Goal: Task Accomplishment & Management: Manage account settings

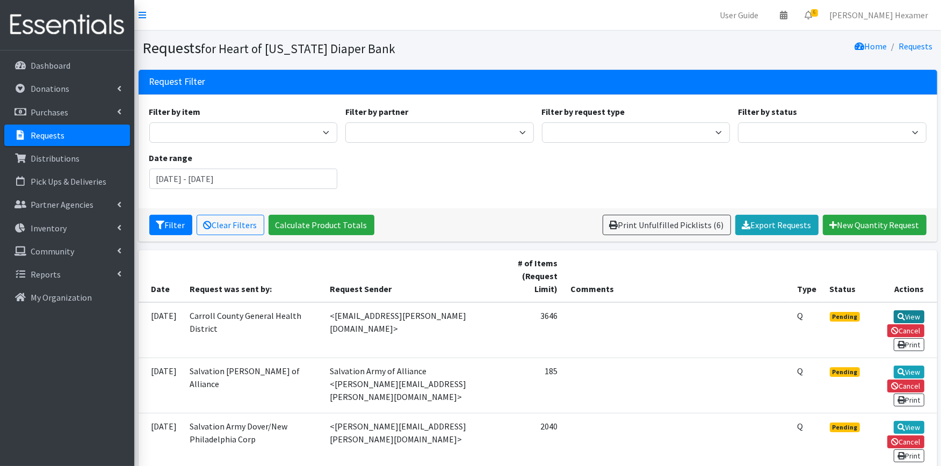
click at [894, 311] on link "View" at bounding box center [909, 317] width 31 height 13
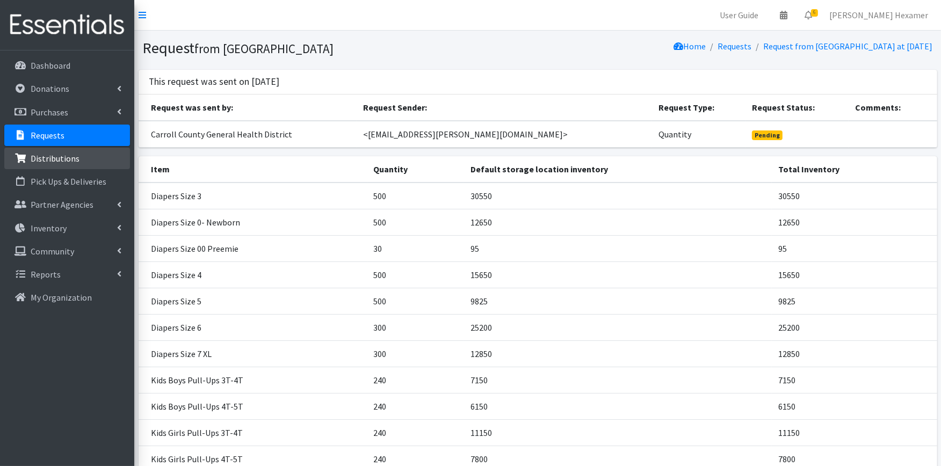
click at [51, 156] on p "Distributions" at bounding box center [55, 158] width 49 height 11
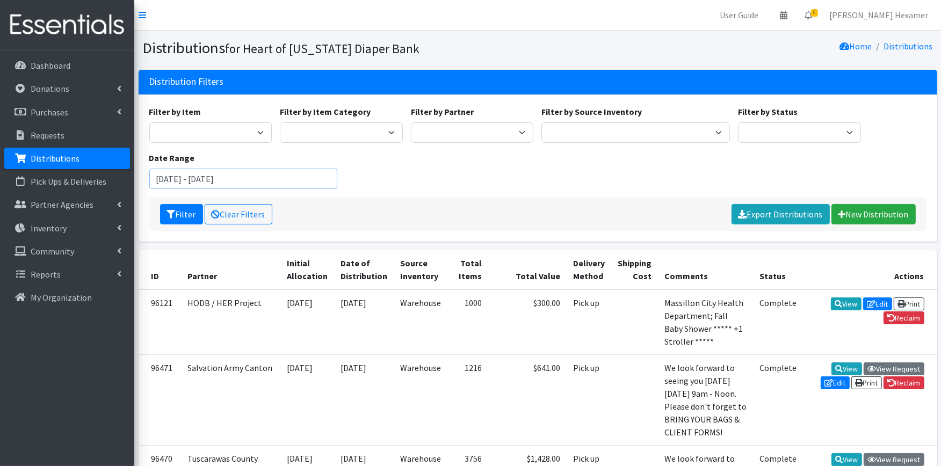
click at [276, 182] on input "July 16, 2025 - October 16, 2025" at bounding box center [243, 179] width 189 height 20
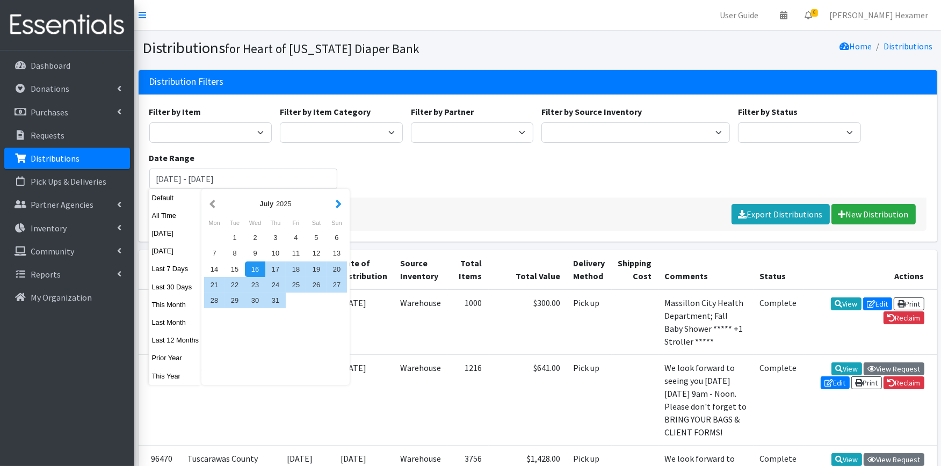
click at [336, 201] on button "button" at bounding box center [338, 203] width 11 height 13
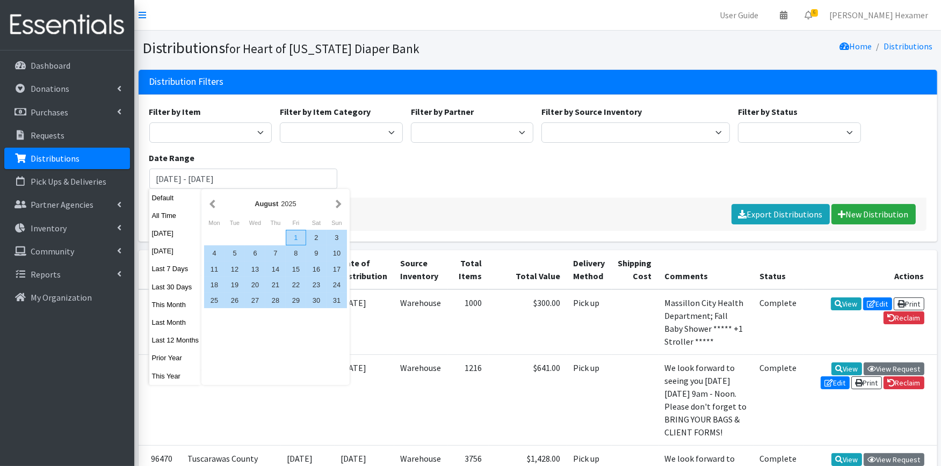
click at [293, 236] on div "1" at bounding box center [296, 238] width 20 height 16
click at [337, 301] on div "31" at bounding box center [337, 301] width 20 height 16
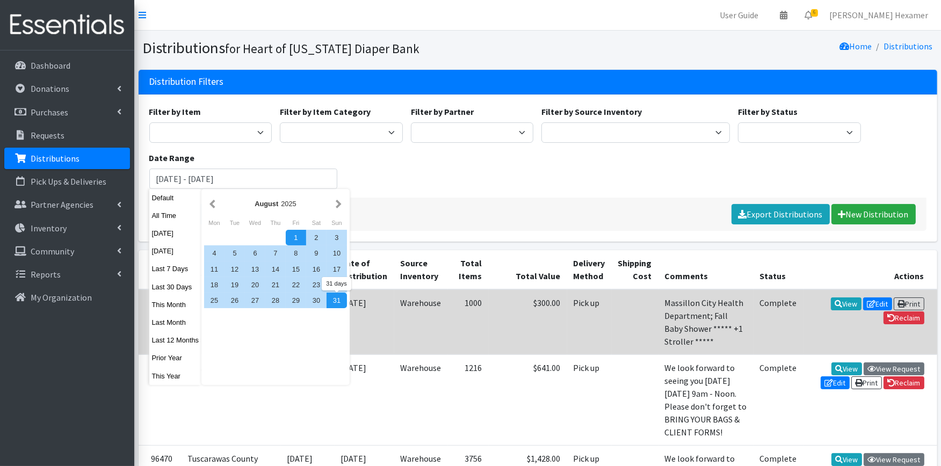
type input "August 1, 2025 - August 31, 2025"
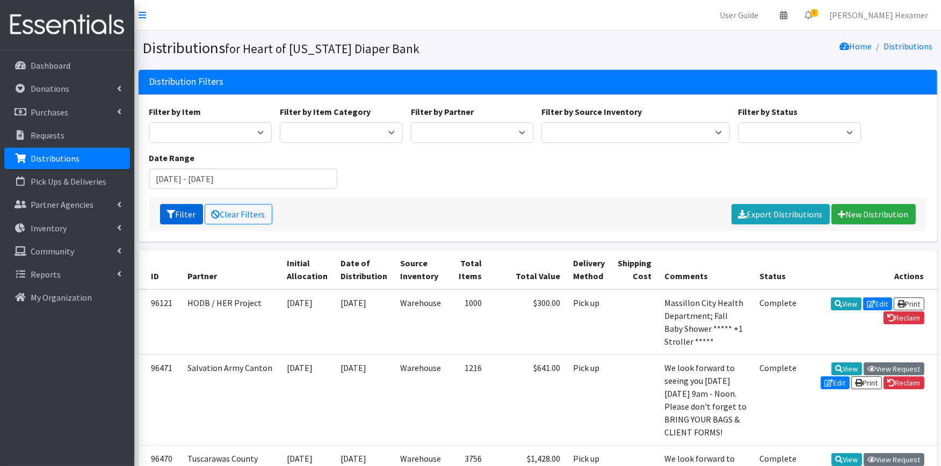
click at [192, 217] on button "Filter" at bounding box center [181, 214] width 43 height 20
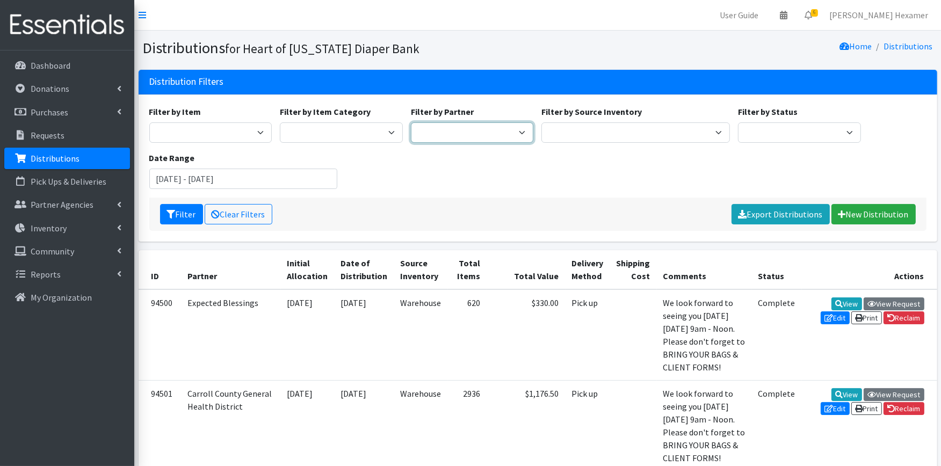
click at [470, 129] on select "Alliance Commons Belmont County Health Department Bridge Point Canal Fulton Spe…" at bounding box center [472, 132] width 123 height 20
select select "3294"
click at [411, 122] on select "Alliance Commons Belmont County Health Department Bridge Point Canal Fulton Spe…" at bounding box center [472, 132] width 123 height 20
click at [191, 212] on button "Filter" at bounding box center [181, 214] width 43 height 20
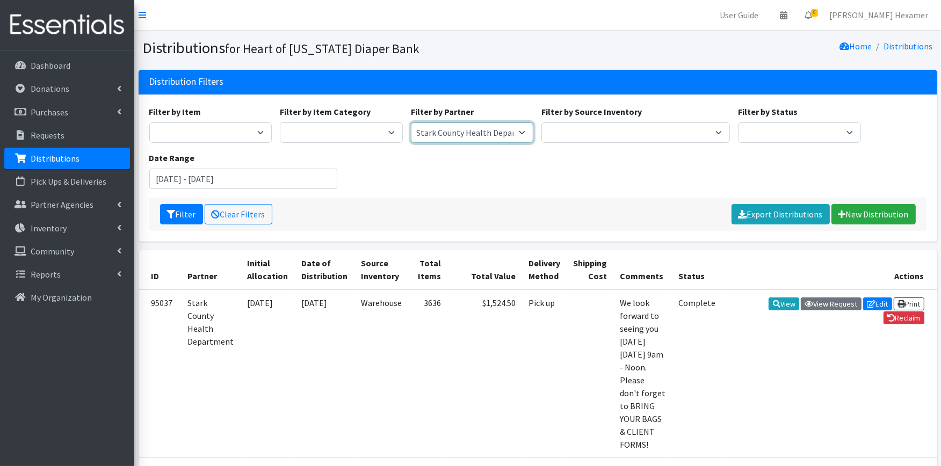
click at [522, 133] on select "Alliance Commons Belmont County Health Department Bridge Point Canal Fulton Spe…" at bounding box center [472, 132] width 123 height 20
select select "4"
click at [411, 122] on select "Alliance Commons Belmont County Health Department Bridge Point Canal Fulton Spe…" at bounding box center [472, 132] width 123 height 20
click at [183, 208] on button "Filter" at bounding box center [181, 214] width 43 height 20
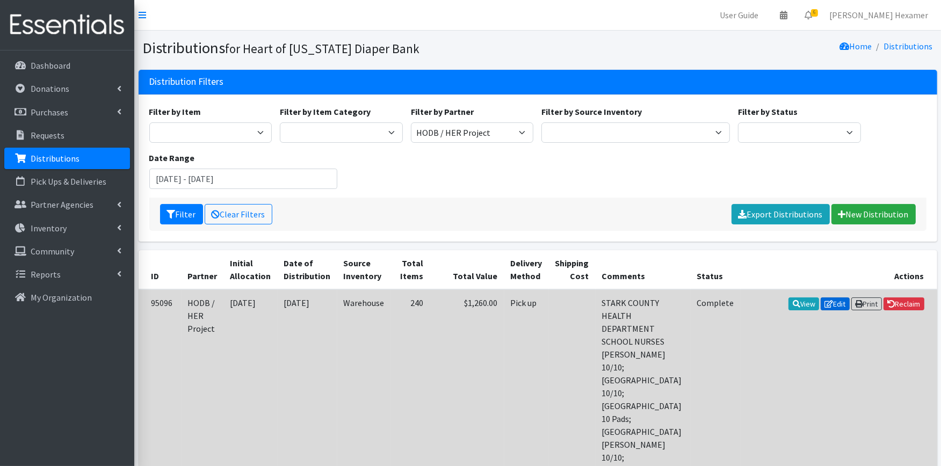
click at [831, 302] on link "Edit" at bounding box center [835, 304] width 29 height 13
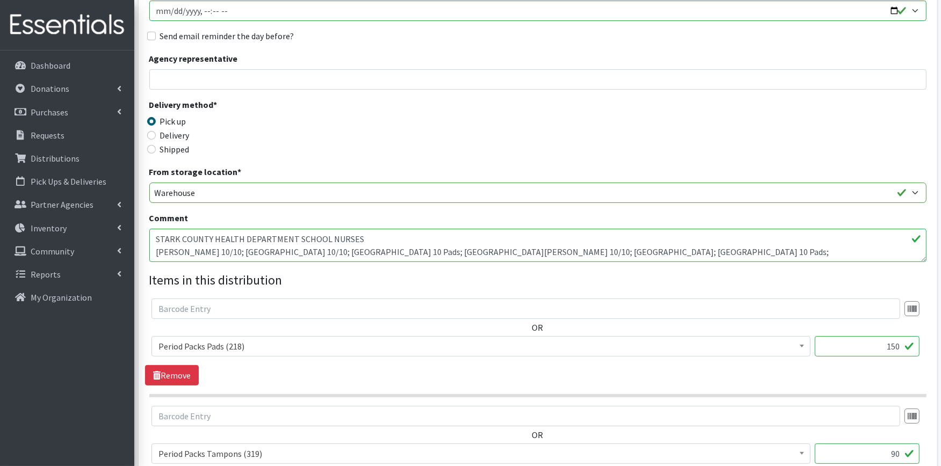
scroll to position [239, 0]
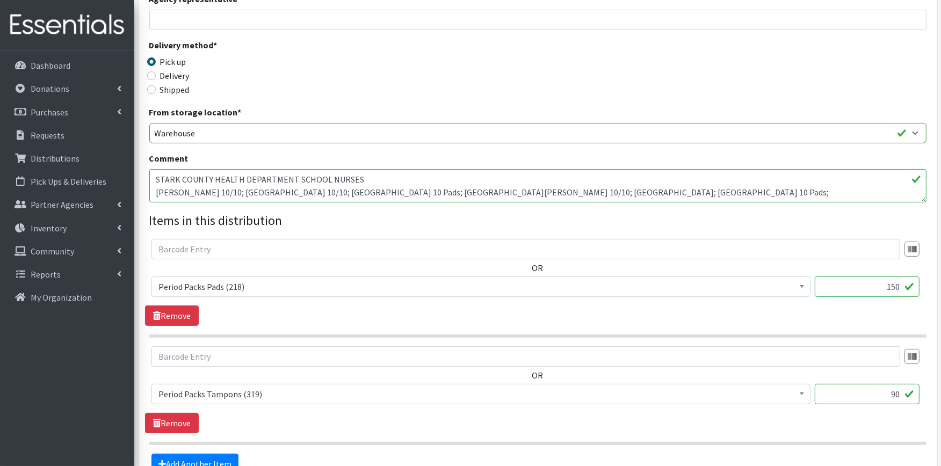
drag, startPoint x: 854, startPoint y: 287, endPoint x: 949, endPoint y: 275, distance: 95.3
click at [941, 276] on html "User Guide 0 Pick-ups remaining this week View Calendar 6 6 Requests 0 Partner …" at bounding box center [470, 172] width 941 height 823
type input "160"
click at [869, 184] on textarea "STARK COUNTY HEALTH DEPARTMENT SCHOOL NURSES [PERSON_NAME] 10/10; [GEOGRAPHIC_D…" at bounding box center [537, 185] width 777 height 33
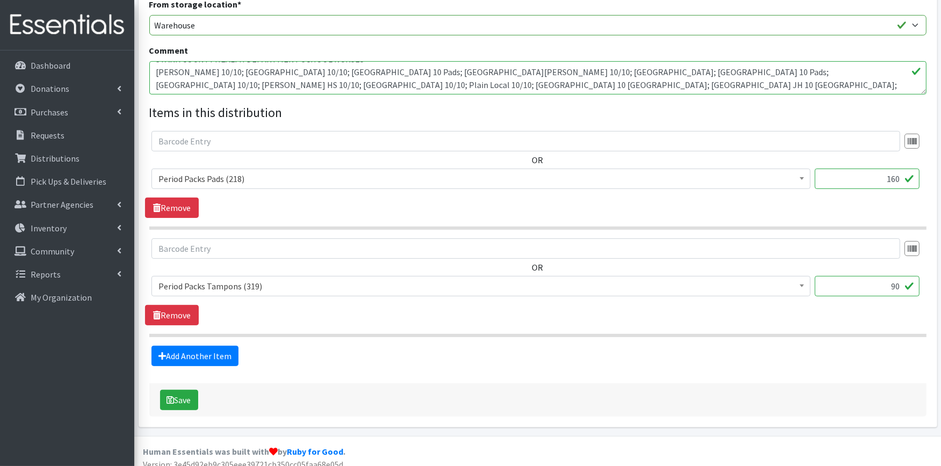
scroll to position [356, 0]
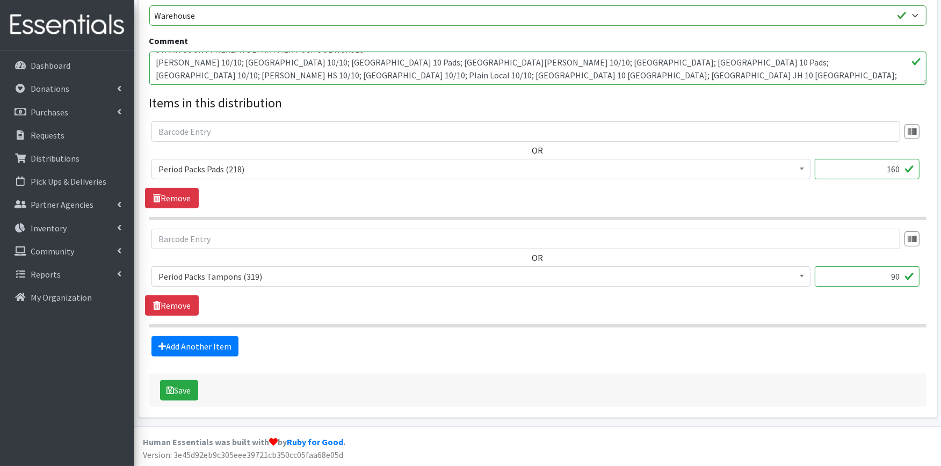
click at [565, 73] on textarea "STARK COUNTY HEALTH DEPARTMENT SCHOOL NURSES [PERSON_NAME] 10/10; [GEOGRAPHIC_D…" at bounding box center [537, 68] width 777 height 33
type textarea "STARK COUNTY HEALTH DEPARTMENT SCHOOL NURSES [PERSON_NAME] 10/10; [GEOGRAPHIC_D…"
click at [167, 389] on icon "submit" at bounding box center [171, 390] width 8 height 9
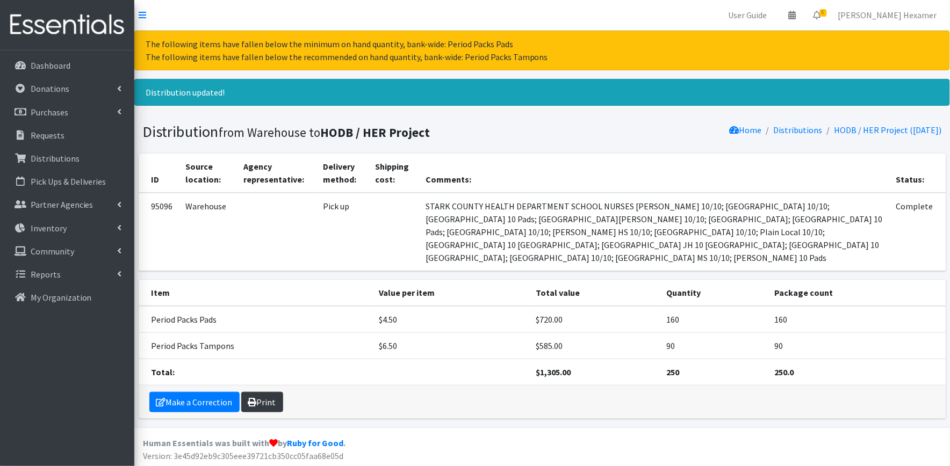
click at [270, 392] on link "Print" at bounding box center [262, 402] width 42 height 20
click at [28, 149] on link "Distributions" at bounding box center [67, 158] width 126 height 21
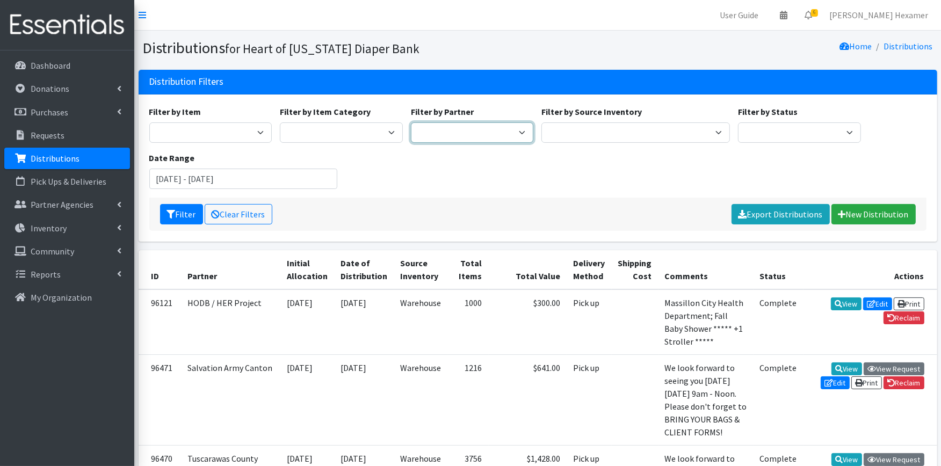
click at [448, 124] on select "Alliance Commons Belmont County Health Department Bridge Point Canal Fulton Spe…" at bounding box center [472, 132] width 123 height 20
select select "4"
click at [411, 122] on select "Alliance Commons Belmont County Health Department Bridge Point Canal Fulton Spe…" at bounding box center [472, 132] width 123 height 20
click at [228, 174] on input "July 16, 2025 - October 16, 2025" at bounding box center [243, 179] width 189 height 20
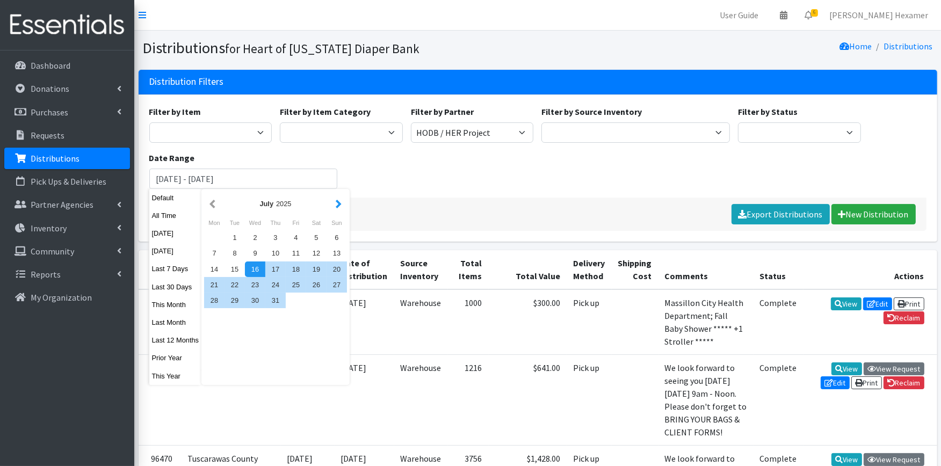
click at [335, 205] on button "button" at bounding box center [338, 203] width 11 height 13
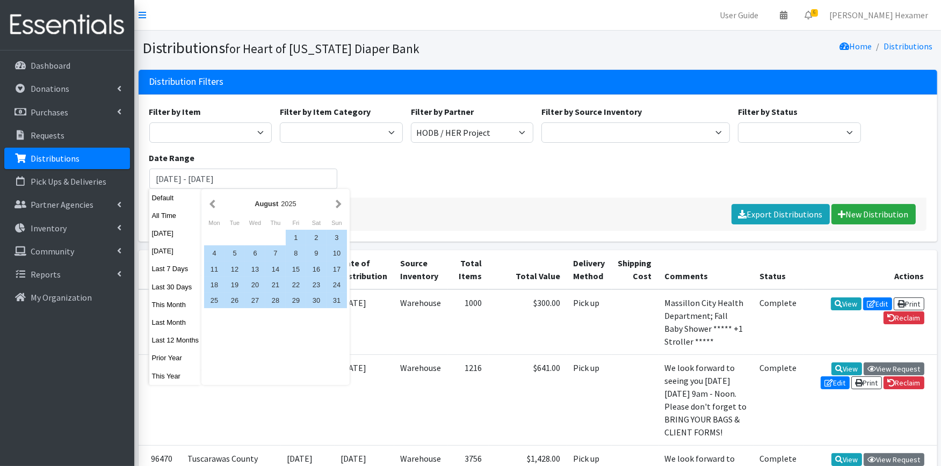
click at [335, 205] on button "button" at bounding box center [338, 203] width 11 height 13
click at [207, 234] on div "1" at bounding box center [214, 238] width 20 height 16
click at [231, 294] on div "30" at bounding box center [235, 301] width 20 height 16
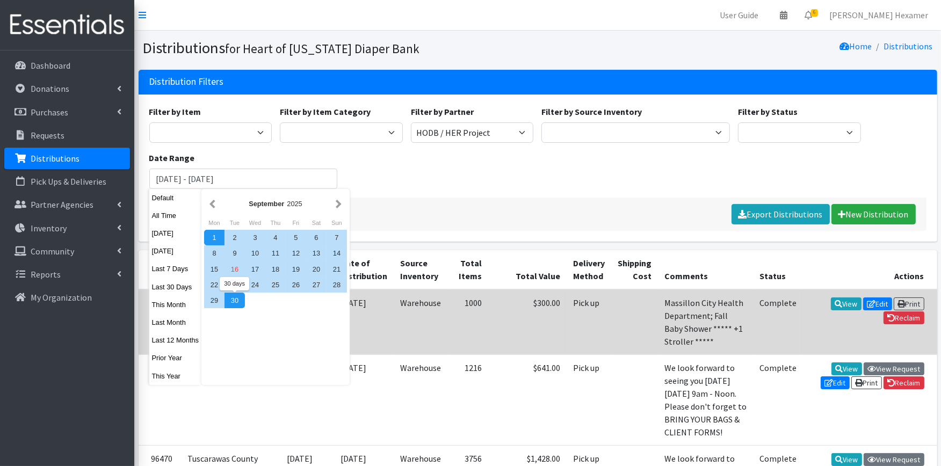
type input "September 1, 2025 - September 30, 2025"
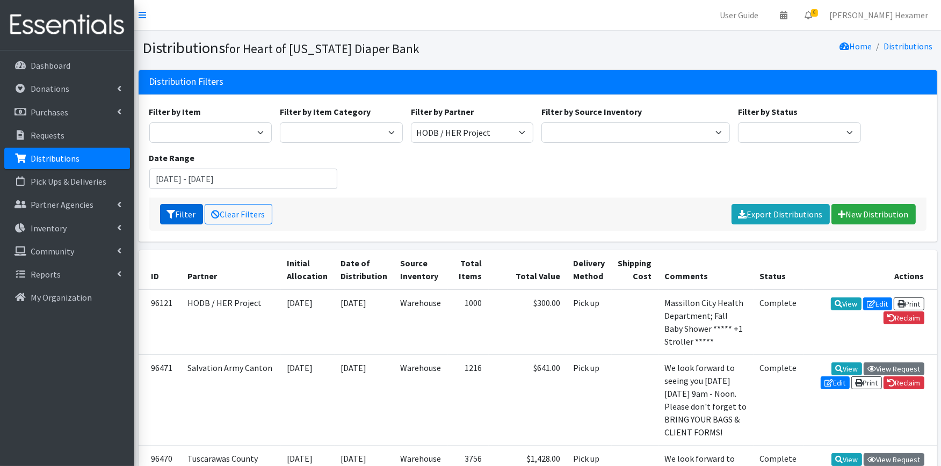
click at [175, 218] on button "Filter" at bounding box center [181, 214] width 43 height 20
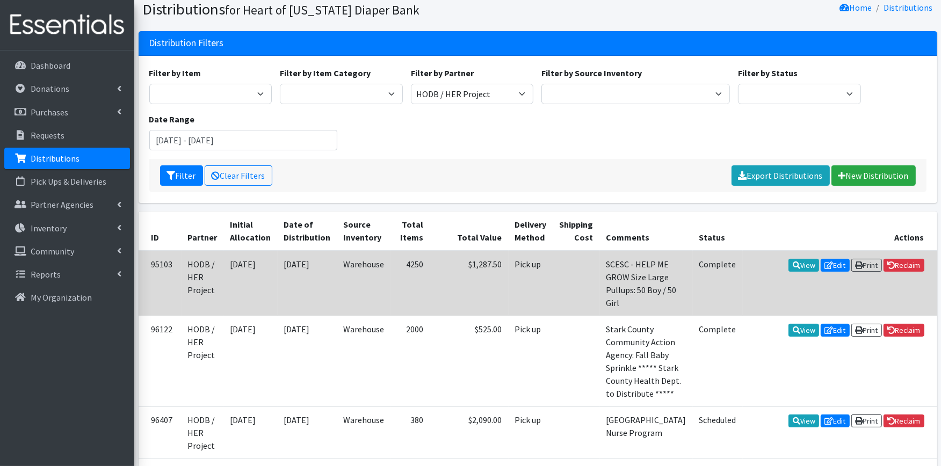
scroll to position [119, 0]
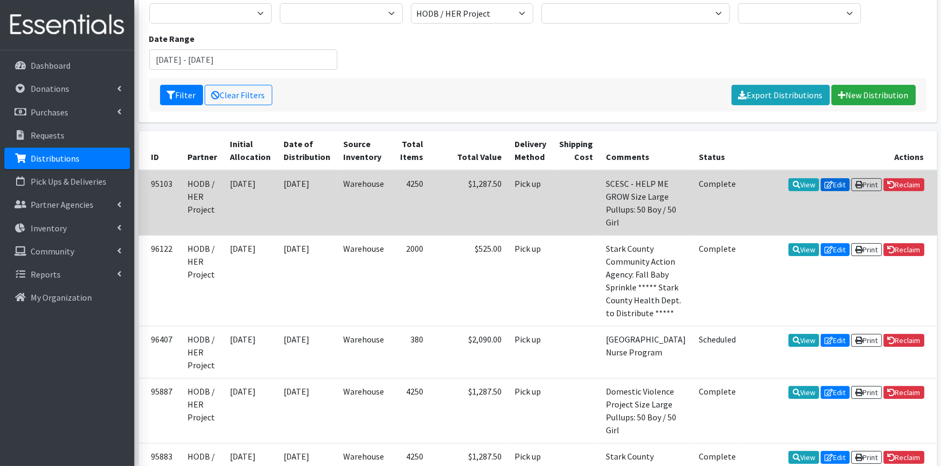
click at [831, 184] on link "Edit" at bounding box center [835, 184] width 29 height 13
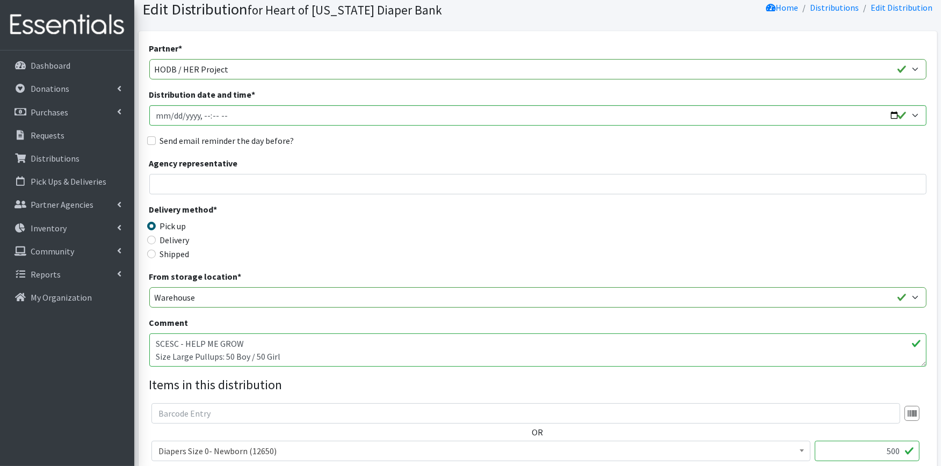
scroll to position [60, 0]
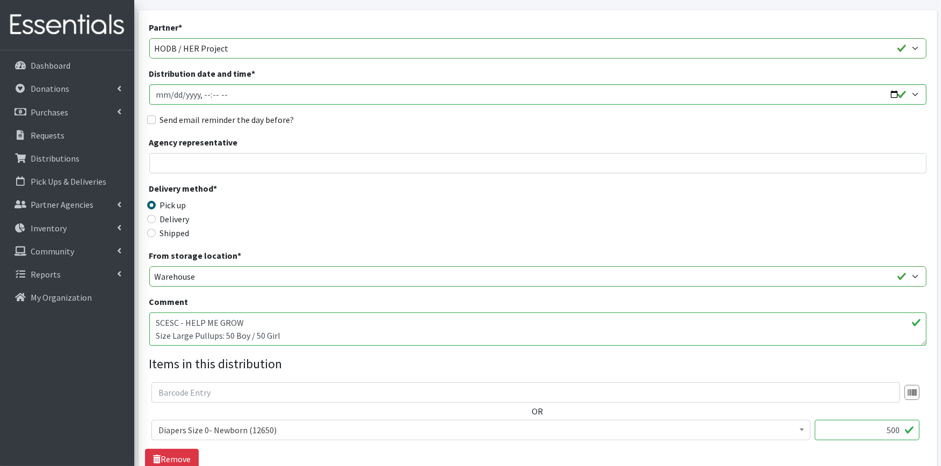
click at [154, 323] on textarea "SCESC - HELP ME GROW Size Large Pullups: 50 Boy / 50 Girl" at bounding box center [537, 329] width 777 height 33
drag, startPoint x: 253, startPoint y: 323, endPoint x: 186, endPoint y: 320, distance: 66.7
click at [186, 320] on textarea "SCESC - HELP ME GROW Size Large Pullups: 50 Boy / 50 Girl" at bounding box center [537, 329] width 777 height 33
drag, startPoint x: 261, startPoint y: 320, endPoint x: 129, endPoint y: 325, distance: 131.7
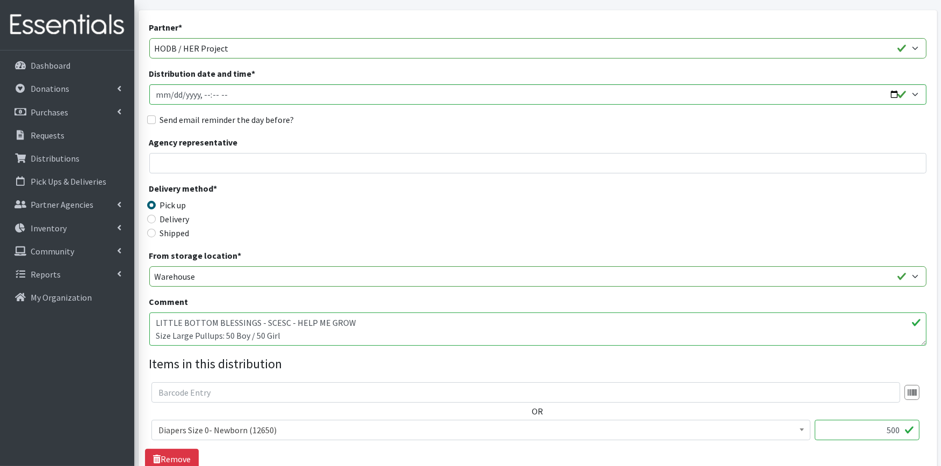
type textarea "LITTLE BOTTOM BLESSINGS - SCESC - HELP ME GROW Size Large Pullups: 50 Boy / 50 …"
click at [353, 229] on div "Delivery method * Pick up Delivery Shipped Shipping cost" at bounding box center [537, 215] width 777 height 67
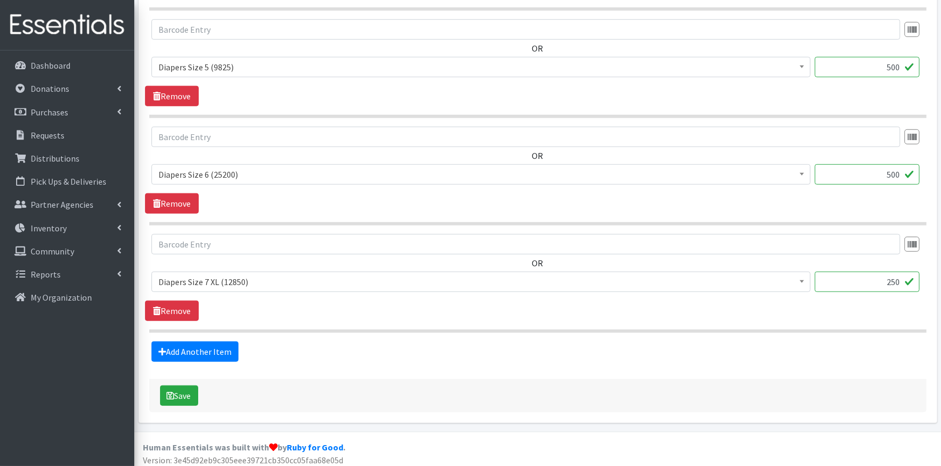
scroll to position [966, 0]
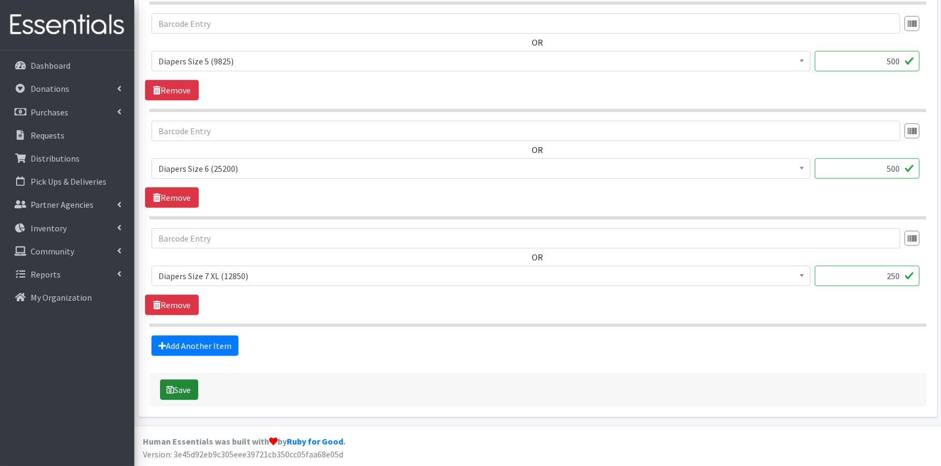
click at [187, 398] on button "Save" at bounding box center [179, 390] width 38 height 20
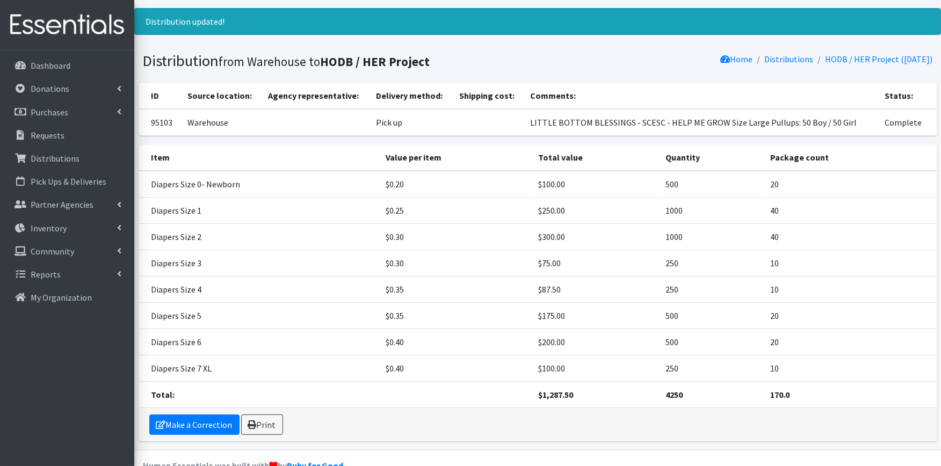
scroll to position [81, 0]
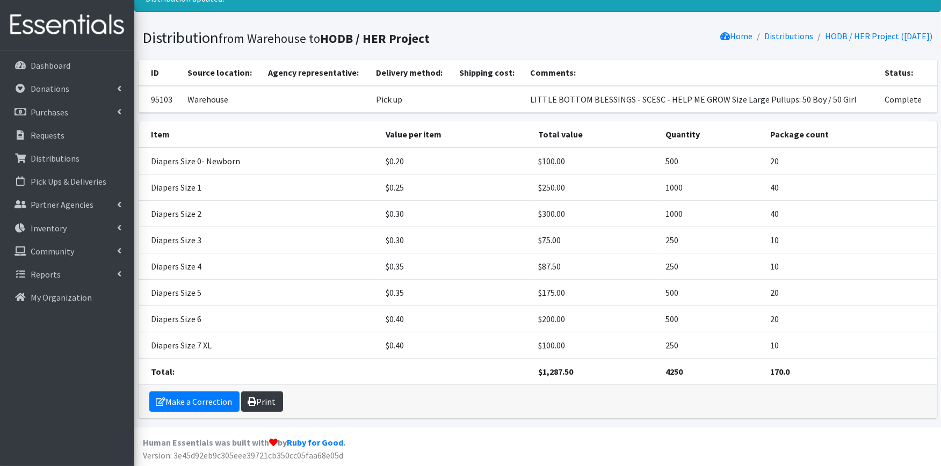
click at [265, 395] on link "Print" at bounding box center [262, 402] width 42 height 20
click at [60, 156] on p "Distributions" at bounding box center [55, 158] width 49 height 11
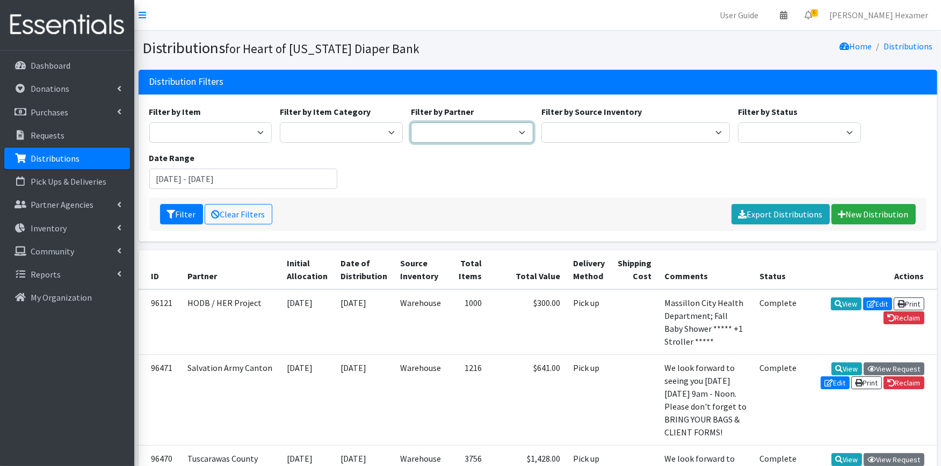
click at [498, 131] on select "Alliance Commons Belmont County Health Department Bridge Point Canal Fulton Spe…" at bounding box center [472, 132] width 123 height 20
select select "4"
click at [411, 122] on select "Alliance Commons Belmont County Health Department Bridge Point Canal Fulton Spe…" at bounding box center [472, 132] width 123 height 20
click at [232, 175] on input "July 16, 2025 - October 16, 2025" at bounding box center [243, 179] width 189 height 20
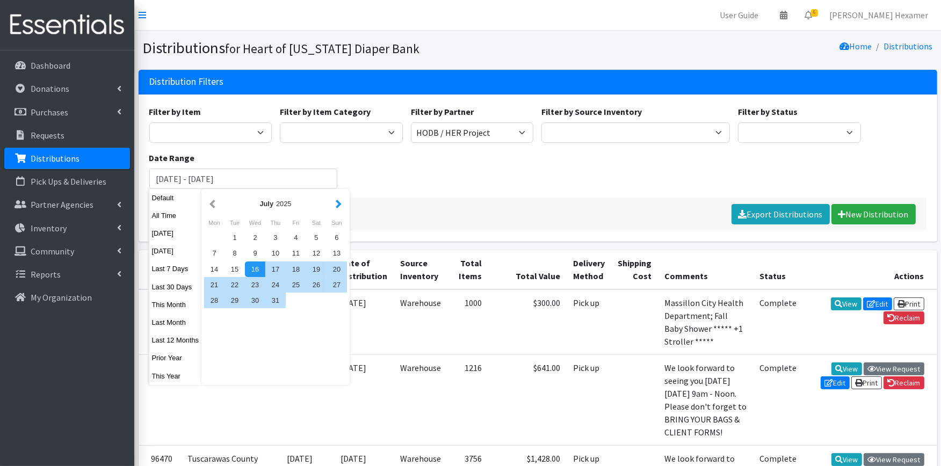
click at [336, 206] on button "button" at bounding box center [338, 203] width 11 height 13
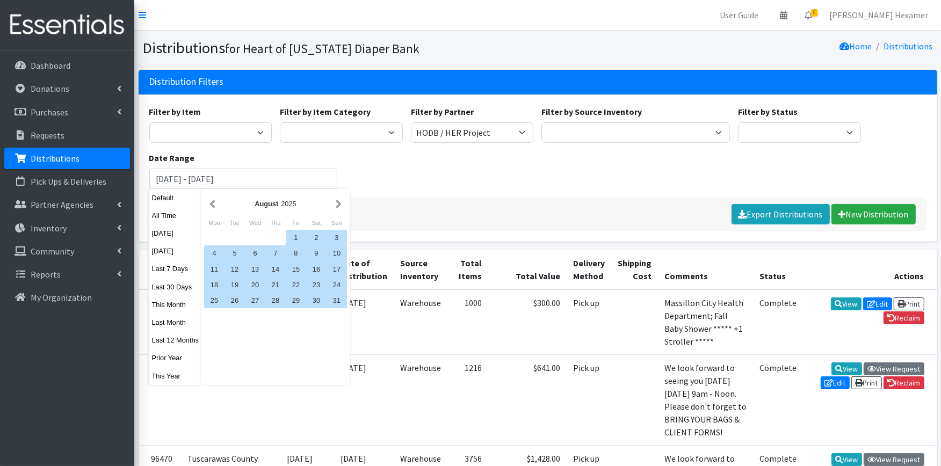
click at [336, 206] on button "button" at bounding box center [338, 203] width 11 height 13
click at [211, 238] on div "1" at bounding box center [214, 238] width 20 height 16
click at [232, 297] on div "30" at bounding box center [235, 301] width 20 height 16
type input "[DATE] - [DATE]"
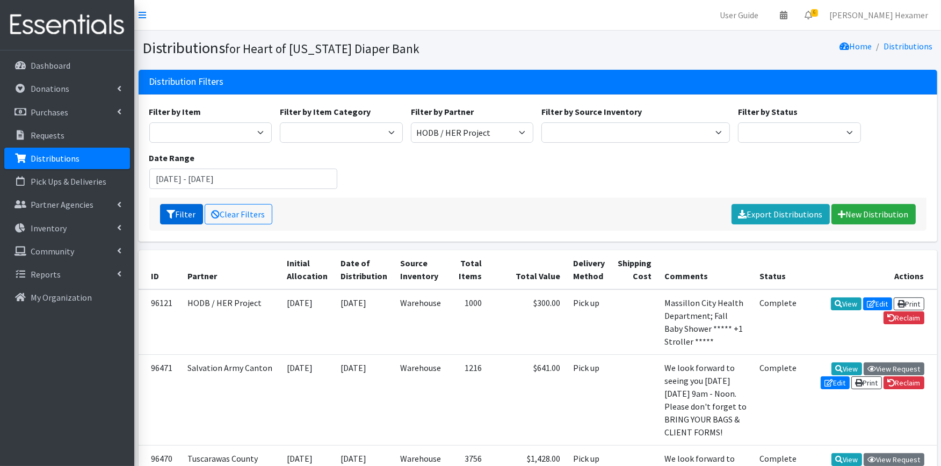
click at [189, 207] on button "Filter" at bounding box center [181, 214] width 43 height 20
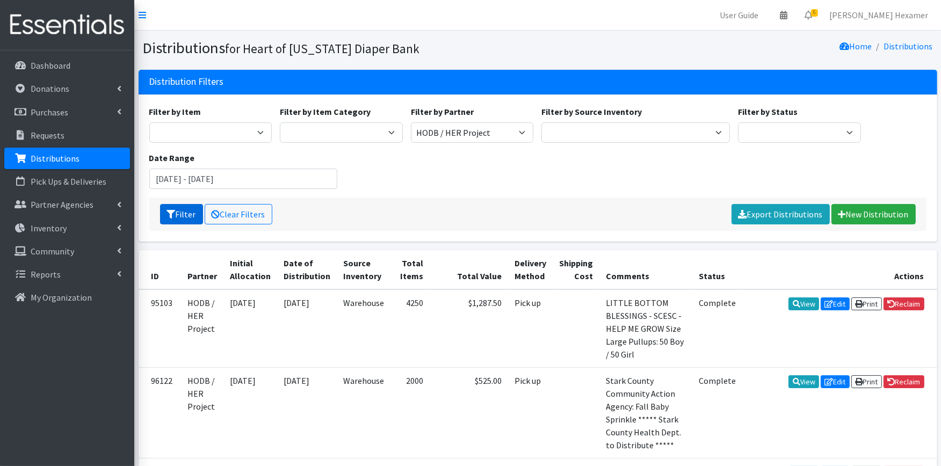
click at [180, 217] on button "Filter" at bounding box center [181, 214] width 43 height 20
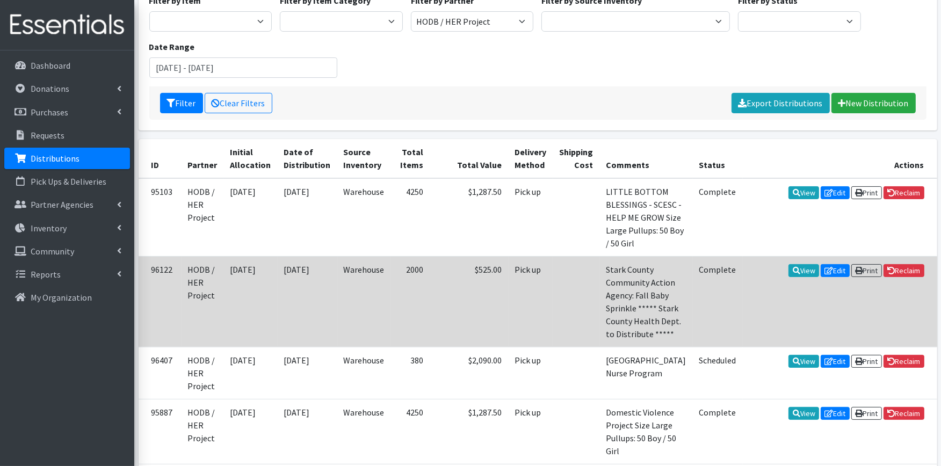
scroll to position [119, 0]
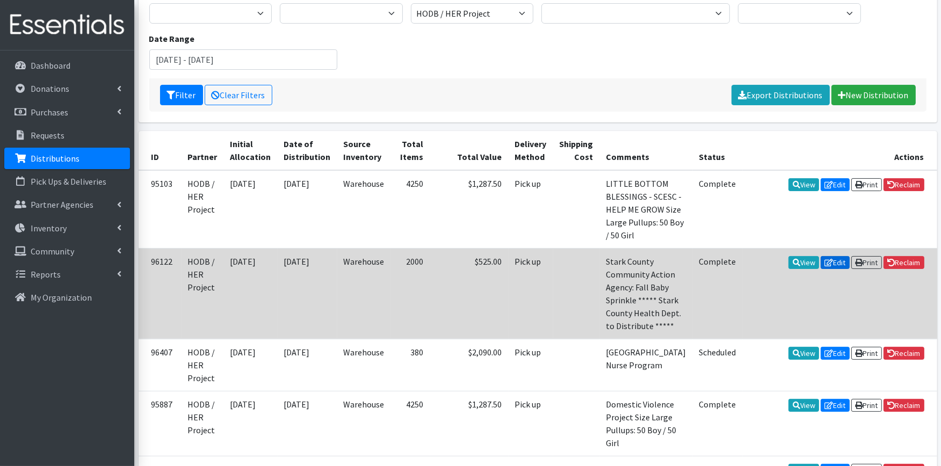
click at [828, 263] on link "Edit" at bounding box center [835, 262] width 29 height 13
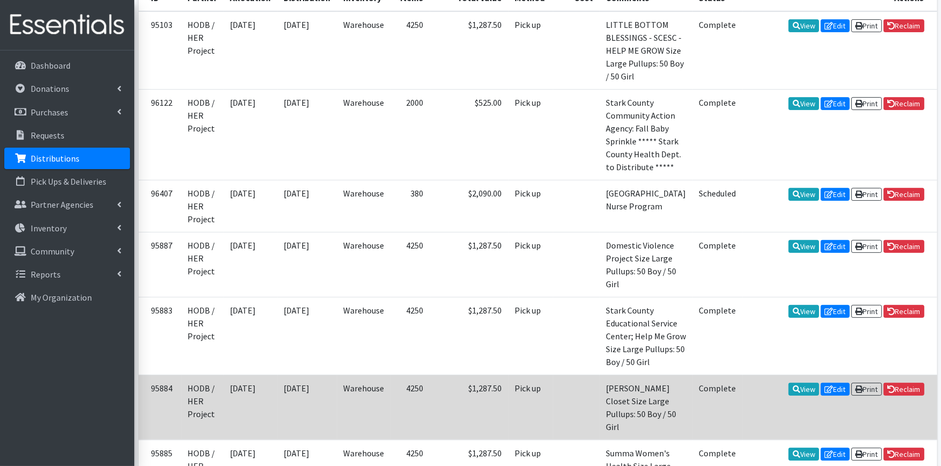
scroll to position [358, 0]
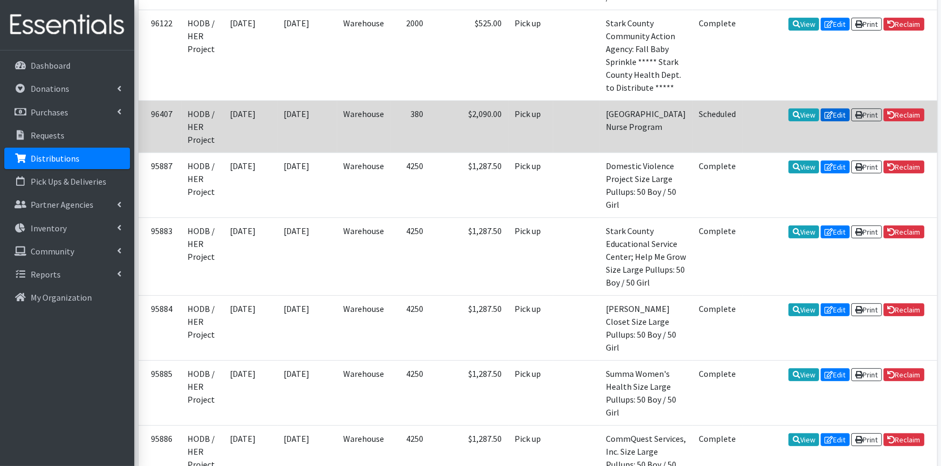
click at [825, 113] on icon at bounding box center [829, 115] width 9 height 8
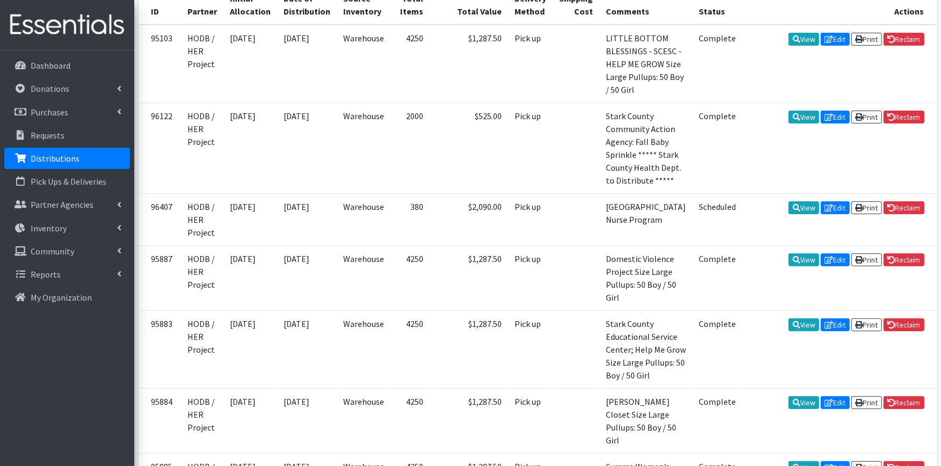
scroll to position [417, 0]
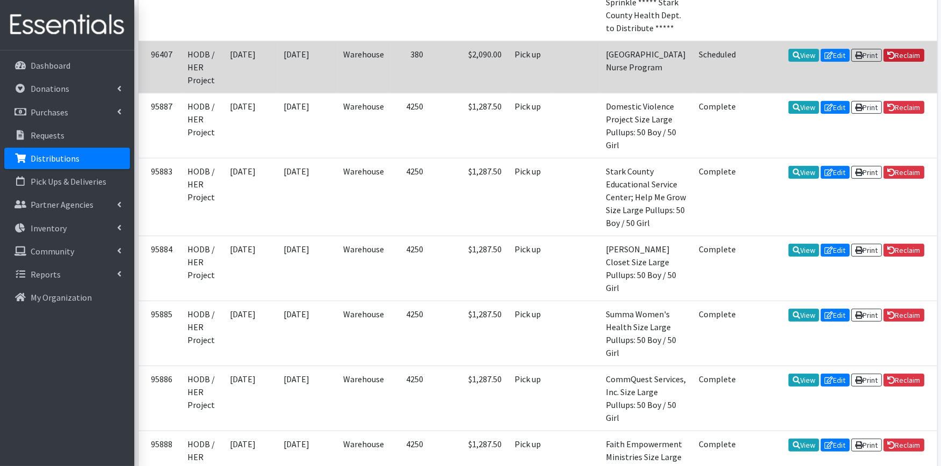
click at [896, 50] on link "Reclaim" at bounding box center [904, 55] width 41 height 13
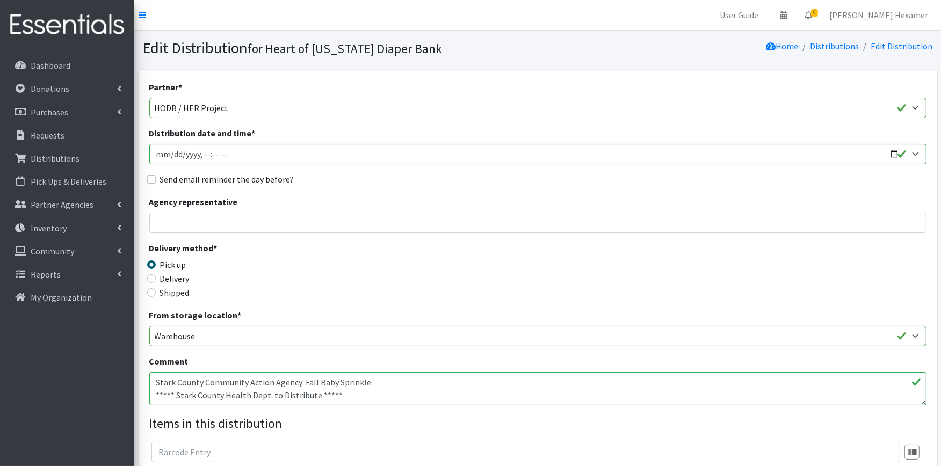
click at [152, 382] on textarea "Stark County Community Action Agency: Fall Baby Sprinkle ***** Stark County Hea…" at bounding box center [537, 388] width 777 height 33
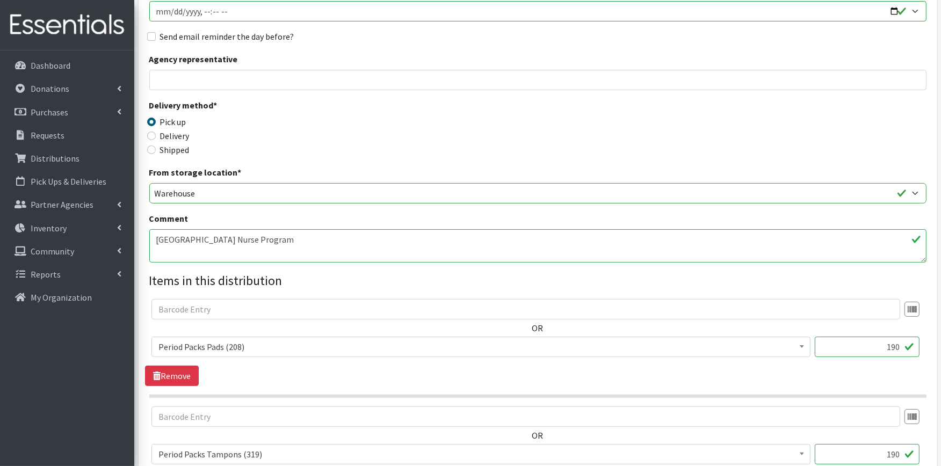
scroll to position [179, 0]
drag, startPoint x: 860, startPoint y: 343, endPoint x: 943, endPoint y: 347, distance: 82.8
click at [941, 347] on html "User Guide 0 Pick-ups remaining this week View Calendar 6 6 Requests 0 Partner …" at bounding box center [470, 232] width 941 height 823
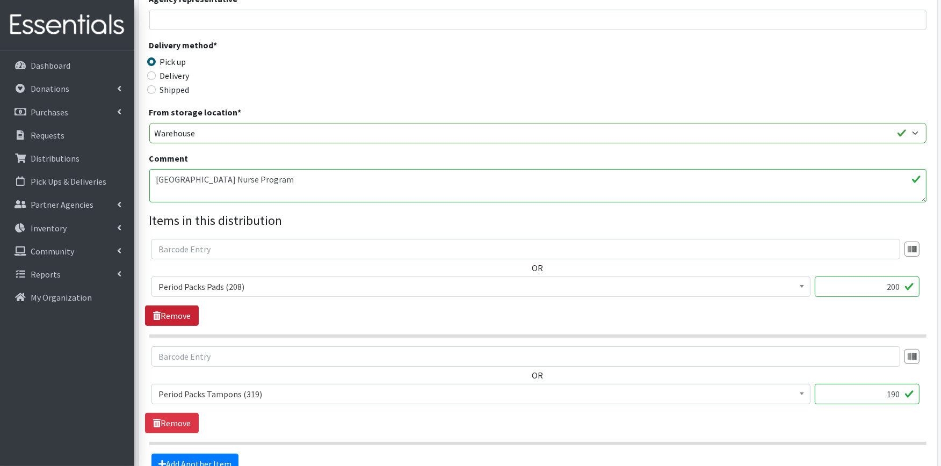
scroll to position [298, 0]
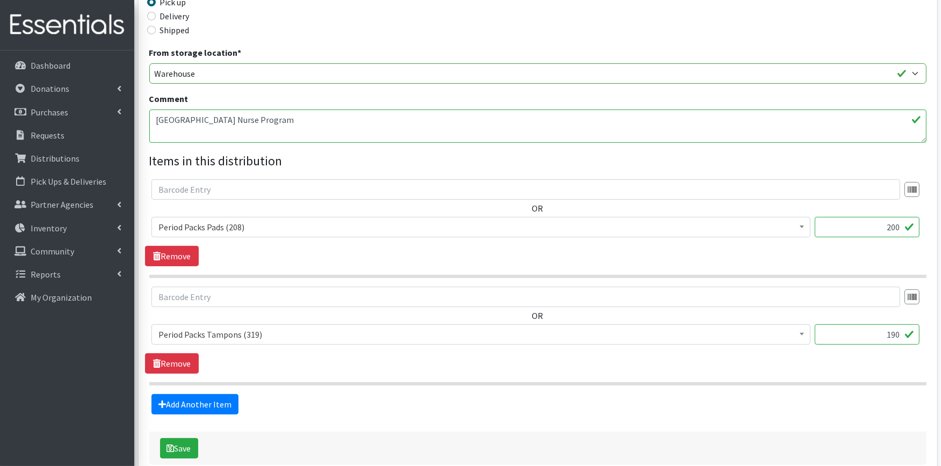
drag, startPoint x: 874, startPoint y: 229, endPoint x: 916, endPoint y: 222, distance: 42.4
click at [916, 222] on input "200" at bounding box center [867, 227] width 105 height 20
type input "510"
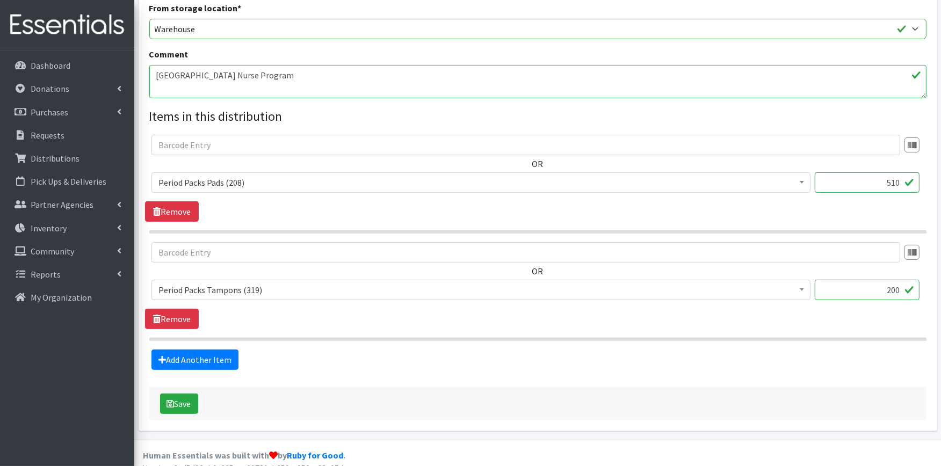
scroll to position [356, 0]
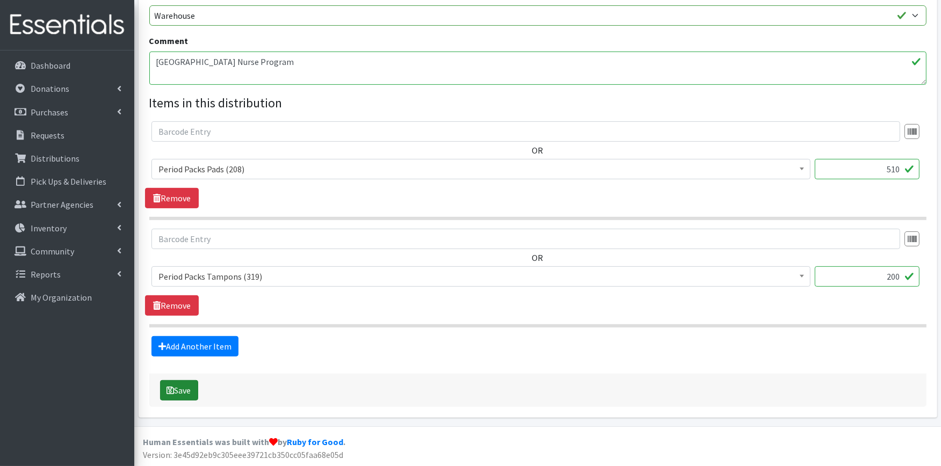
type input "200"
click at [173, 388] on icon "submit" at bounding box center [171, 390] width 8 height 9
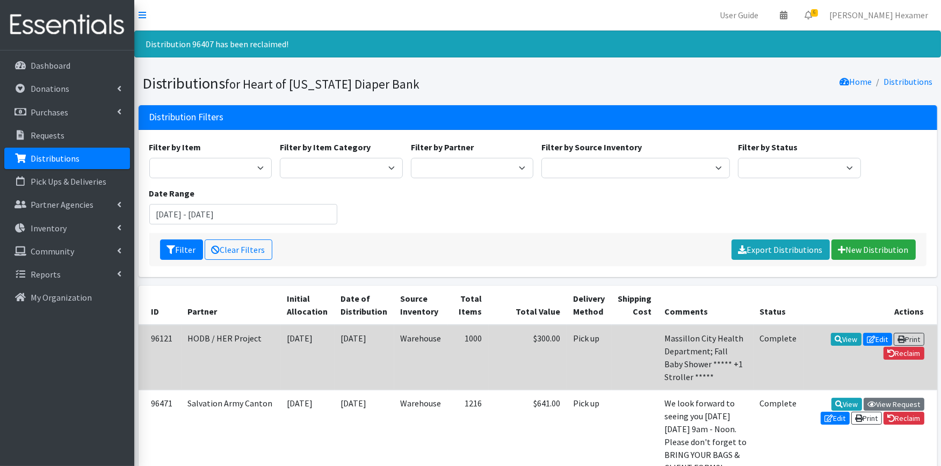
scroll to position [60, 0]
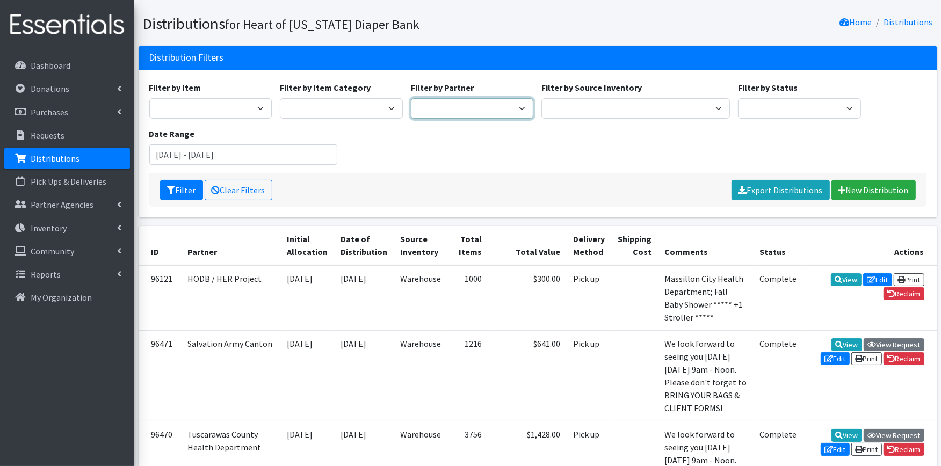
click at [497, 110] on select "Alliance Commons Belmont County Health Department [GEOGRAPHIC_DATA] [PERSON_NAM…" at bounding box center [472, 108] width 123 height 20
select select "4"
click at [411, 98] on select "Alliance Commons Belmont County Health Department [GEOGRAPHIC_DATA] [PERSON_NAM…" at bounding box center [472, 108] width 123 height 20
click at [213, 151] on input "[DATE] - [DATE]" at bounding box center [243, 155] width 189 height 20
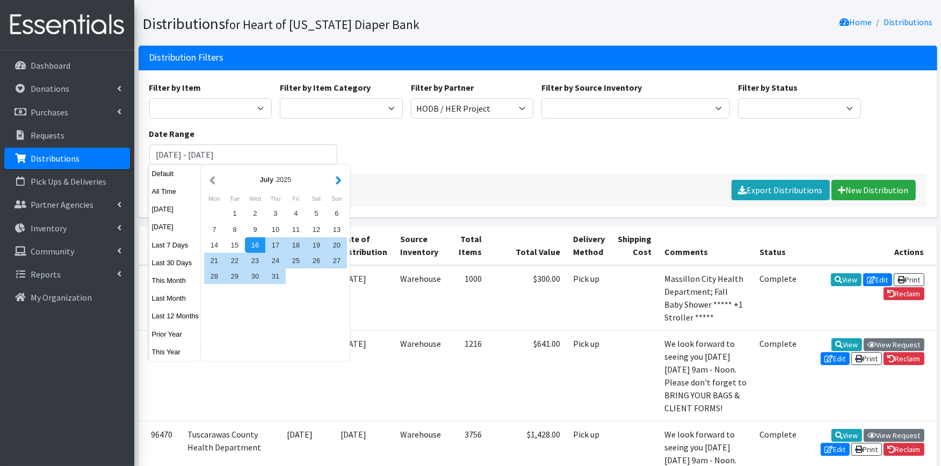
click at [339, 183] on button "button" at bounding box center [338, 179] width 11 height 13
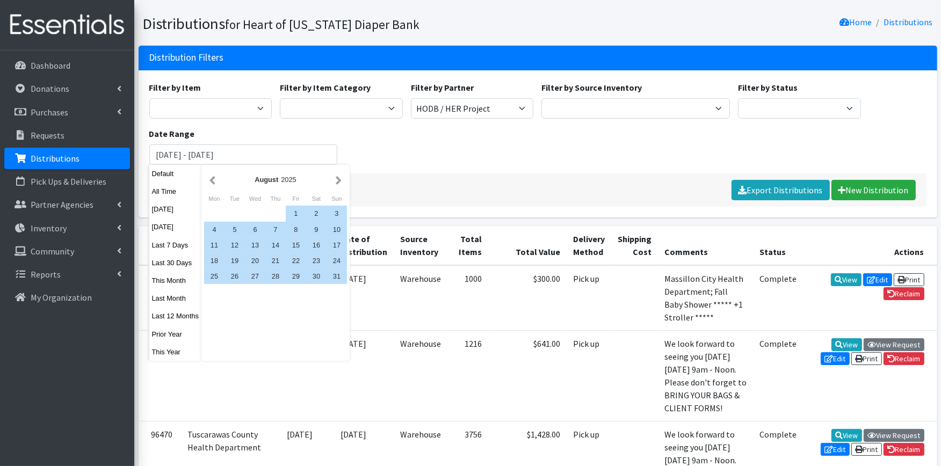
click at [339, 183] on button "button" at bounding box center [338, 179] width 11 height 13
click at [207, 212] on div "1" at bounding box center [214, 214] width 20 height 16
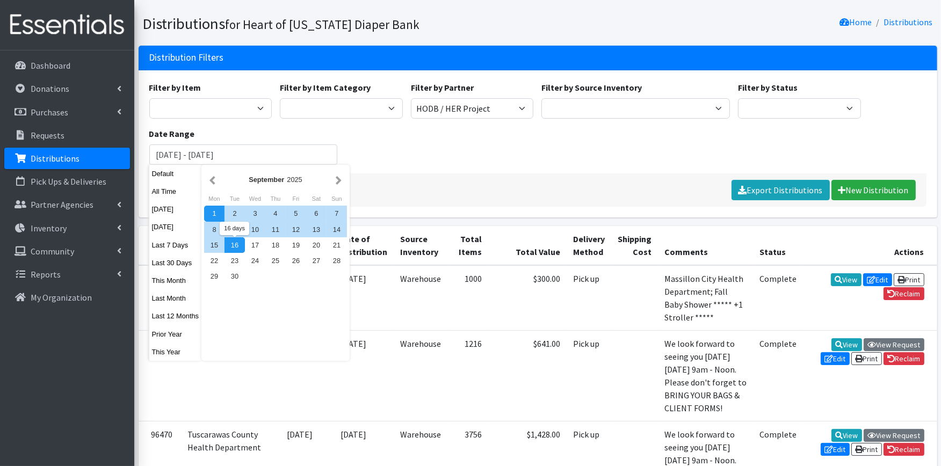
click at [239, 246] on div "16" at bounding box center [235, 245] width 20 height 16
type input "[DATE] - [DATE]"
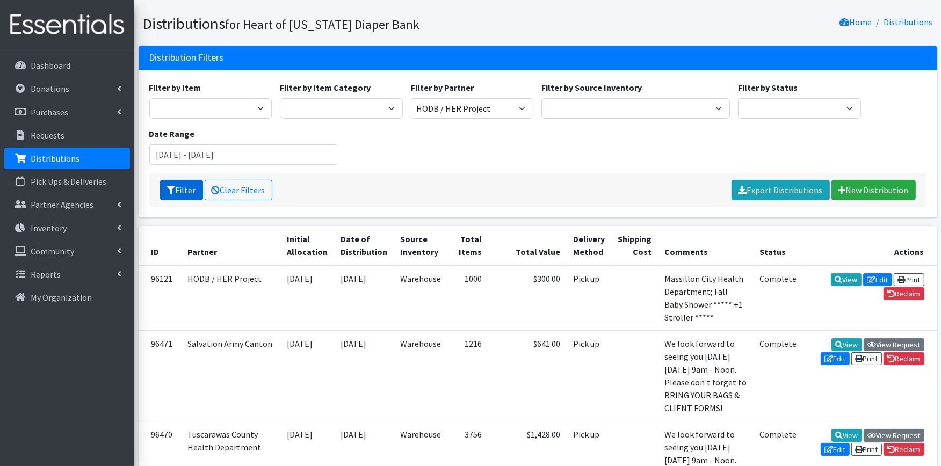
click at [183, 189] on button "Filter" at bounding box center [181, 190] width 43 height 20
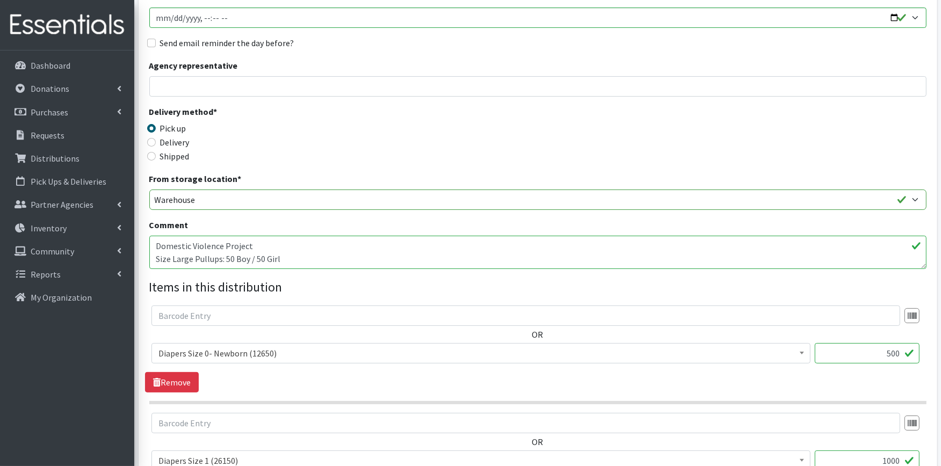
scroll to position [179, 0]
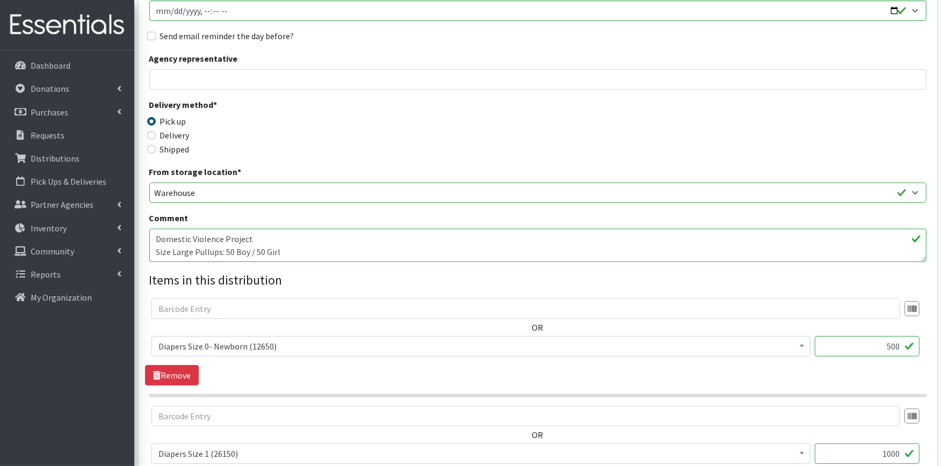
click at [155, 234] on textarea "Domestic Violence Project Size Large Pullups: 50 Boy / 50 Girl" at bounding box center [537, 245] width 777 height 33
paste textarea "LITTLE BOTTOM BLESSINGS -"
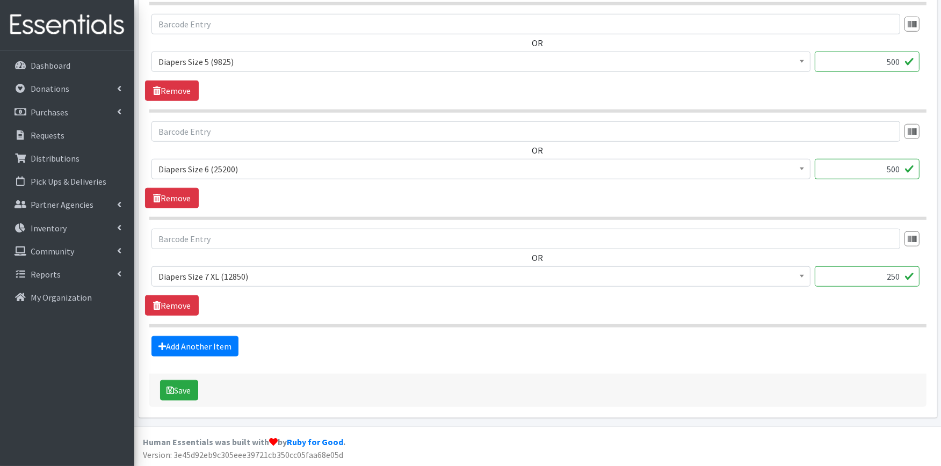
scroll to position [1002, 0]
type textarea "LITTLE BOTTOM BLESSINGS - Domestic Violence Project Size Large Pullups: 50 Boy …"
click at [203, 385] on div "Save" at bounding box center [537, 389] width 777 height 33
click at [191, 389] on button "Save" at bounding box center [179, 390] width 38 height 20
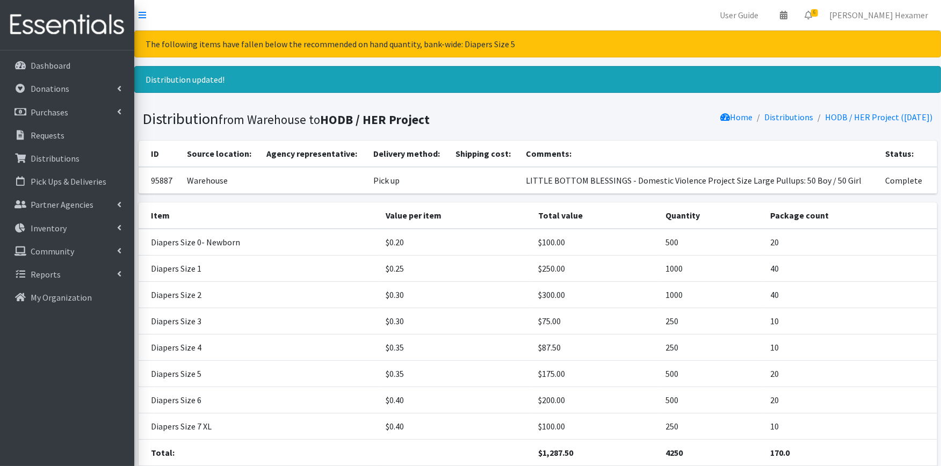
scroll to position [81, 0]
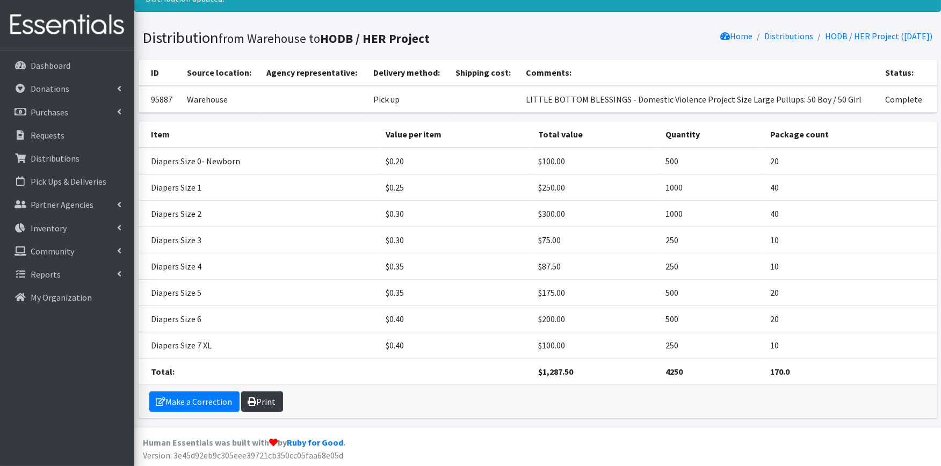
click at [264, 400] on link "Print" at bounding box center [262, 402] width 42 height 20
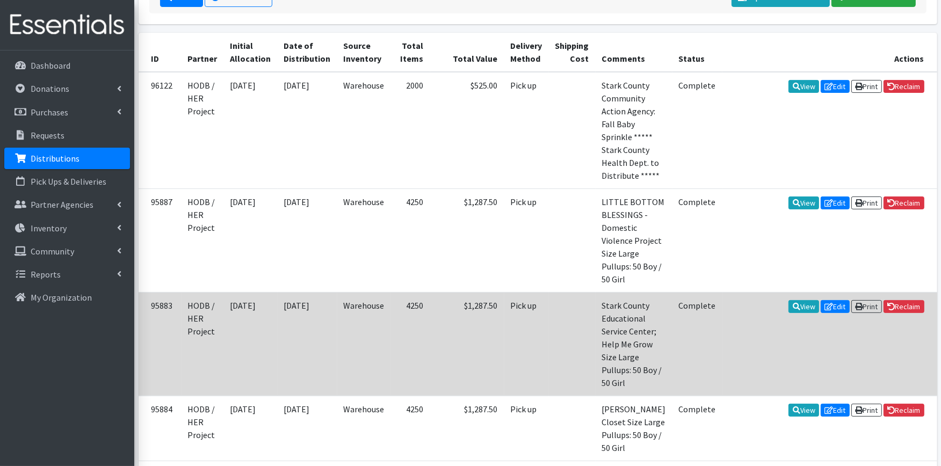
scroll to position [239, 0]
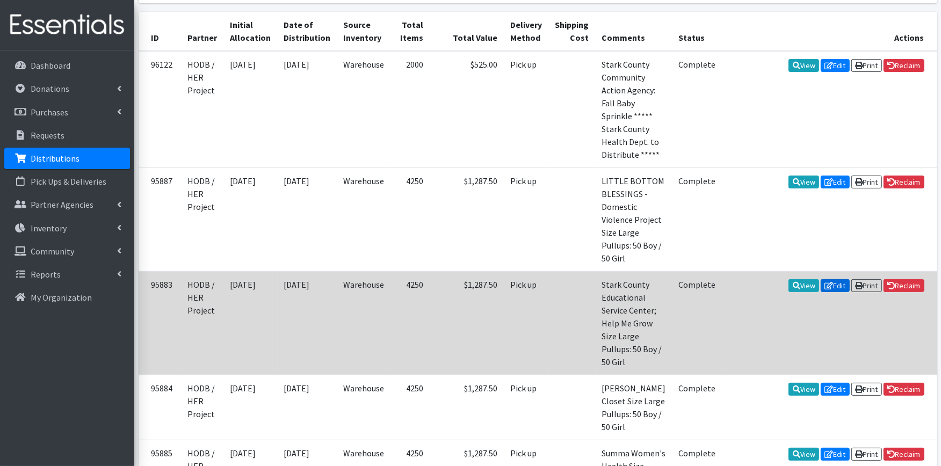
click at [836, 279] on link "Edit" at bounding box center [835, 285] width 29 height 13
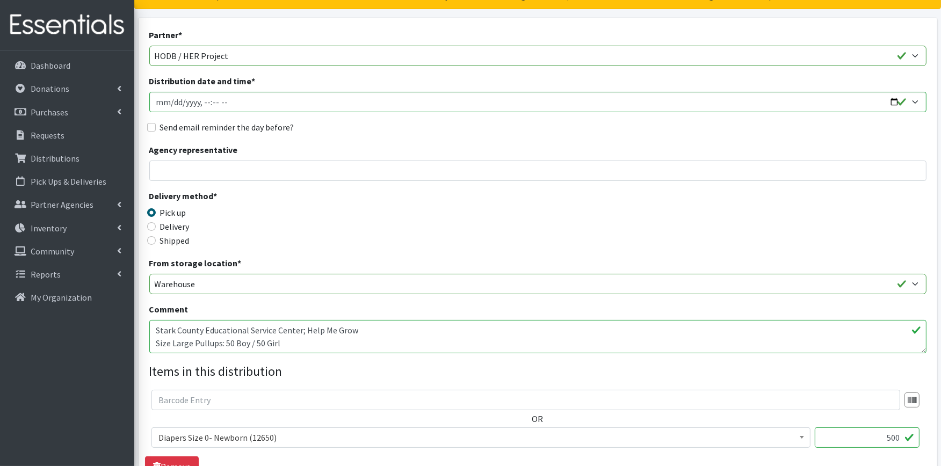
scroll to position [119, 0]
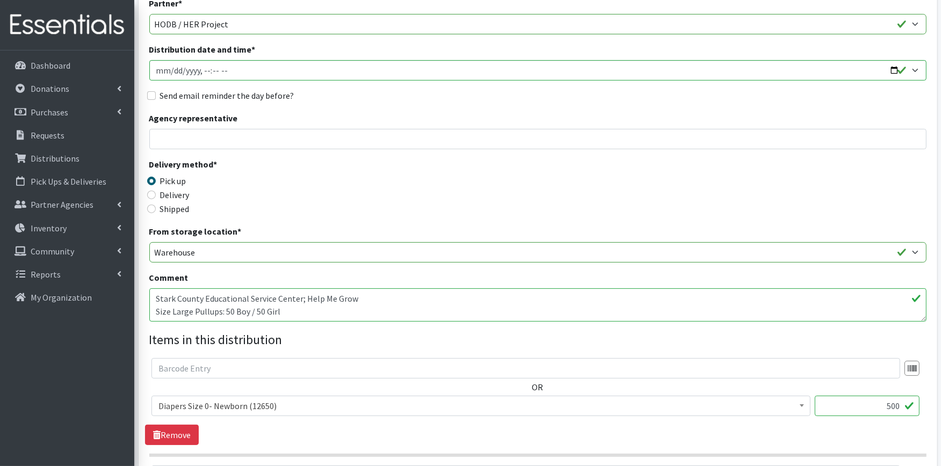
click at [154, 298] on textarea "Stark County Educational Service Center; Help Me Grow Size Large Pullups: 50 Bo…" at bounding box center [537, 304] width 777 height 33
paste textarea "LITTLE BOTTOM BLESSINGS -"
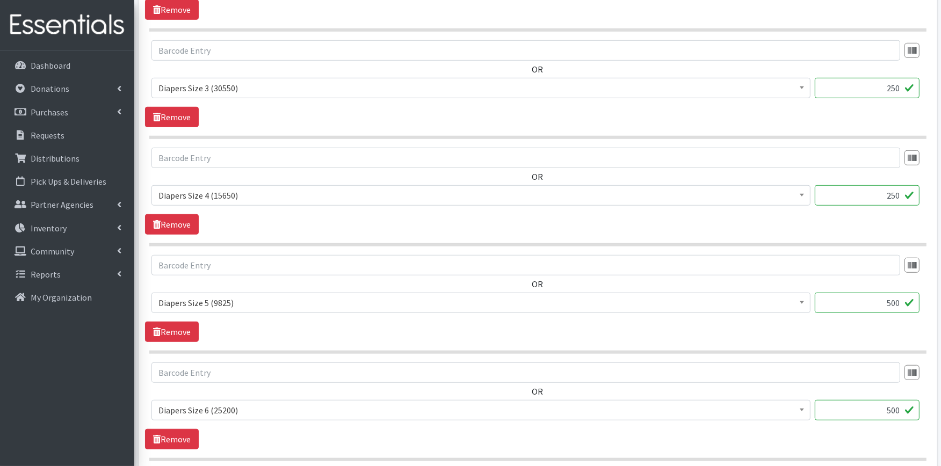
scroll to position [955, 0]
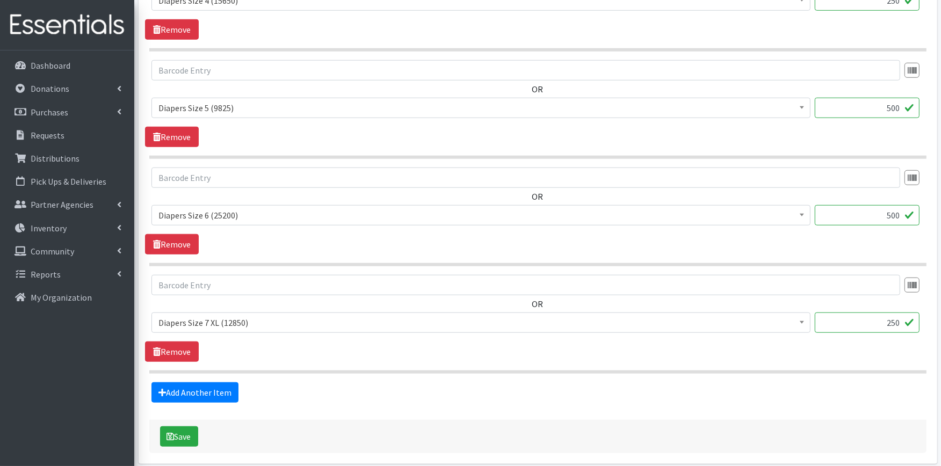
type textarea "LITTLE BOTTOM BLESSINGS - Stark County Educational Service Center; Help Me Grow…"
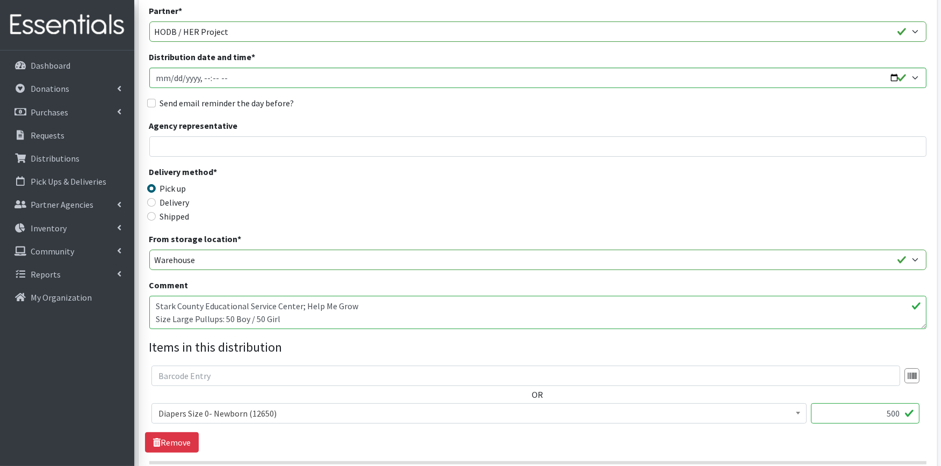
scroll to position [119, 0]
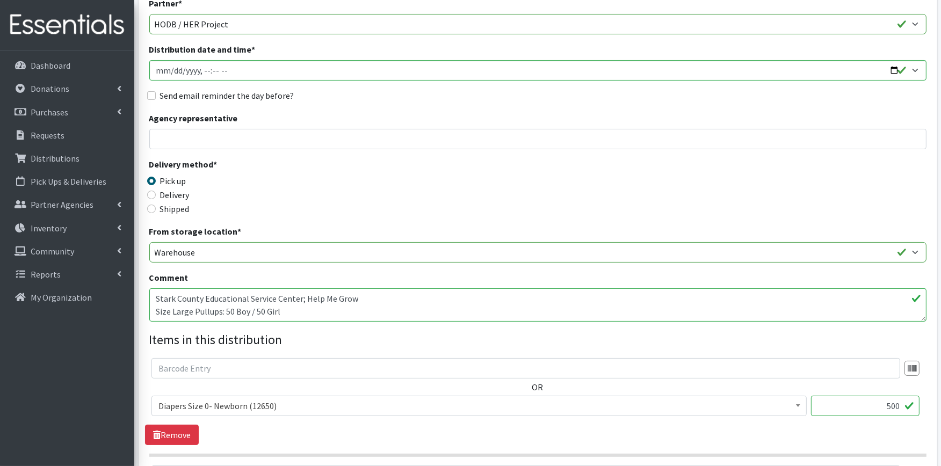
click at [154, 301] on textarea "Stark County Educational Service Center; Help Me Grow Size Large Pullups: 50 Bo…" at bounding box center [537, 304] width 777 height 33
paste textarea "LITTLE BOTTOM BLESSINGS -"
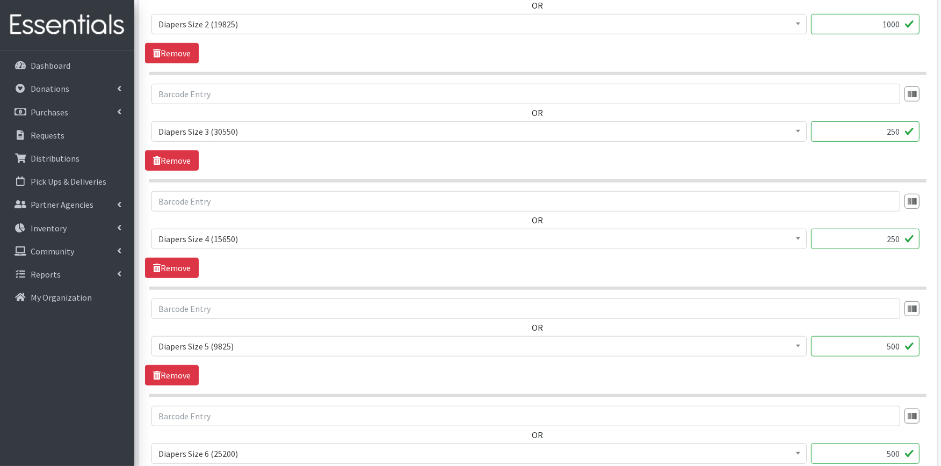
scroll to position [1002, 0]
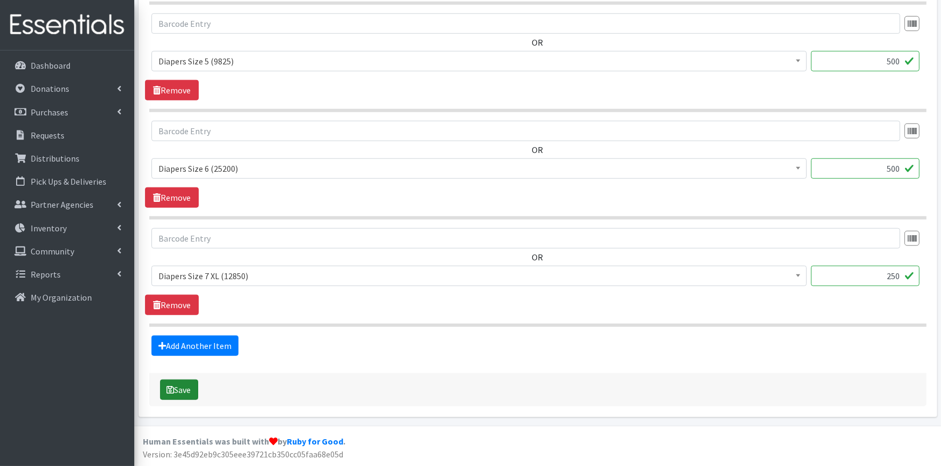
type textarea "LITTLE BOTTOM BLESSINGS - Stark County Educational Service Center; Help Me Grow…"
click at [181, 391] on button "Save" at bounding box center [179, 390] width 38 height 20
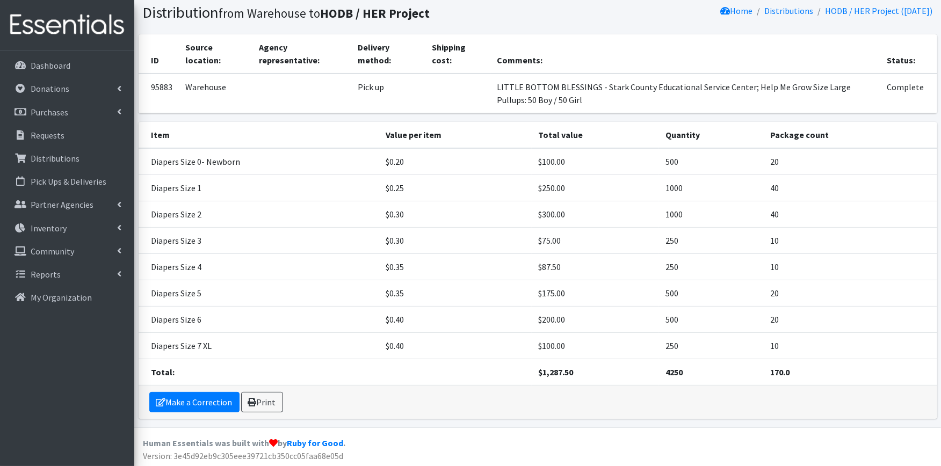
scroll to position [107, 0]
click at [251, 399] on icon at bounding box center [252, 401] width 9 height 9
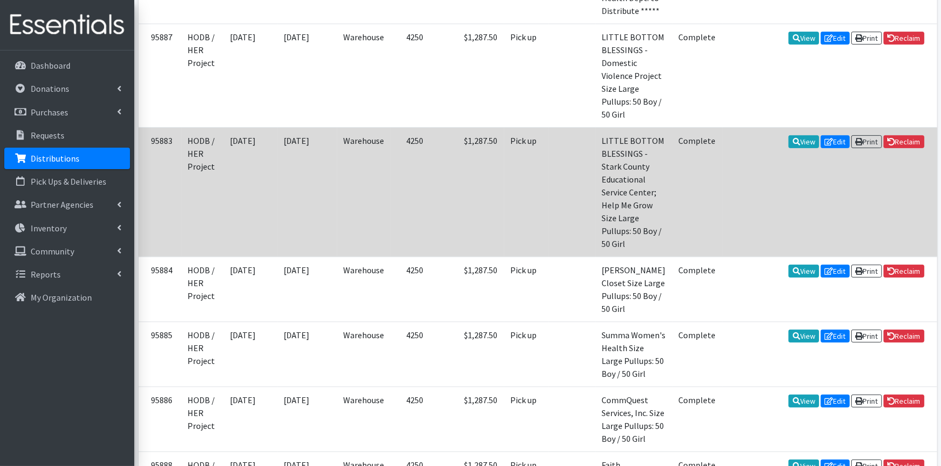
scroll to position [417, 0]
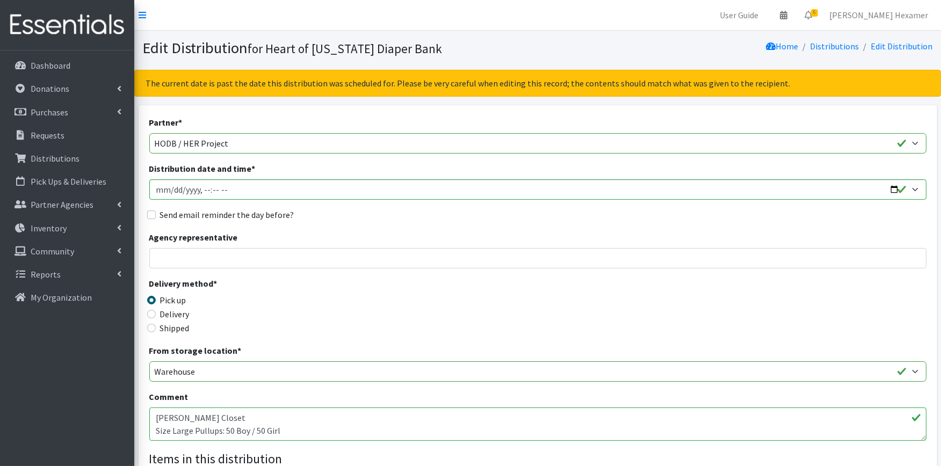
click at [154, 413] on textarea "Norton Foster Closet Size Large Pullups: 50 Boy / 50 Girl" at bounding box center [537, 424] width 777 height 33
paste textarea "LITTLE BOTTOM BLESSINGS -"
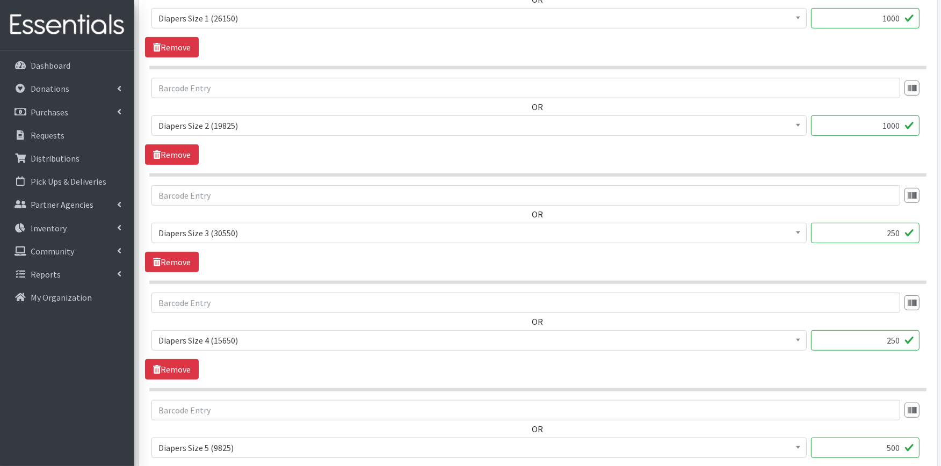
scroll to position [1002, 0]
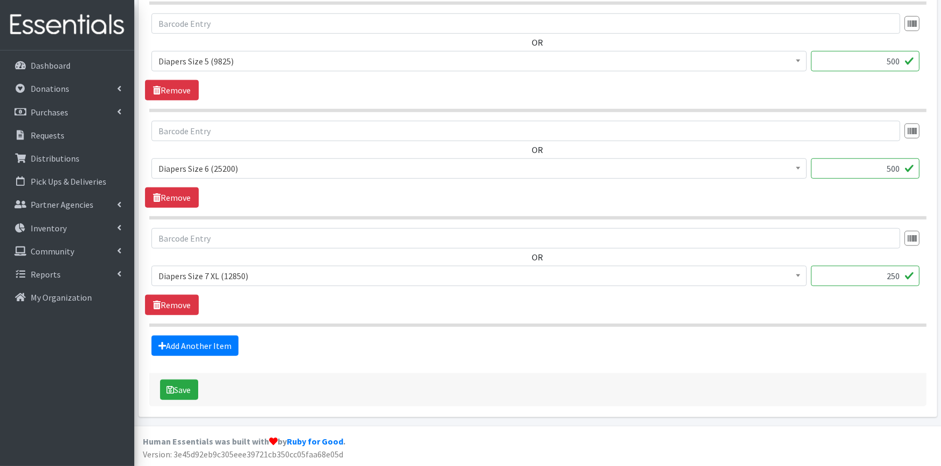
type textarea "LITTLE BOTTOM BLESSINGS - [PERSON_NAME] Closet Size Large Pullups: 50 Boy / 50 …"
click at [153, 380] on div "Save" at bounding box center [537, 389] width 777 height 33
click at [171, 387] on icon "submit" at bounding box center [171, 390] width 8 height 9
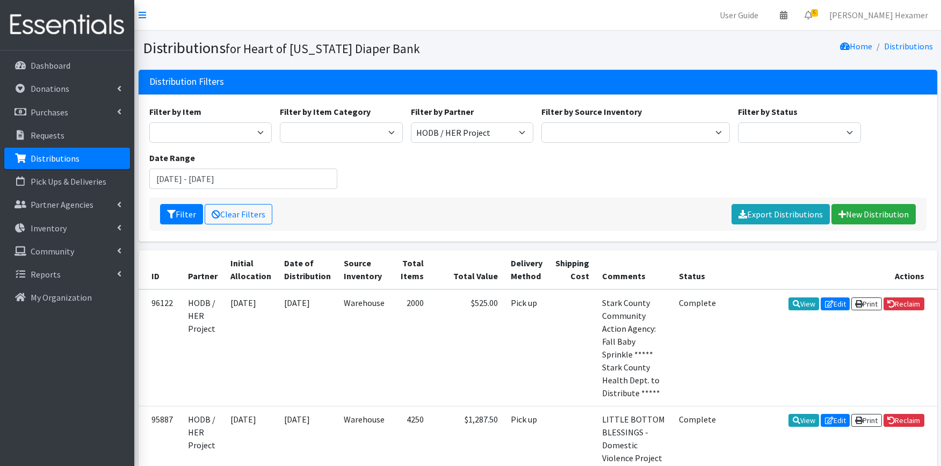
scroll to position [417, 0]
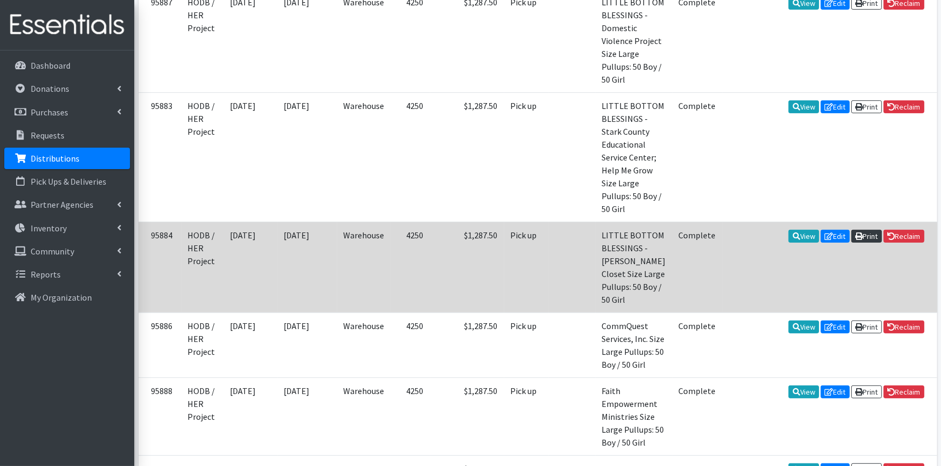
click at [858, 233] on icon at bounding box center [859, 237] width 8 height 8
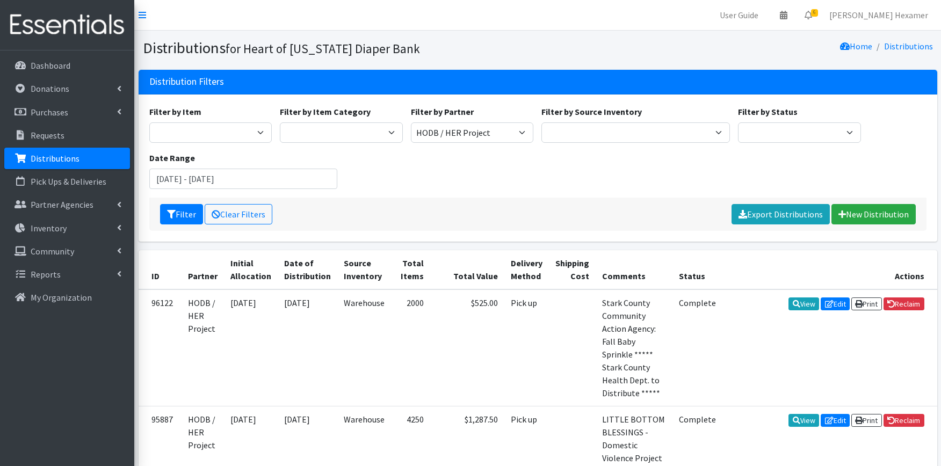
scroll to position [417, 0]
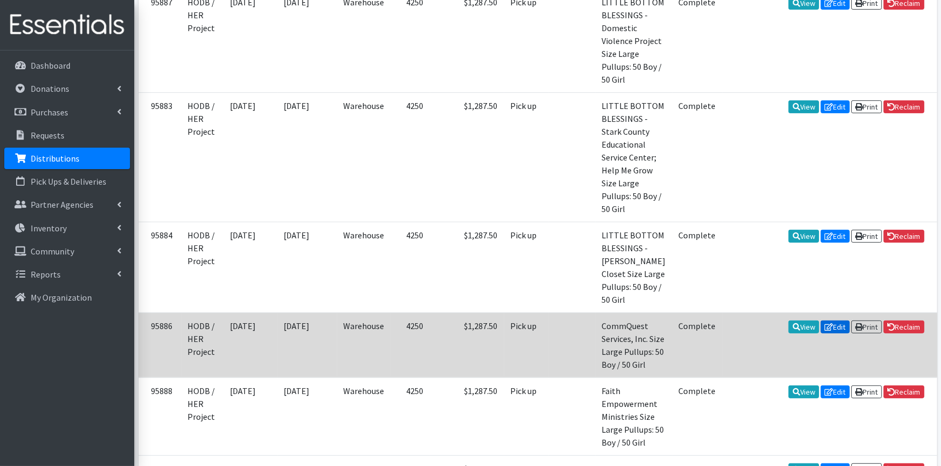
click at [834, 321] on link "Edit" at bounding box center [835, 327] width 29 height 13
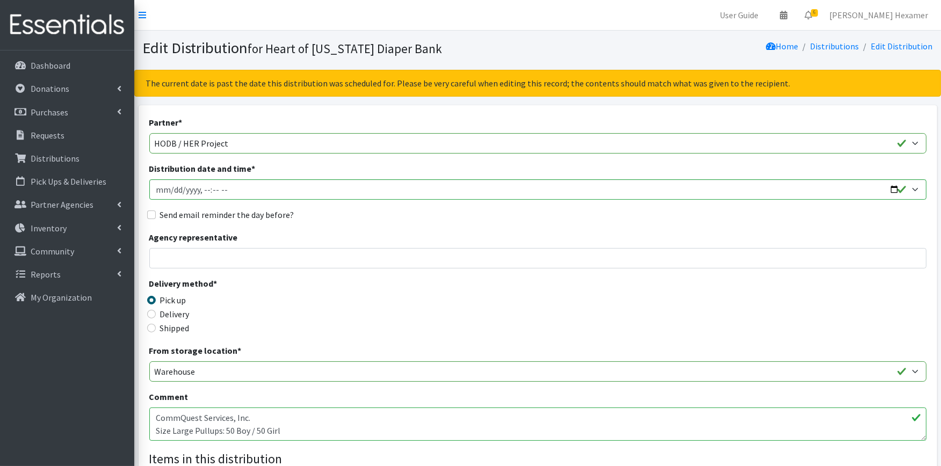
click at [153, 418] on textarea "CommQuest Services, Inc. Size Large Pullups: 50 Boy / 50 Girl" at bounding box center [537, 424] width 777 height 33
paste textarea "LITTLE BOTTOM BLESSINGS -"
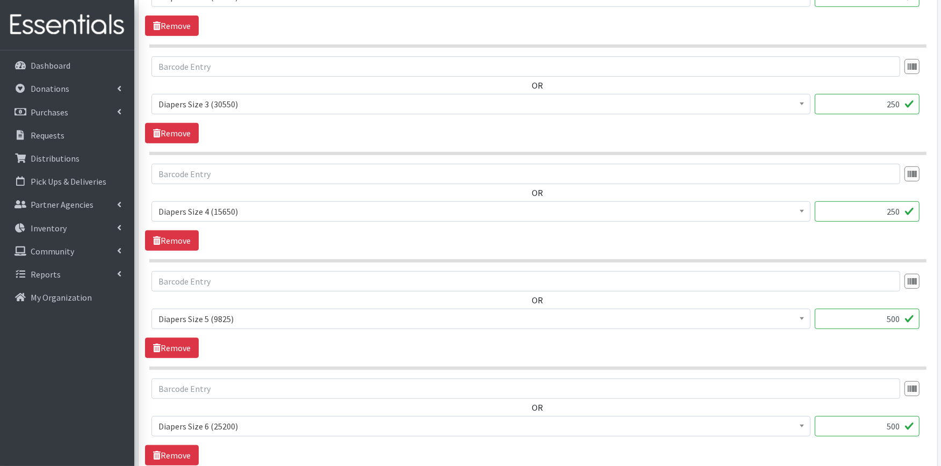
scroll to position [1002, 0]
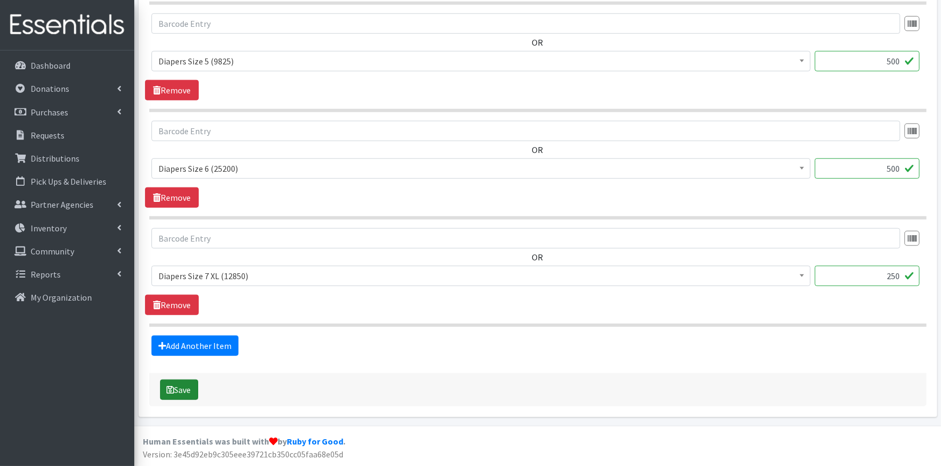
type textarea "LITTLE BOTTOM BLESSINGS - CommQuest Services, Inc. Size Large Pullups: 50 Boy /…"
click at [185, 396] on button "Save" at bounding box center [179, 390] width 38 height 20
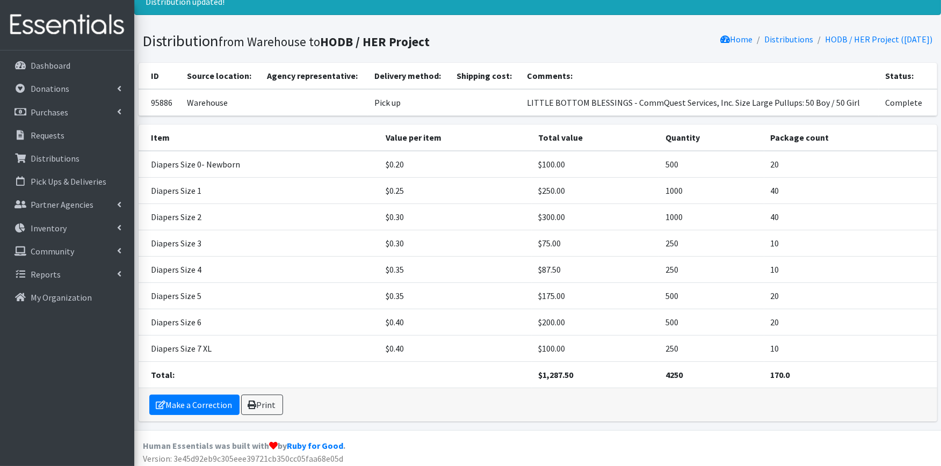
scroll to position [81, 0]
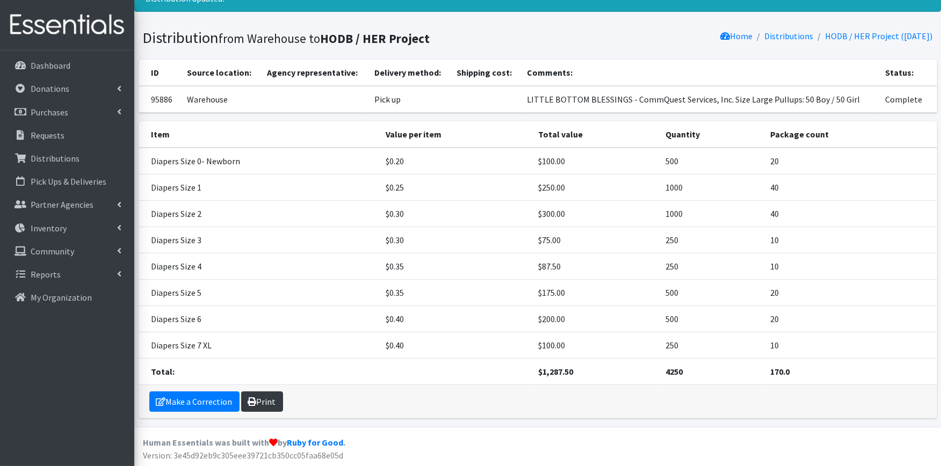
click at [265, 410] on link "Print" at bounding box center [262, 402] width 42 height 20
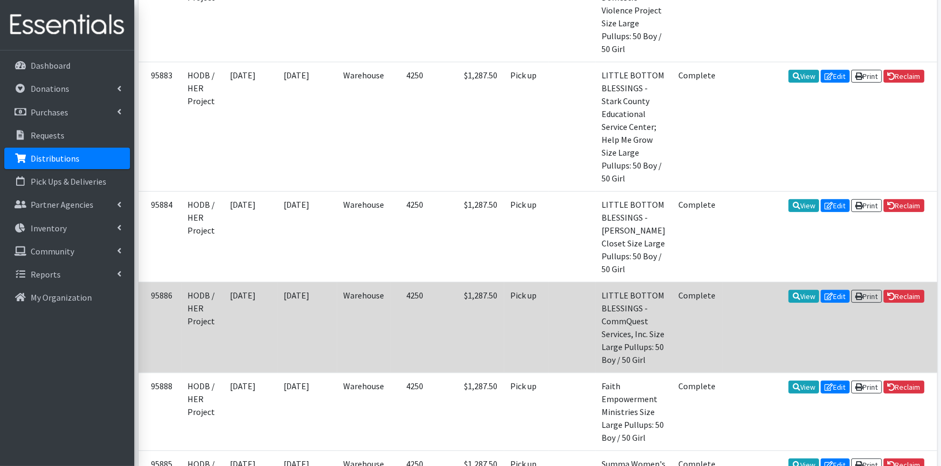
scroll to position [477, 0]
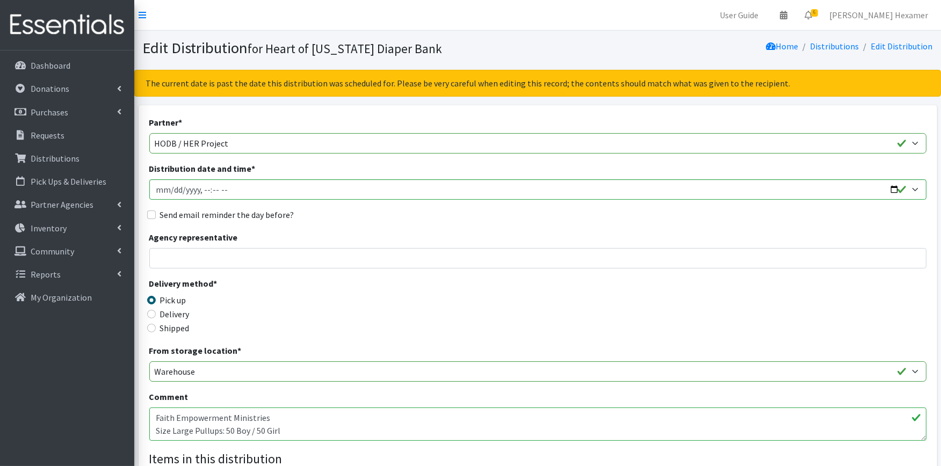
click at [156, 418] on textarea "Faith Empowerment Ministries Size Large Pullups: 50 Boy / 50 Girl" at bounding box center [537, 424] width 777 height 33
paste textarea "LITTLE BOTTOM BLESSINGS -"
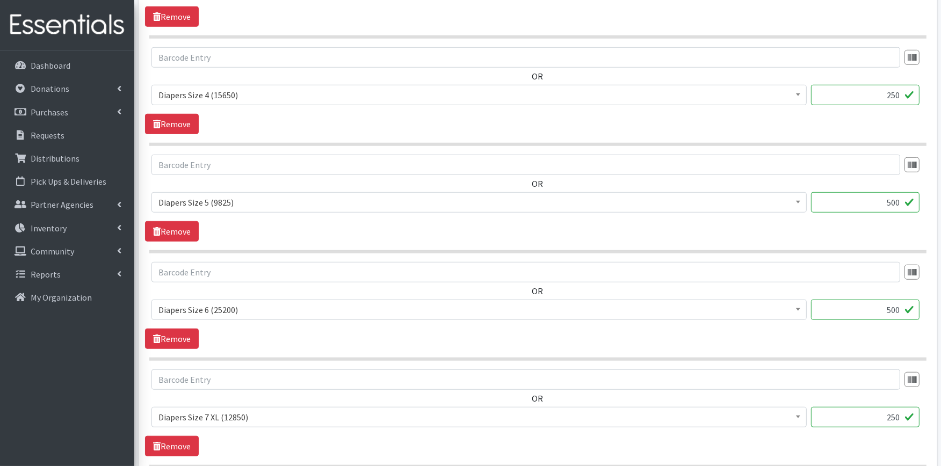
scroll to position [1002, 0]
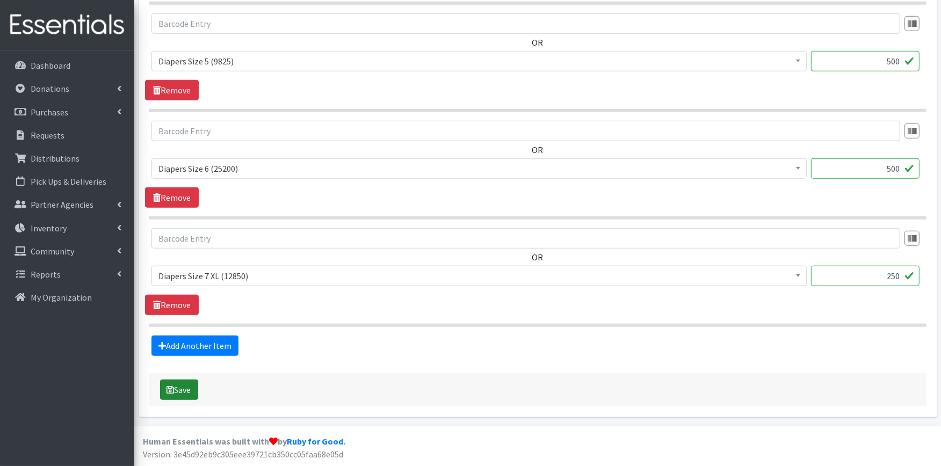
type textarea "LITTLE BOTTOM BLESSINGS - Faith Empowerment Ministries Size Large Pullups: 50 B…"
click at [178, 391] on button "Save" at bounding box center [179, 390] width 38 height 20
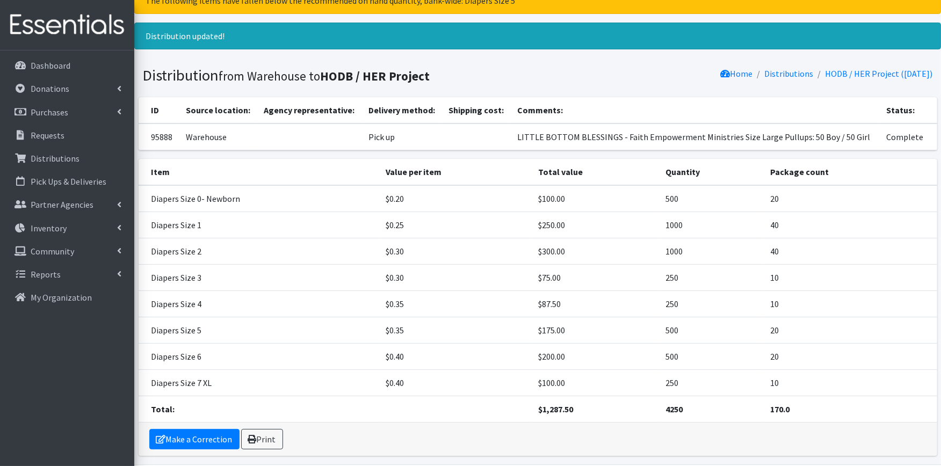
scroll to position [81, 0]
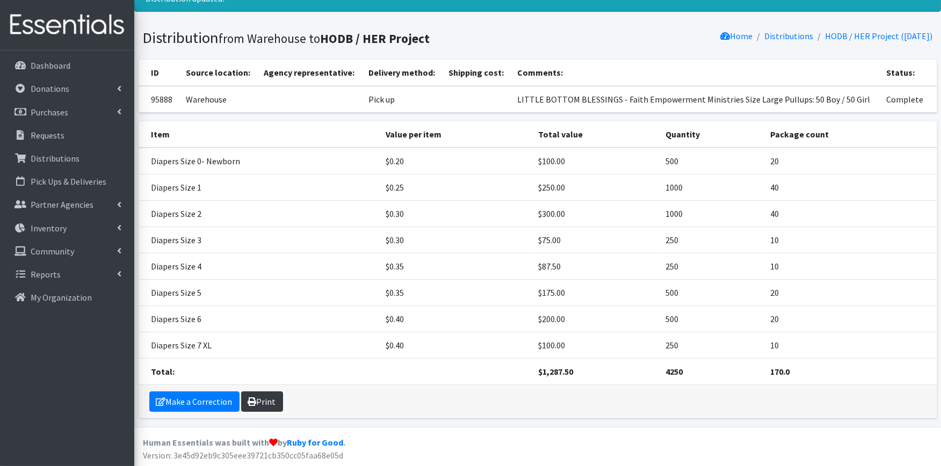
click at [258, 394] on link "Print" at bounding box center [262, 402] width 42 height 20
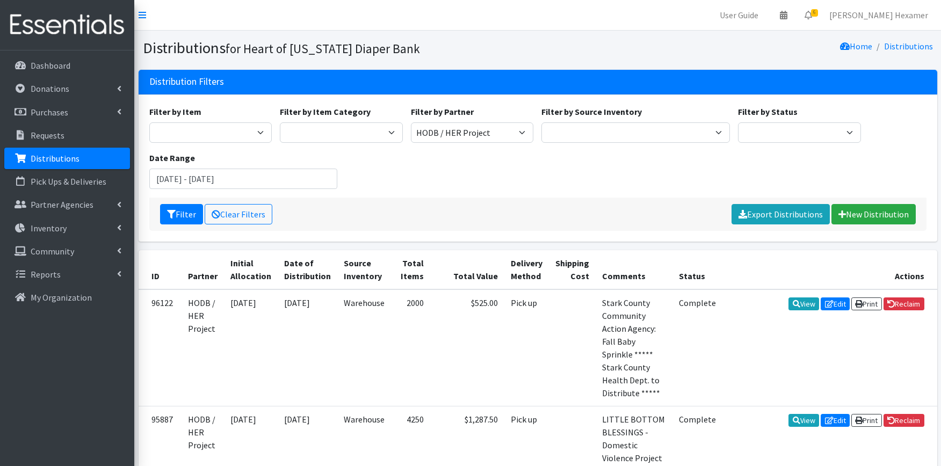
scroll to position [477, 0]
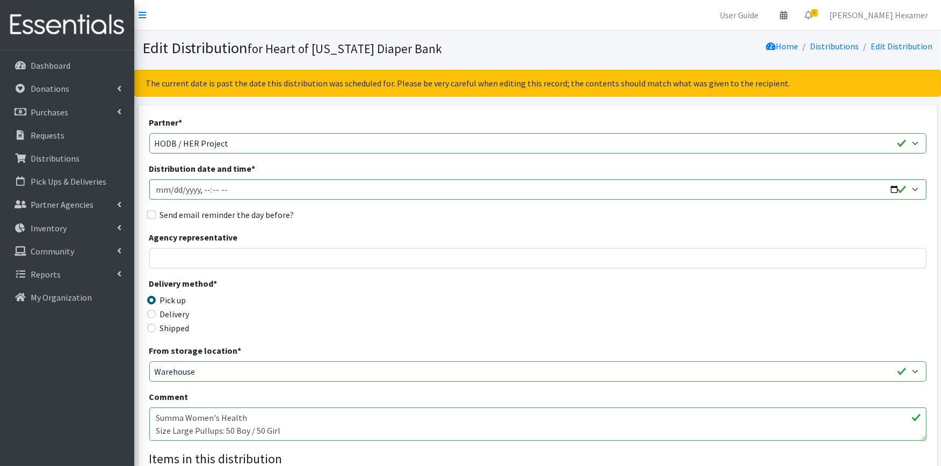
click at [156, 411] on textarea "Summa Women's Health Size Large Pullups: 50 Boy / 50 Girl" at bounding box center [537, 424] width 777 height 33
paste textarea "LITTLE BOTTOM BLESSINGS -"
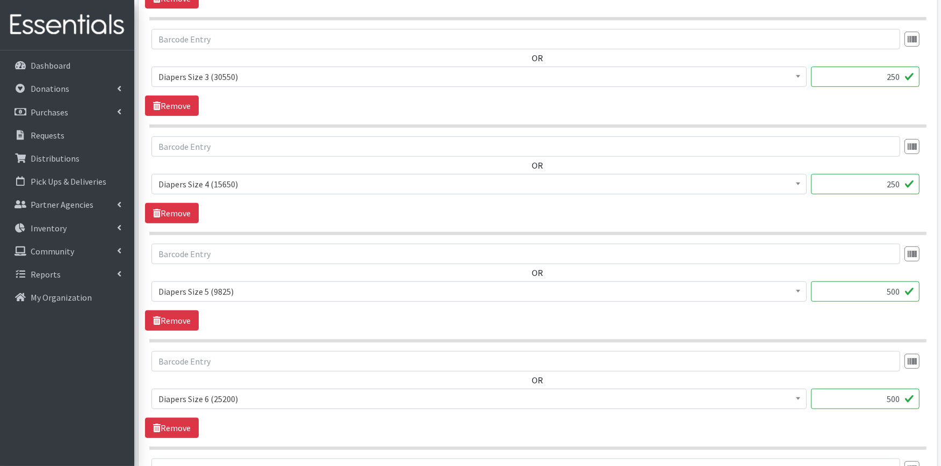
scroll to position [1002, 0]
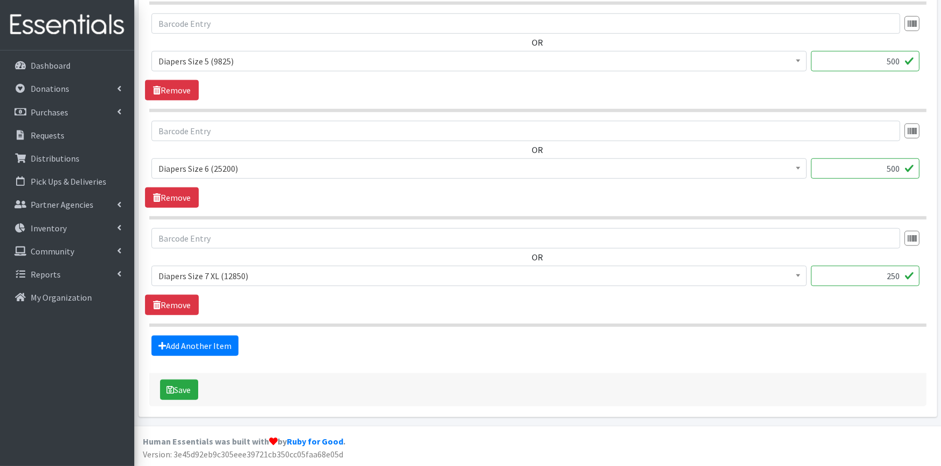
type textarea "LITTLE BOTTOM BLESSINGS - Summa Women's Health Size Large Pullups: 50 Boy / 50 …"
click at [169, 374] on div "Save" at bounding box center [537, 389] width 777 height 33
click at [170, 389] on icon "submit" at bounding box center [171, 390] width 8 height 9
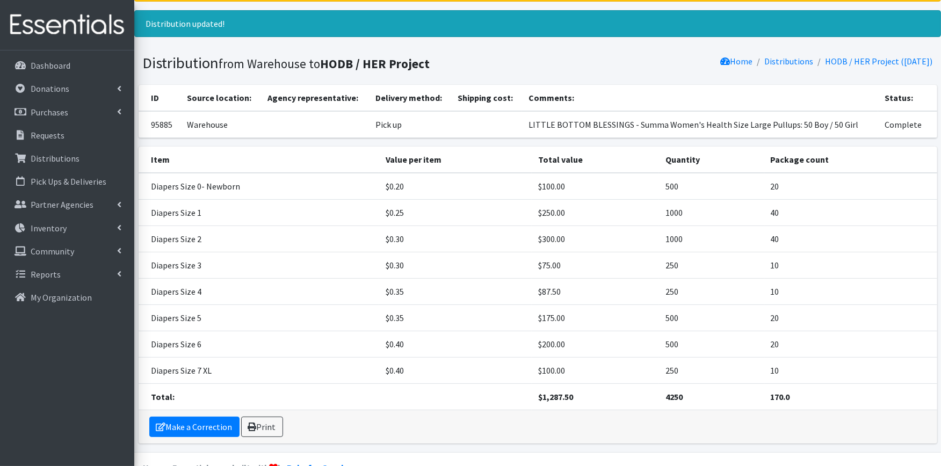
scroll to position [81, 0]
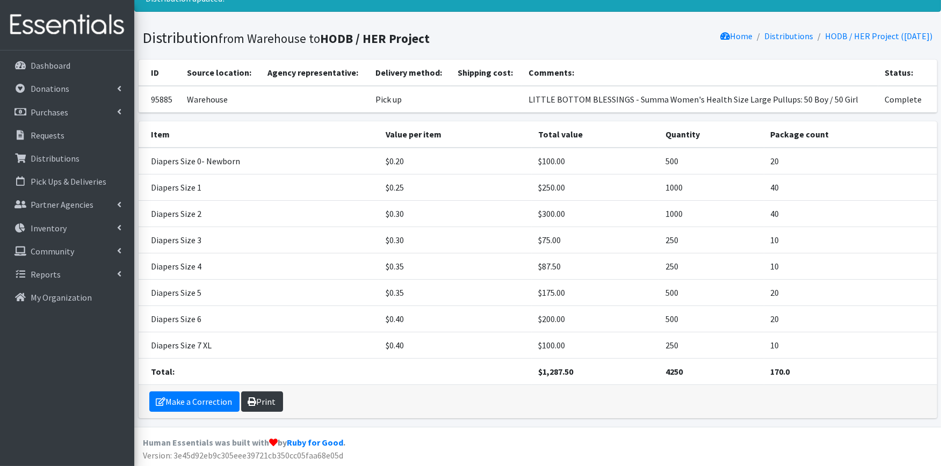
click at [274, 403] on link "Print" at bounding box center [262, 402] width 42 height 20
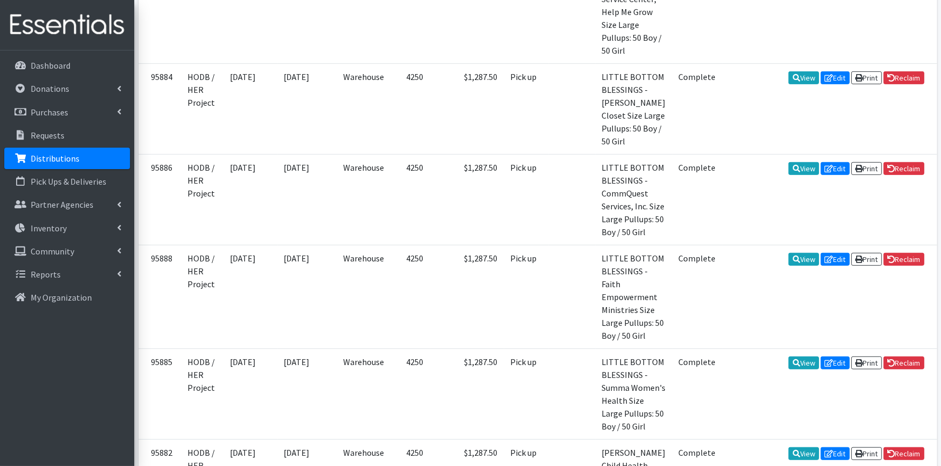
scroll to position [597, 0]
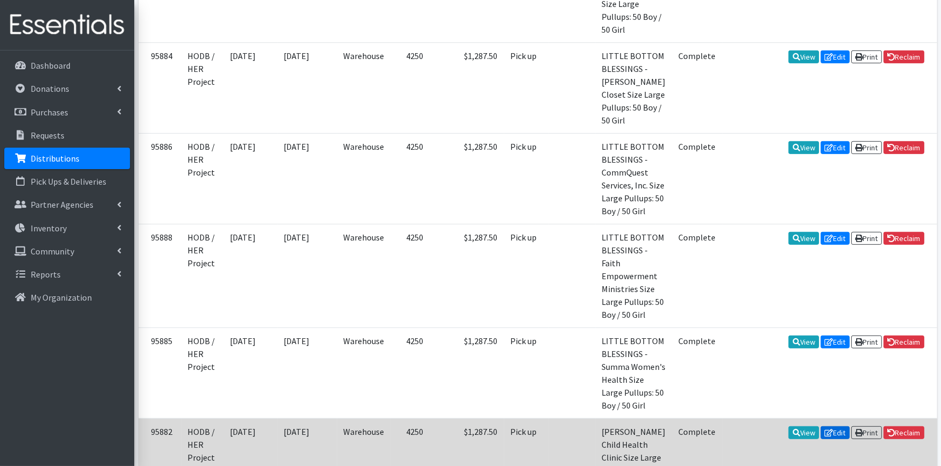
click at [833, 427] on link "Edit" at bounding box center [835, 433] width 29 height 13
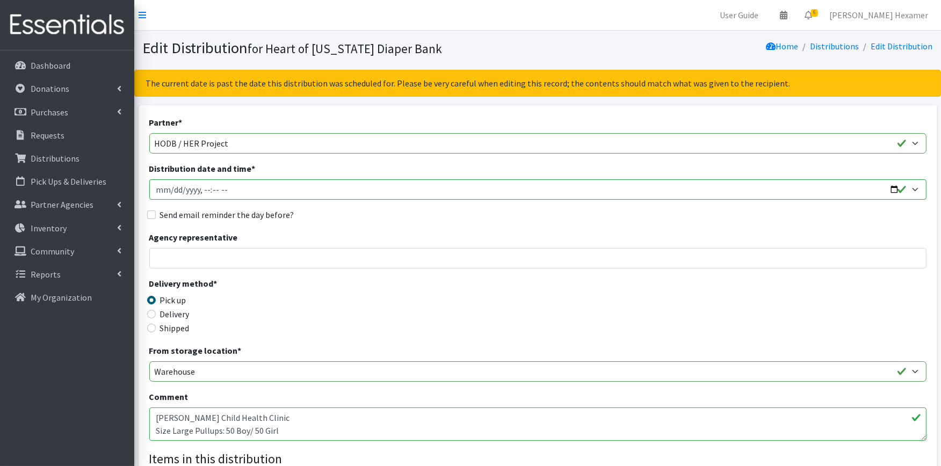
click at [156, 415] on textarea "[PERSON_NAME] Child Health Clinic Size Large Pullups: 50 Boy/ 50 Girl" at bounding box center [537, 424] width 777 height 33
paste textarea "LITTLE BOTTOM BLESSINGS -"
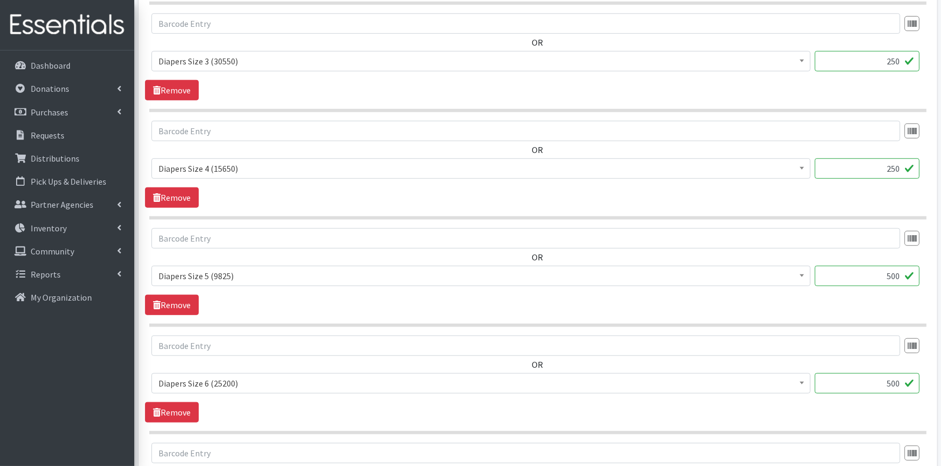
scroll to position [1002, 0]
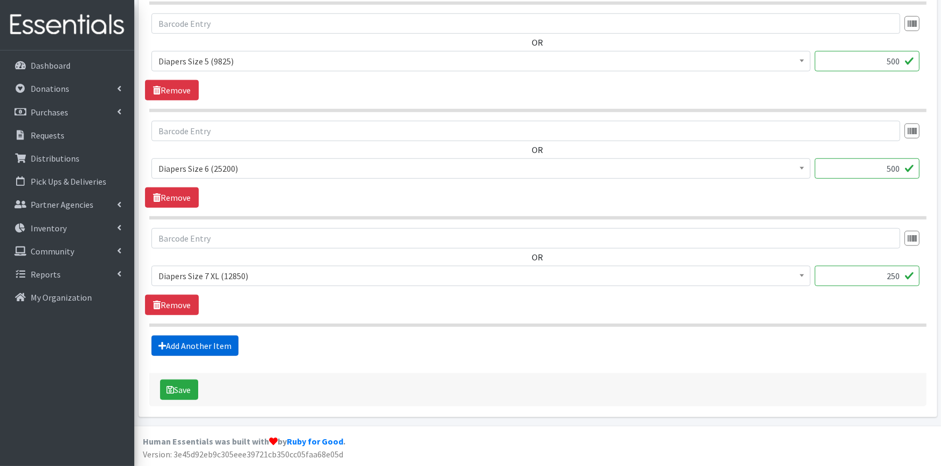
type textarea "LITTLE BOTTOM BLESSINGS - [PERSON_NAME] Child Health Clinic Size Large Pullups:…"
click at [189, 339] on link "Add Another Item" at bounding box center [194, 346] width 87 height 20
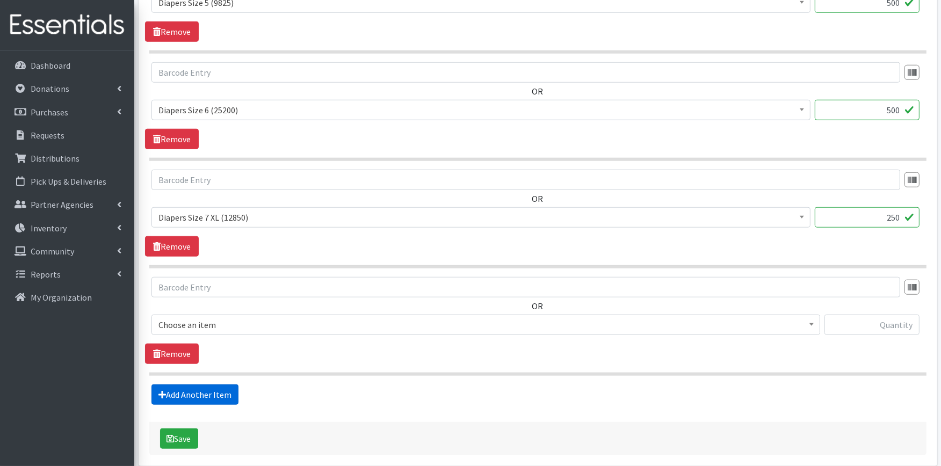
scroll to position [1109, 0]
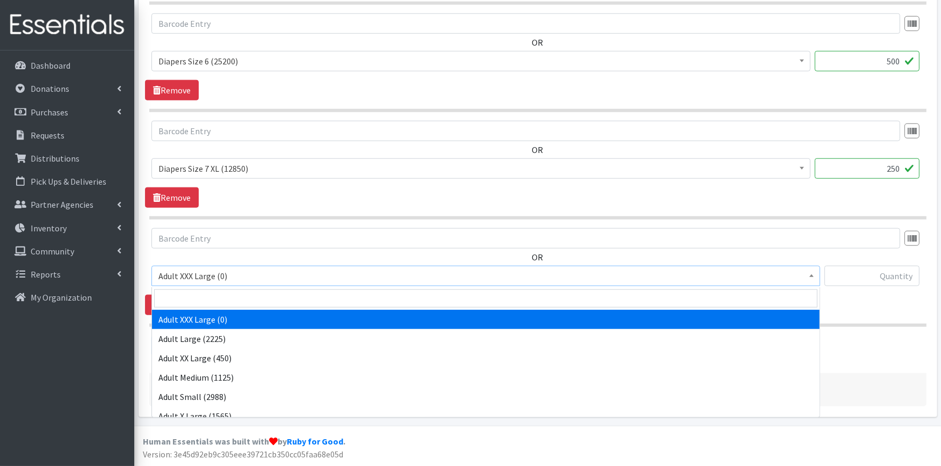
click at [246, 270] on span "Adult XXX Large (0)" at bounding box center [485, 276] width 655 height 15
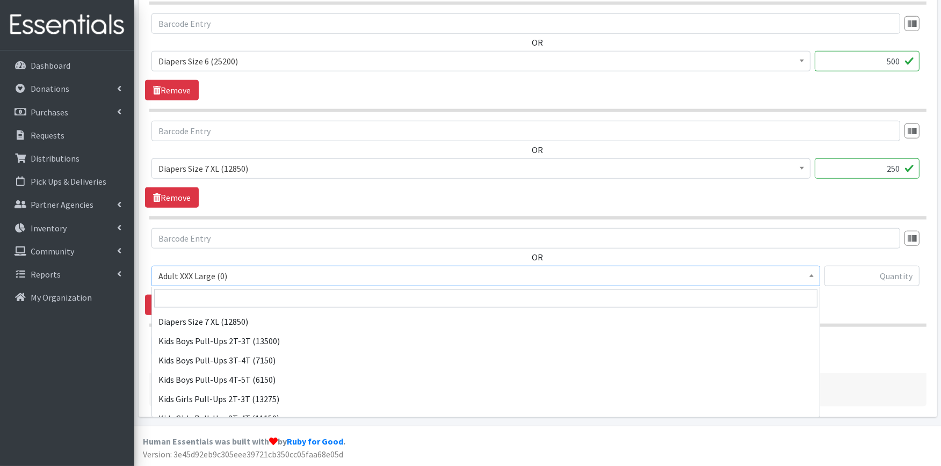
scroll to position [473, 0]
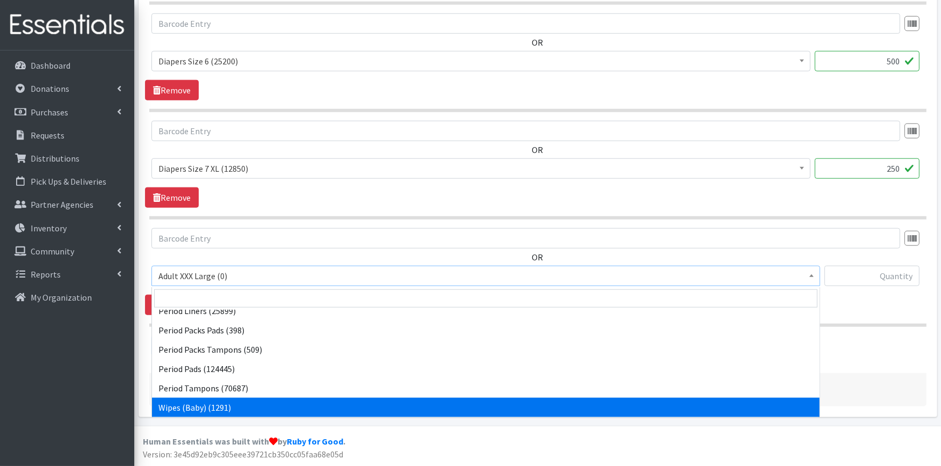
select select "4828"
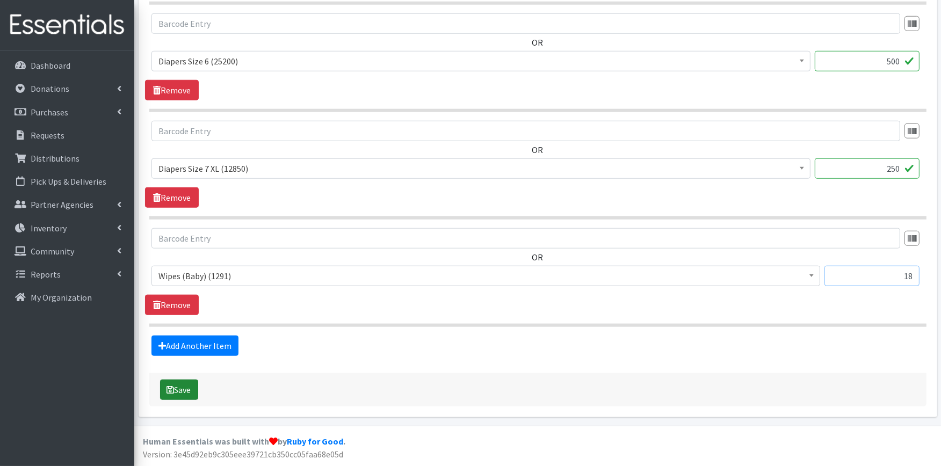
type input "18"
click at [171, 389] on icon "submit" at bounding box center [171, 390] width 8 height 9
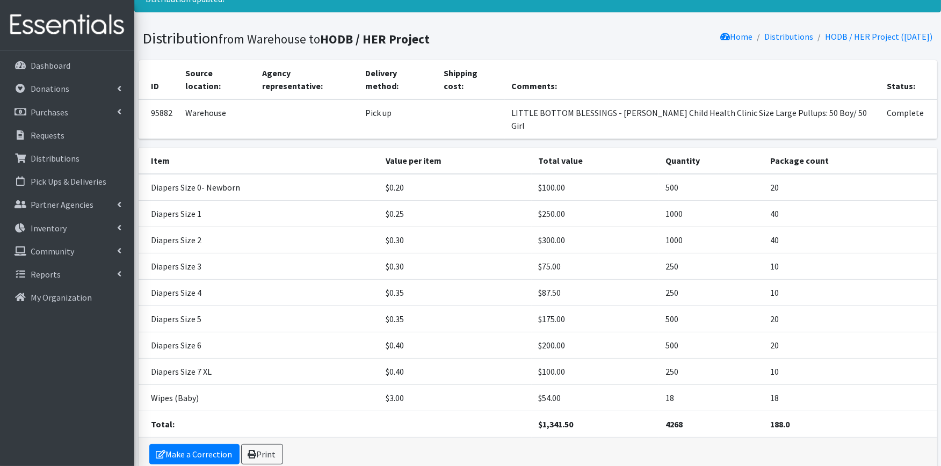
scroll to position [108, 0]
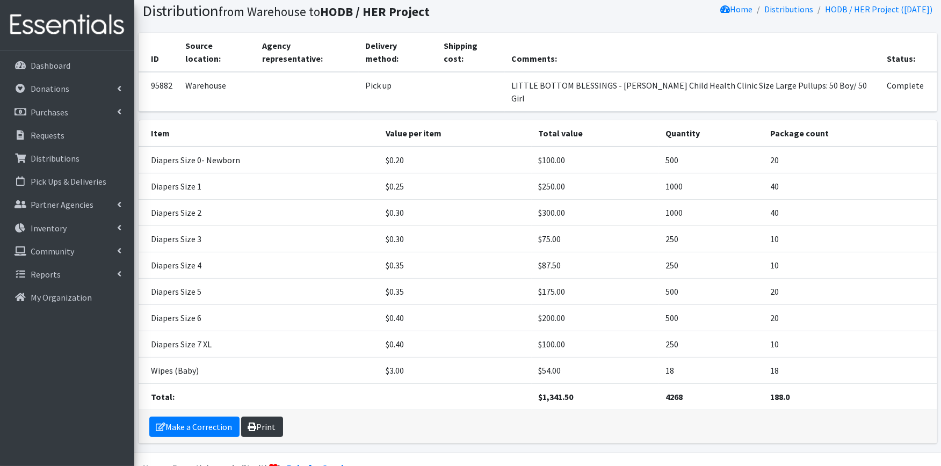
click at [267, 417] on link "Print" at bounding box center [262, 427] width 42 height 20
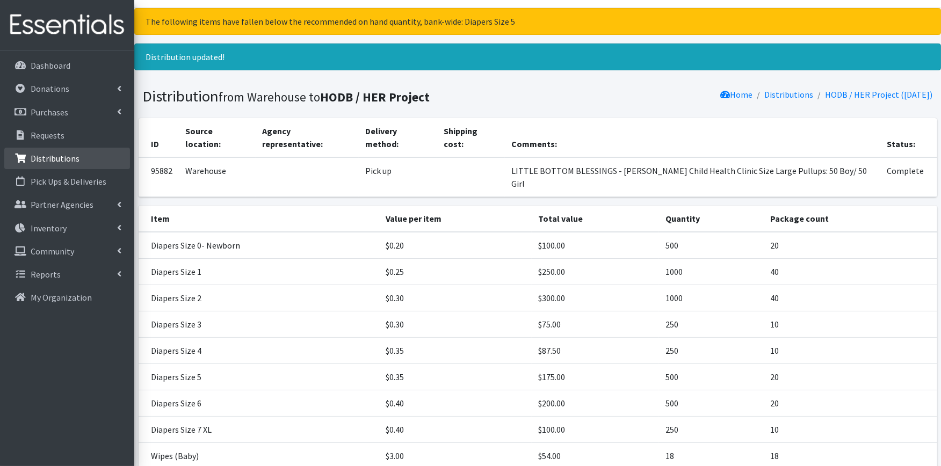
scroll to position [0, 0]
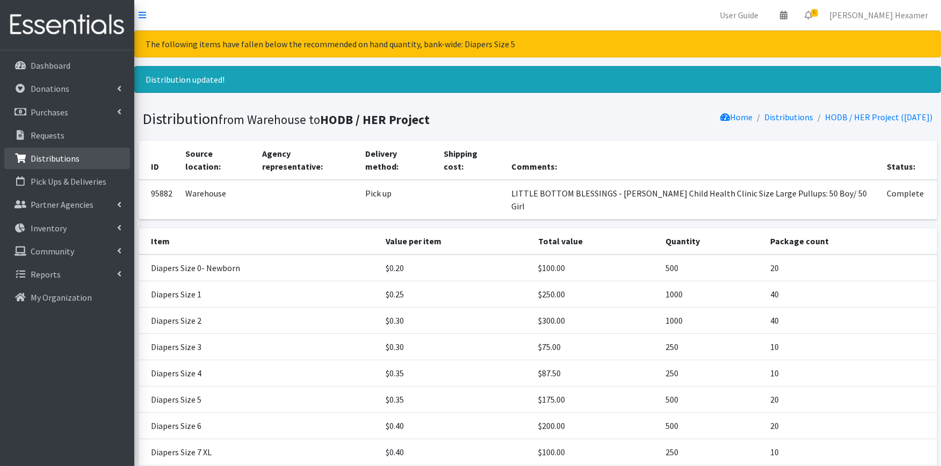
click at [54, 160] on p "Distributions" at bounding box center [55, 158] width 49 height 11
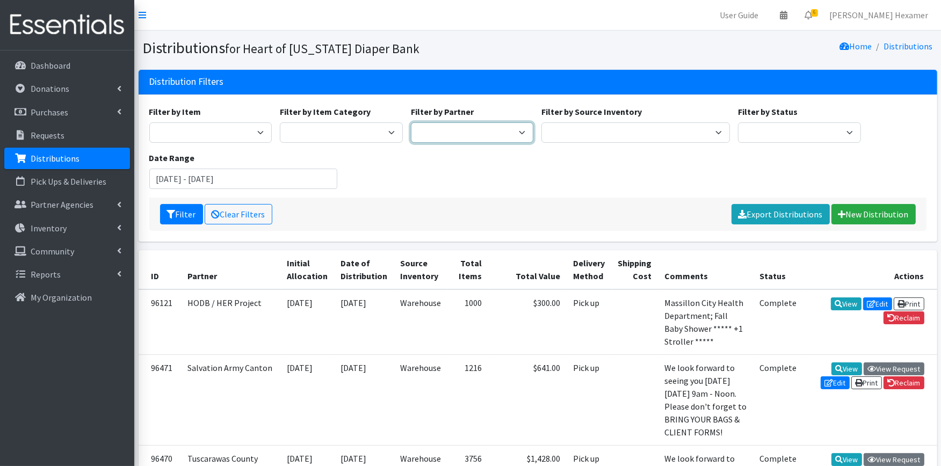
click at [497, 124] on select "Alliance Commons Belmont County Health Department [GEOGRAPHIC_DATA] [PERSON_NAM…" at bounding box center [472, 132] width 123 height 20
select select "4"
click at [411, 122] on select "Alliance Commons Belmont County Health Department [GEOGRAPHIC_DATA] [PERSON_NAM…" at bounding box center [472, 132] width 123 height 20
click at [196, 176] on input "July 16, 2025 - October 16, 2025" at bounding box center [243, 179] width 189 height 20
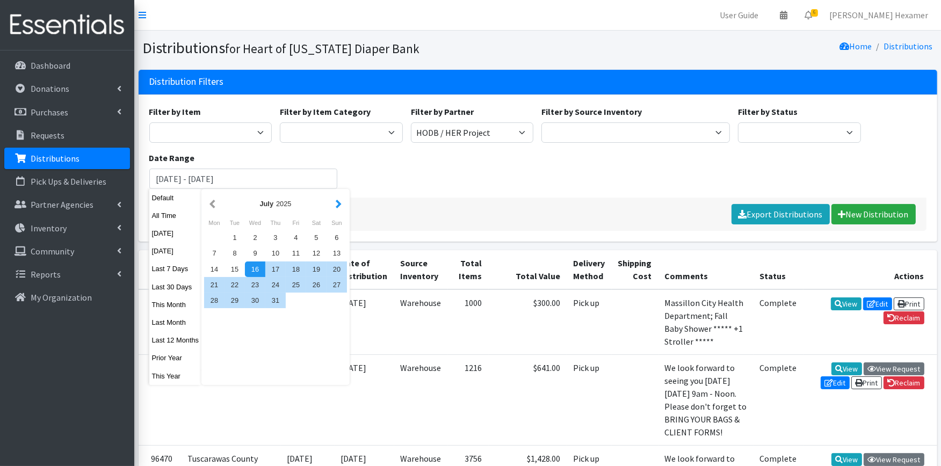
click at [337, 205] on button "button" at bounding box center [338, 203] width 11 height 13
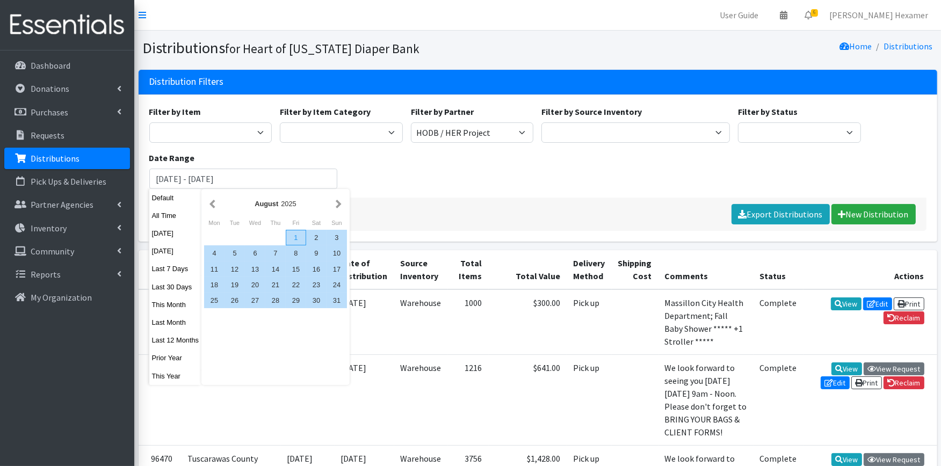
click at [293, 233] on div "1" at bounding box center [296, 238] width 20 height 16
click at [339, 295] on div "31" at bounding box center [337, 301] width 20 height 16
type input "August 1, 2025 - August 31, 2025"
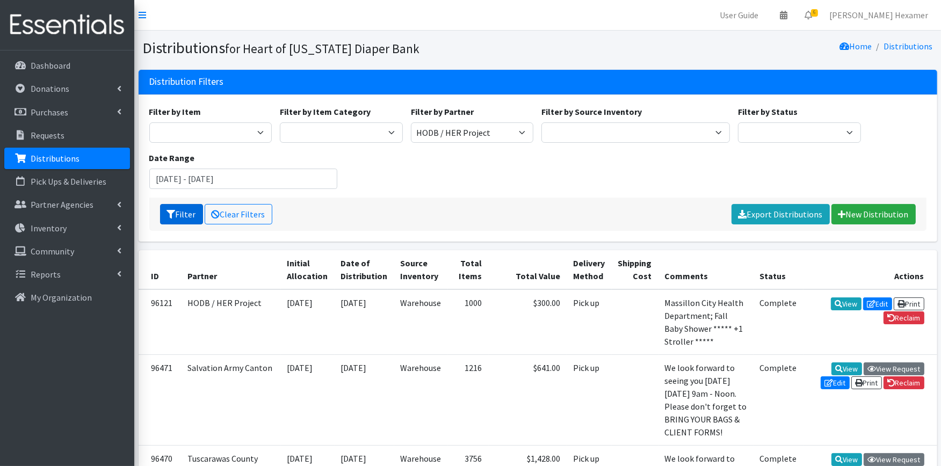
click at [183, 214] on button "Filter" at bounding box center [181, 214] width 43 height 20
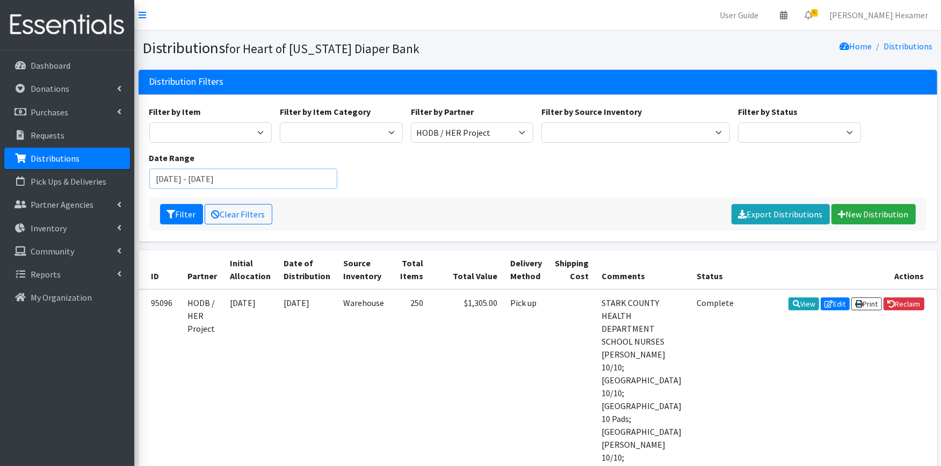
click at [289, 189] on input "August 1, 2025 - August 31, 2025" at bounding box center [243, 179] width 189 height 20
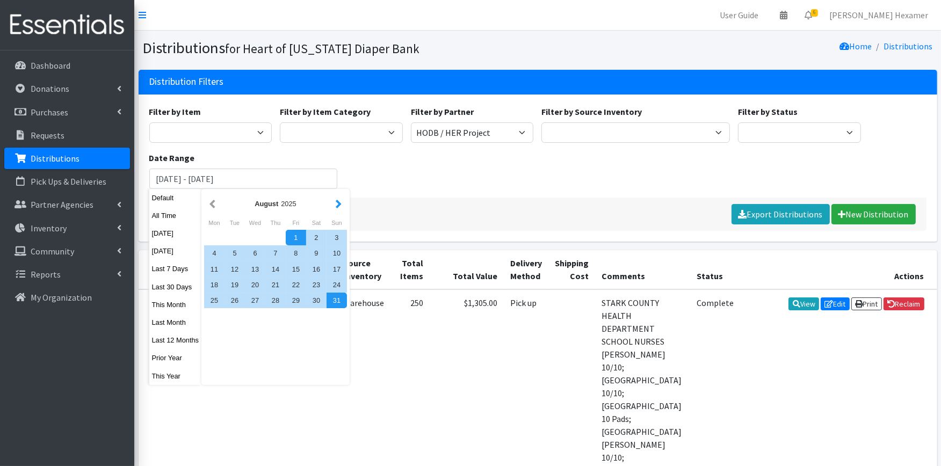
click at [336, 203] on button "button" at bounding box center [338, 203] width 11 height 13
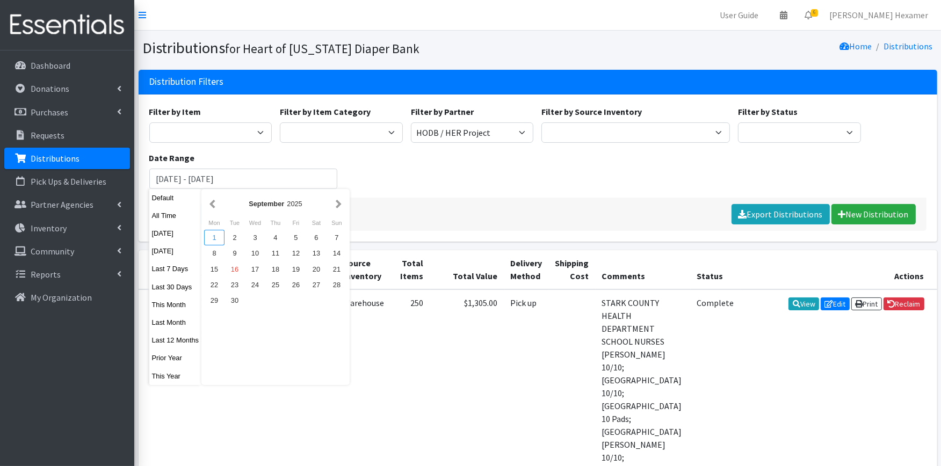
click at [210, 235] on div "1" at bounding box center [214, 238] width 20 height 16
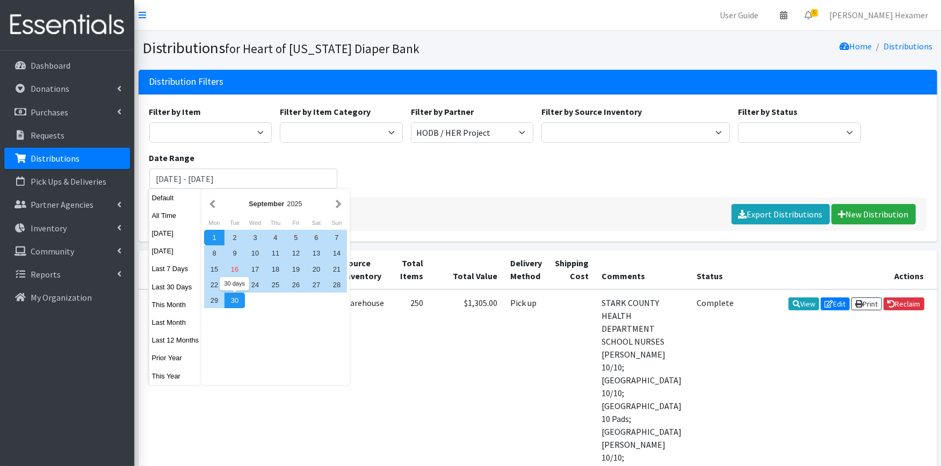
click at [234, 300] on div "30" at bounding box center [235, 301] width 20 height 16
type input "[DATE] - [DATE]"
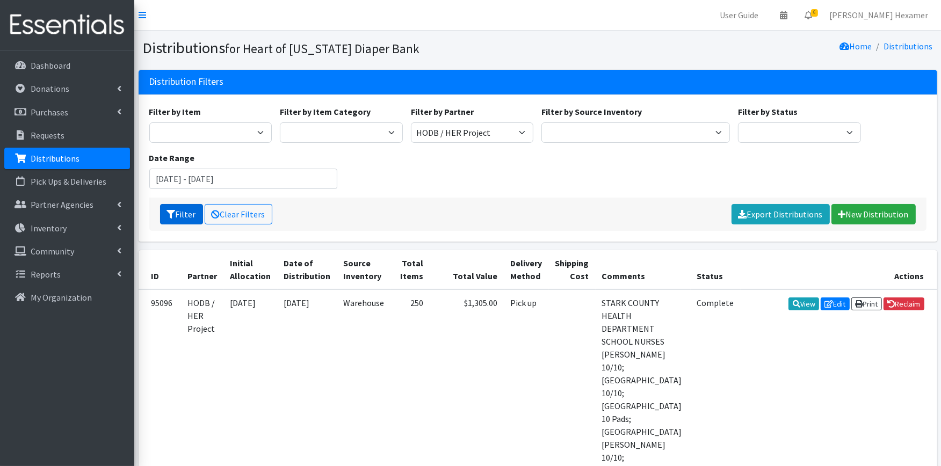
click at [175, 211] on icon "submit" at bounding box center [171, 214] width 9 height 9
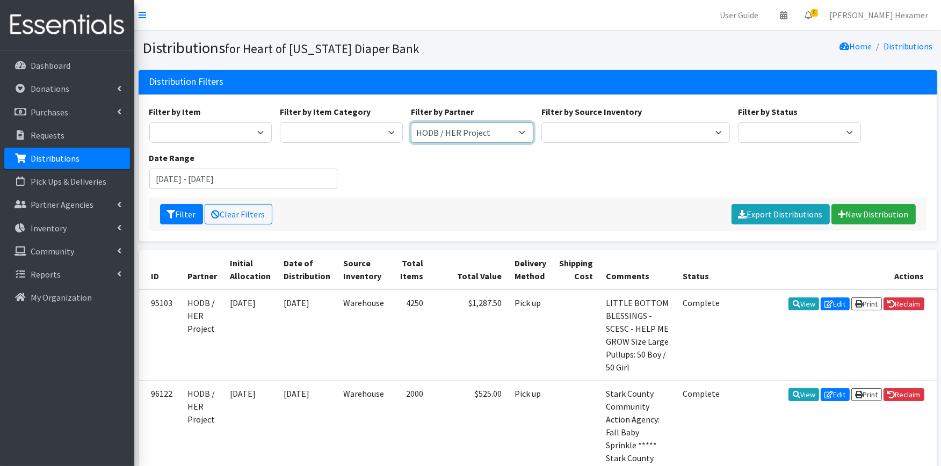
click at [493, 131] on select "Alliance Commons Belmont County Health Department [GEOGRAPHIC_DATA] [PERSON_NAM…" at bounding box center [472, 132] width 123 height 20
select select "8076"
click at [411, 122] on select "Alliance Commons Belmont County Health Department [GEOGRAPHIC_DATA] [PERSON_NAM…" at bounding box center [472, 132] width 123 height 20
click at [184, 216] on button "Filter" at bounding box center [181, 214] width 43 height 20
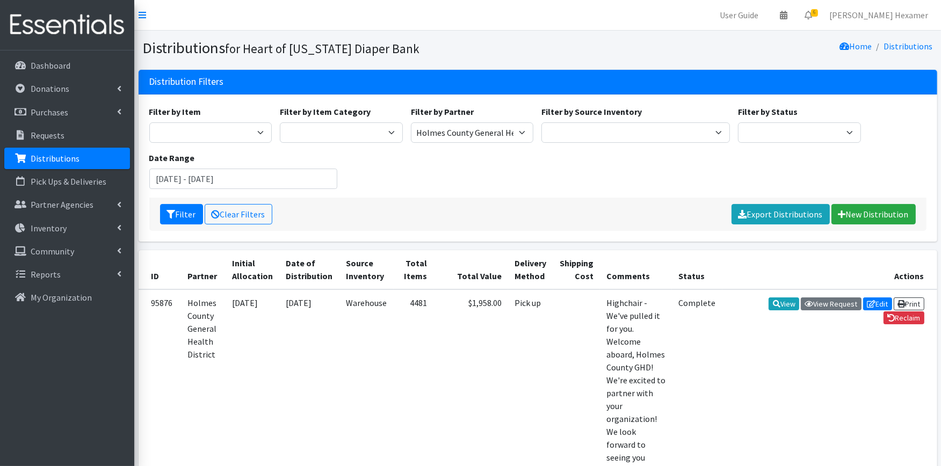
scroll to position [60, 0]
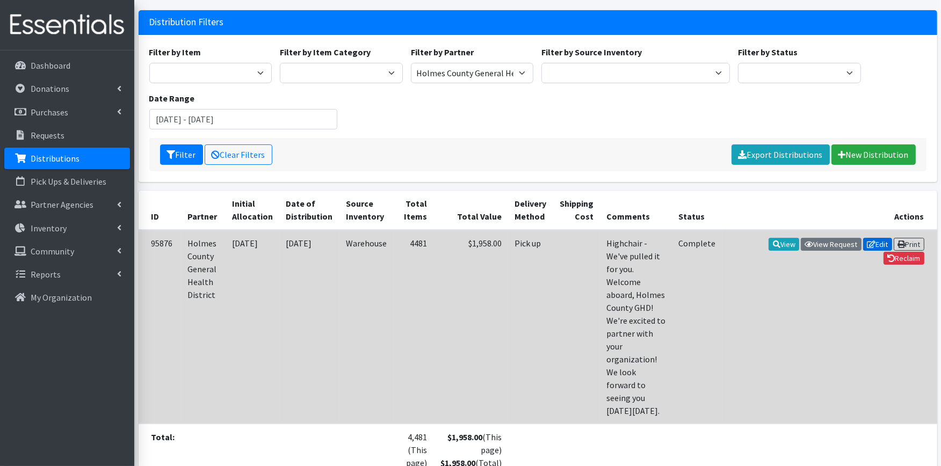
click at [867, 241] on icon at bounding box center [871, 245] width 9 height 8
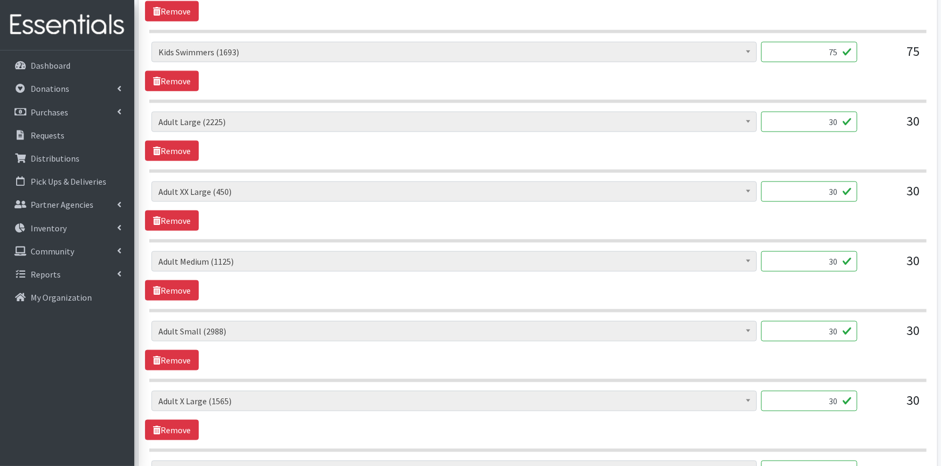
scroll to position [1377, 0]
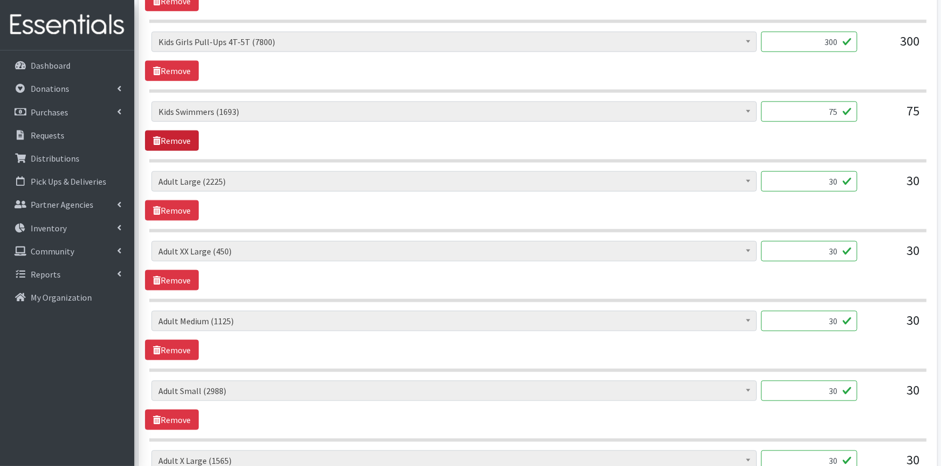
click at [167, 141] on link "Remove" at bounding box center [172, 141] width 54 height 20
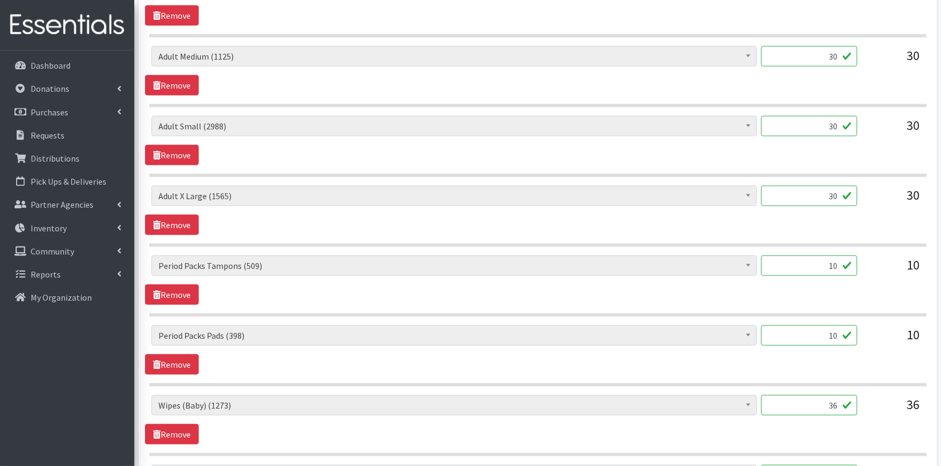
scroll to position [1845, 0]
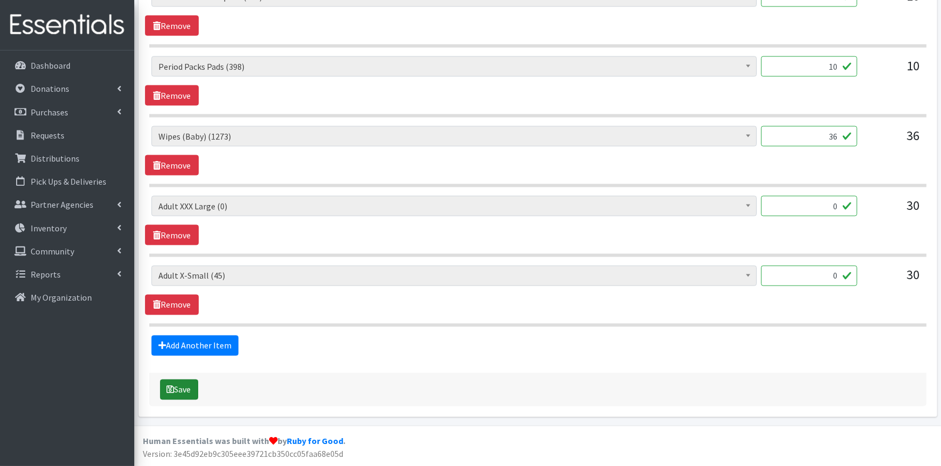
click at [186, 391] on button "Save" at bounding box center [179, 390] width 38 height 20
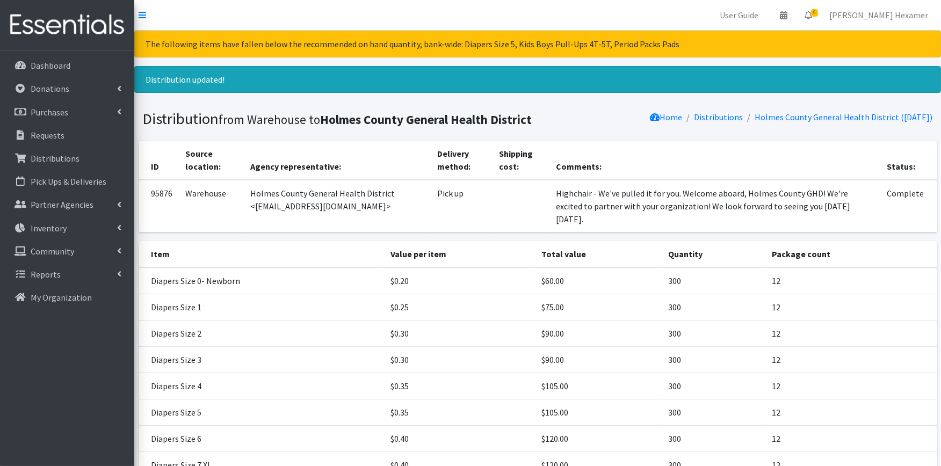
scroll to position [477, 0]
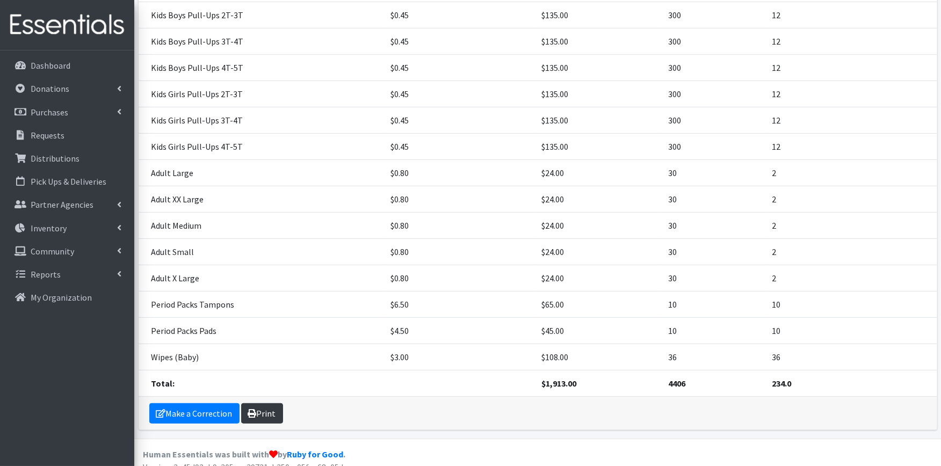
click at [254, 409] on icon at bounding box center [252, 413] width 9 height 9
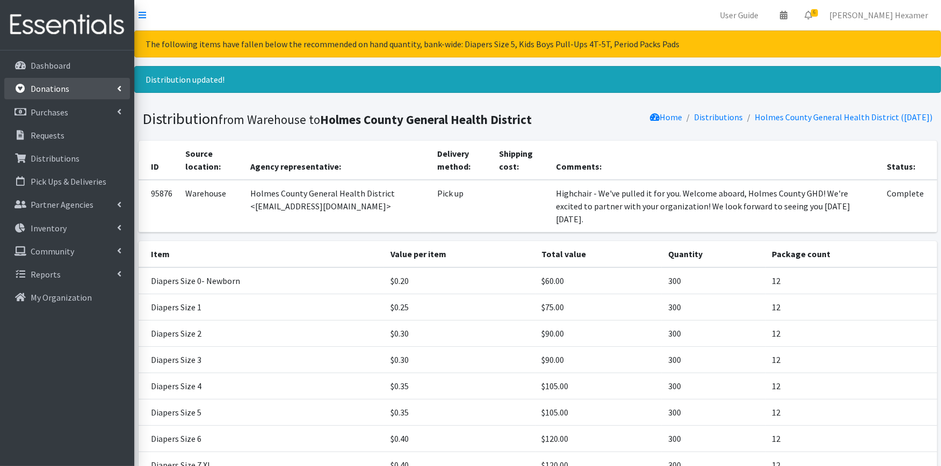
click at [60, 87] on p "Donations" at bounding box center [50, 88] width 39 height 11
click at [59, 132] on link "New Donation" at bounding box center [67, 135] width 126 height 21
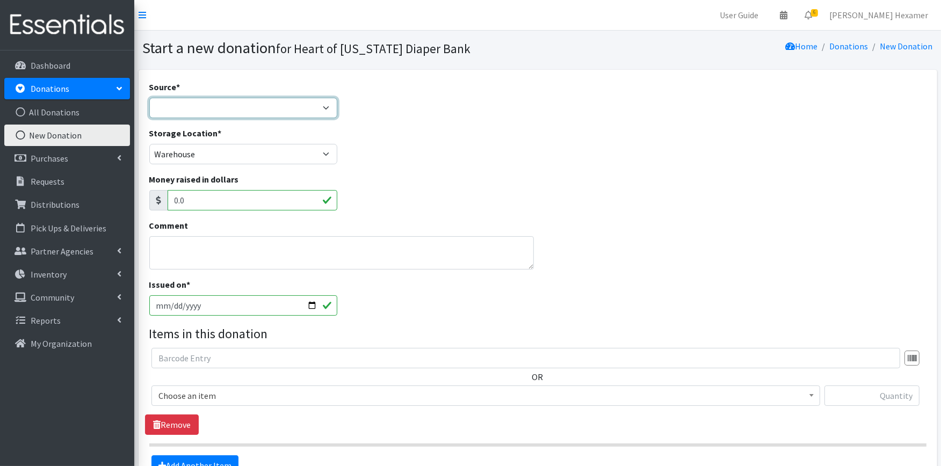
click at [167, 102] on select "Product Drive Manufacturer Donation Site Misc. Donation" at bounding box center [243, 108] width 189 height 20
select select "Misc. Donation"
click at [149, 98] on select "Product Drive Manufacturer Donation Site Misc. Donation" at bounding box center [243, 108] width 189 height 20
click at [163, 247] on textarea "Comment" at bounding box center [341, 252] width 385 height 33
type textarea "c"
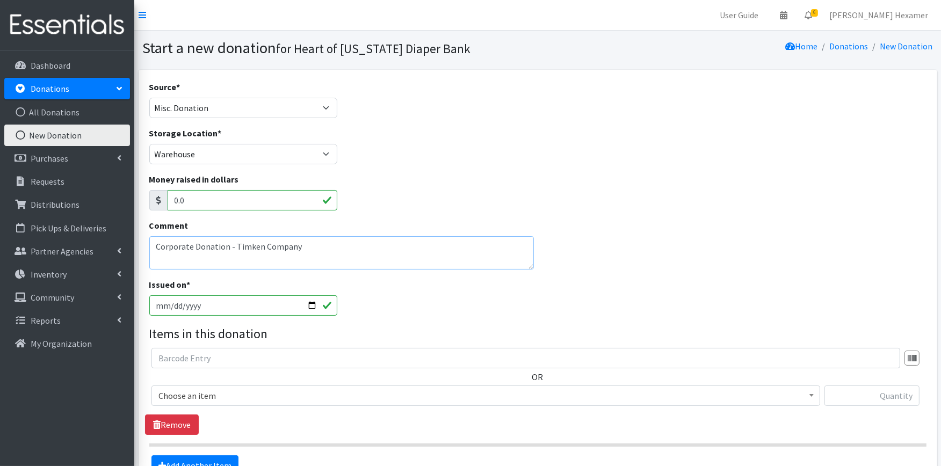
drag, startPoint x: 307, startPoint y: 245, endPoint x: 133, endPoint y: 330, distance: 193.7
click at [0, 253] on html "User Guide 0 Pick-ups remaining this week View Calendar 6 6 Requests 0 Partner …" at bounding box center [470, 293] width 941 height 586
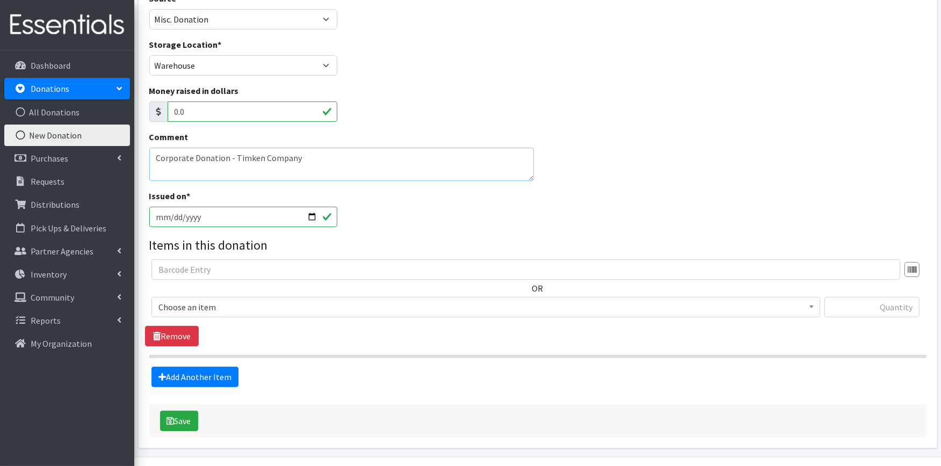
scroll to position [119, 0]
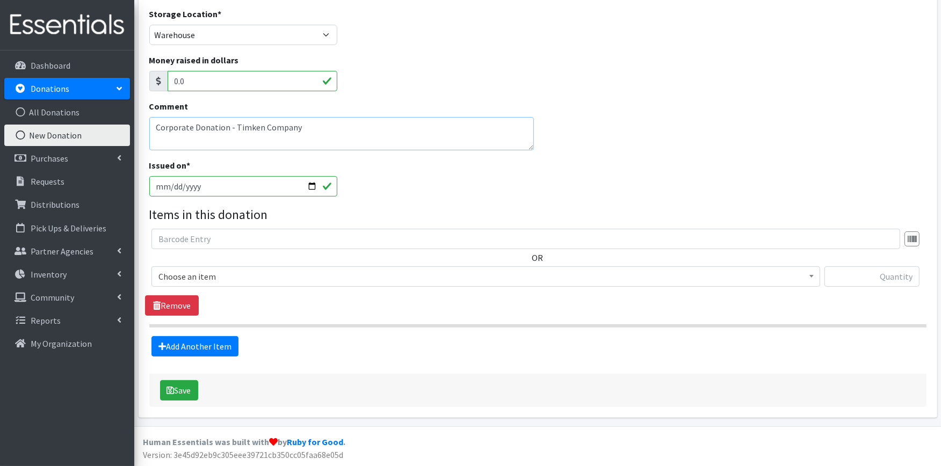
type textarea "Corporate Donation - Timken Company"
click at [273, 275] on span "Choose an item" at bounding box center [485, 276] width 655 height 15
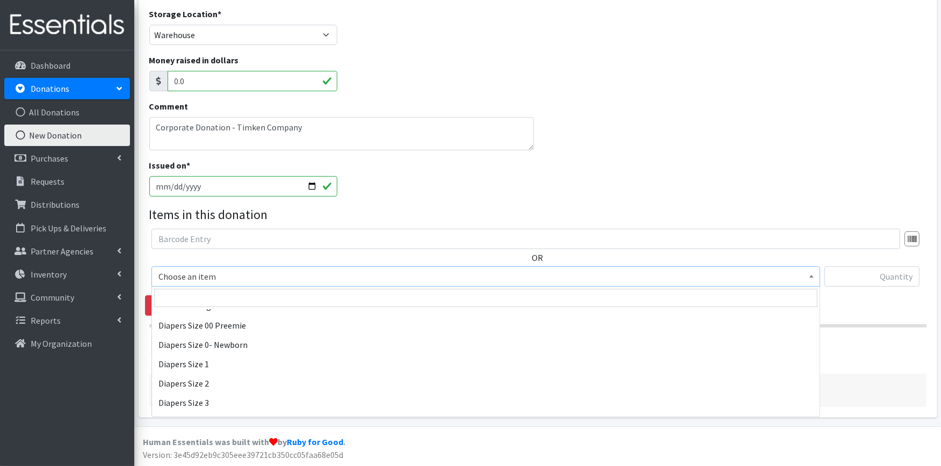
scroll to position [179, 0]
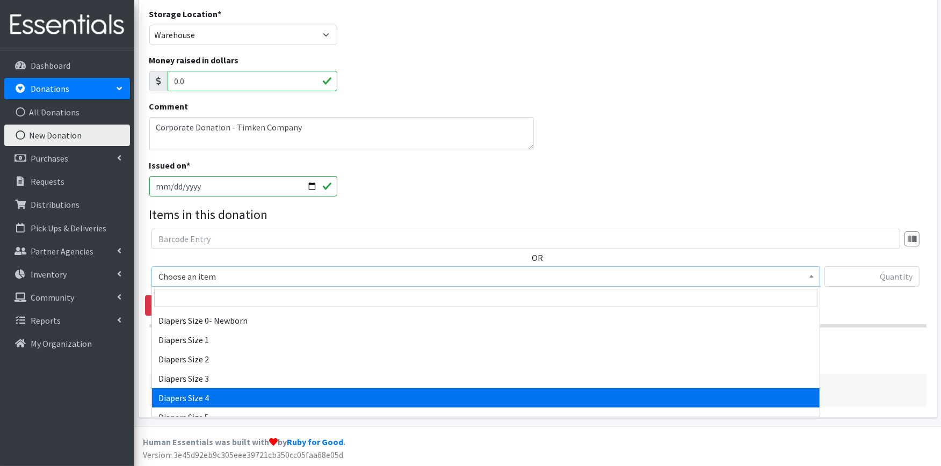
select select "414"
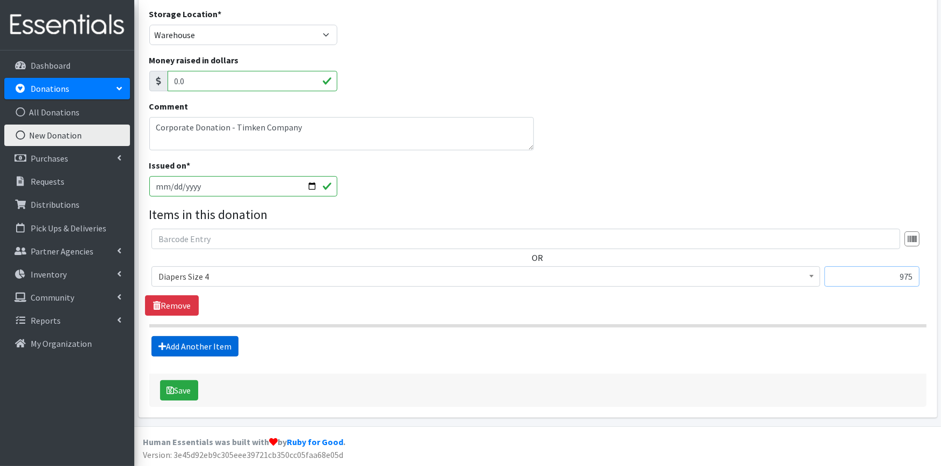
type input "975"
click at [194, 345] on link "Add Another Item" at bounding box center [194, 346] width 87 height 20
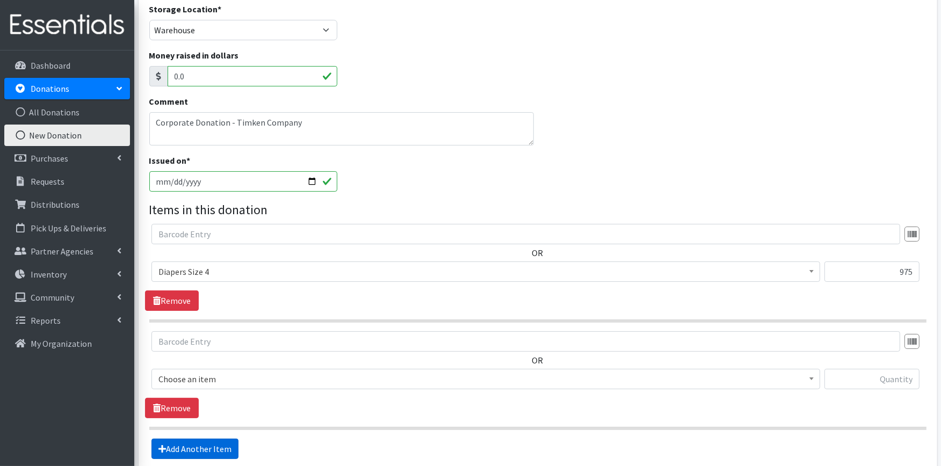
scroll to position [227, 0]
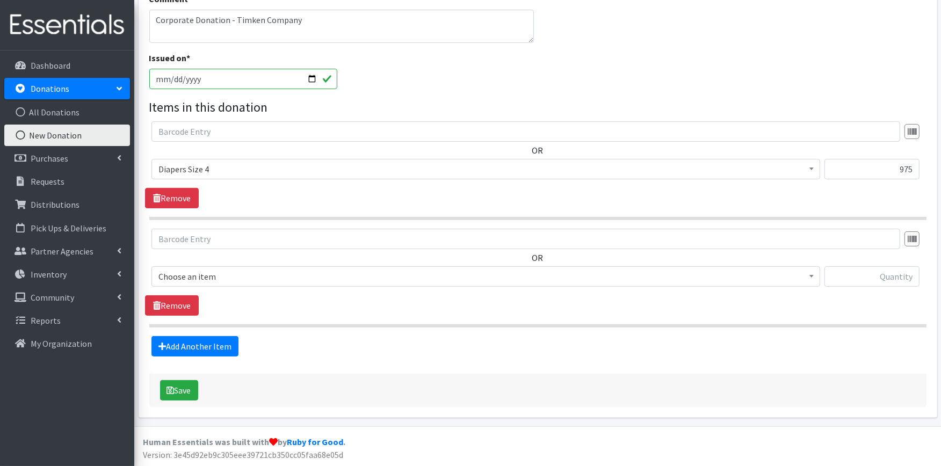
click at [217, 277] on span "Choose an item" at bounding box center [485, 276] width 655 height 15
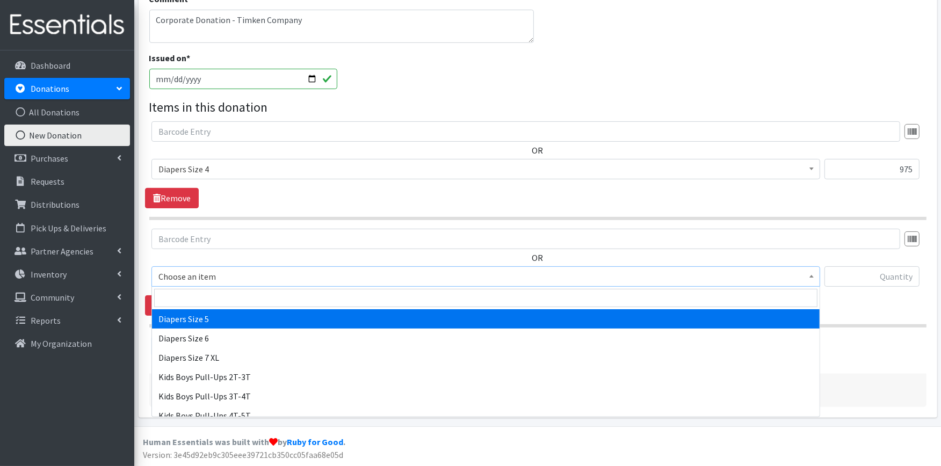
scroll to position [298, 0]
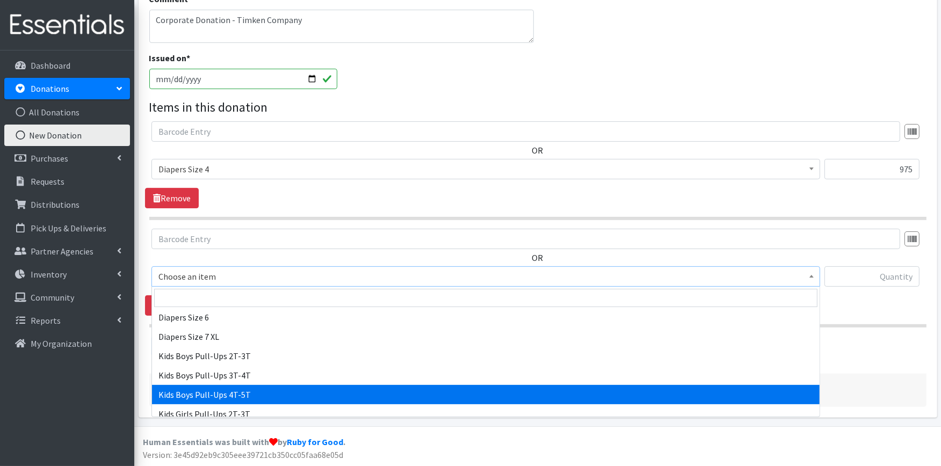
select select "2929"
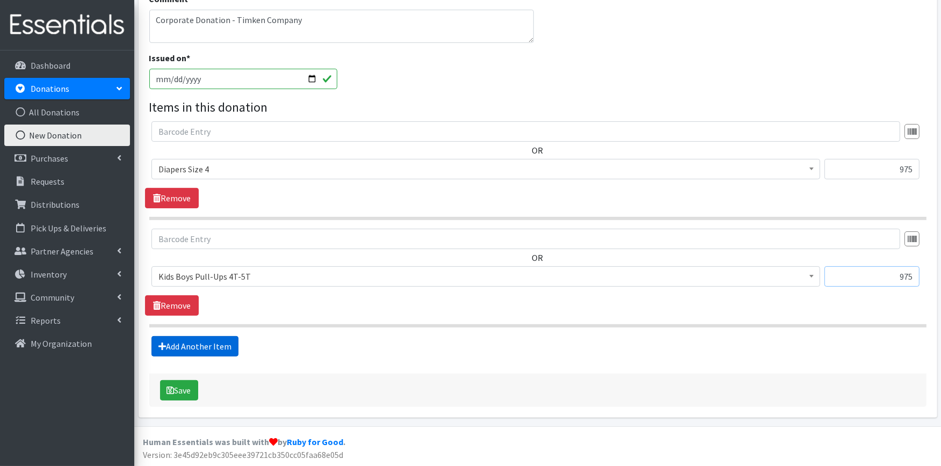
type input "975"
click at [211, 345] on link "Add Another Item" at bounding box center [194, 346] width 87 height 20
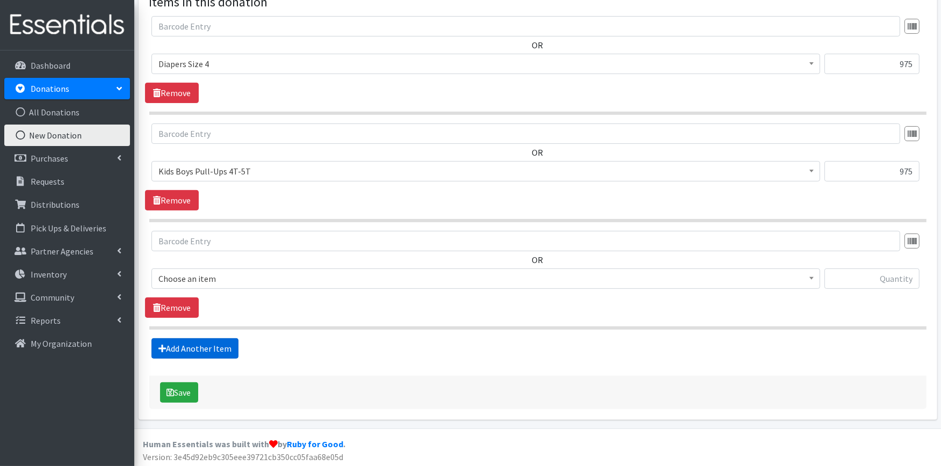
scroll to position [335, 0]
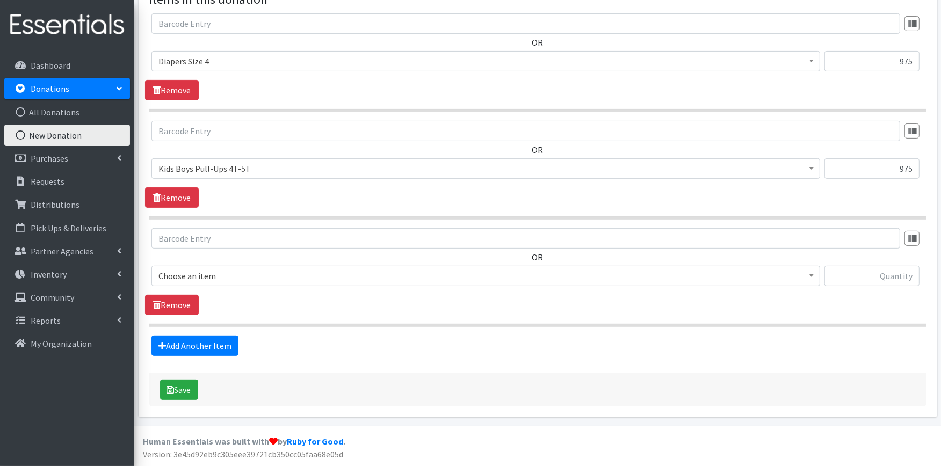
click at [237, 278] on span "Choose an item" at bounding box center [485, 276] width 655 height 15
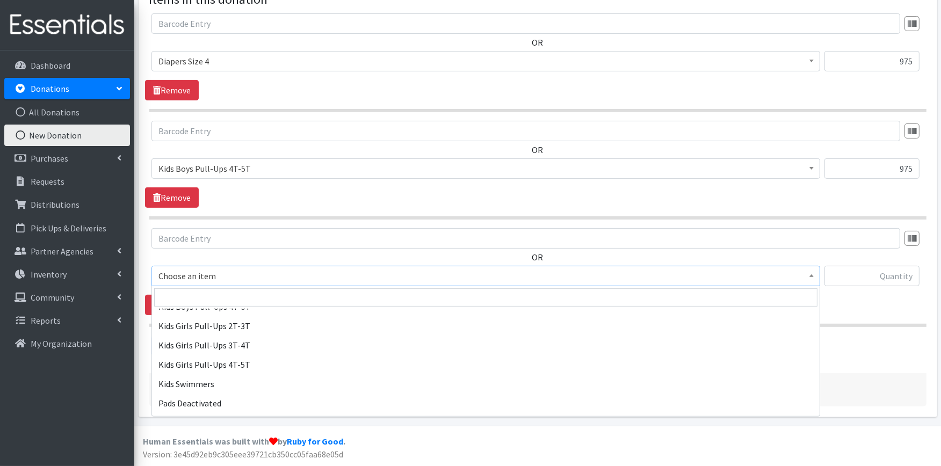
scroll to position [417, 0]
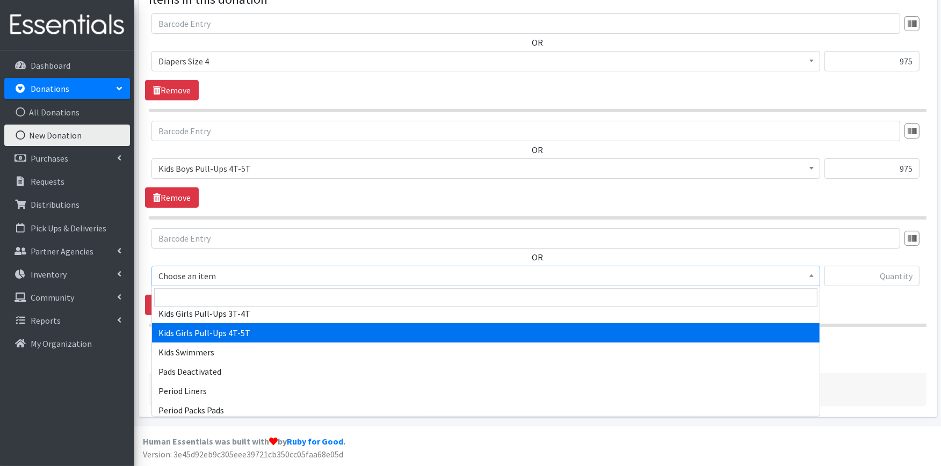
select select "2928"
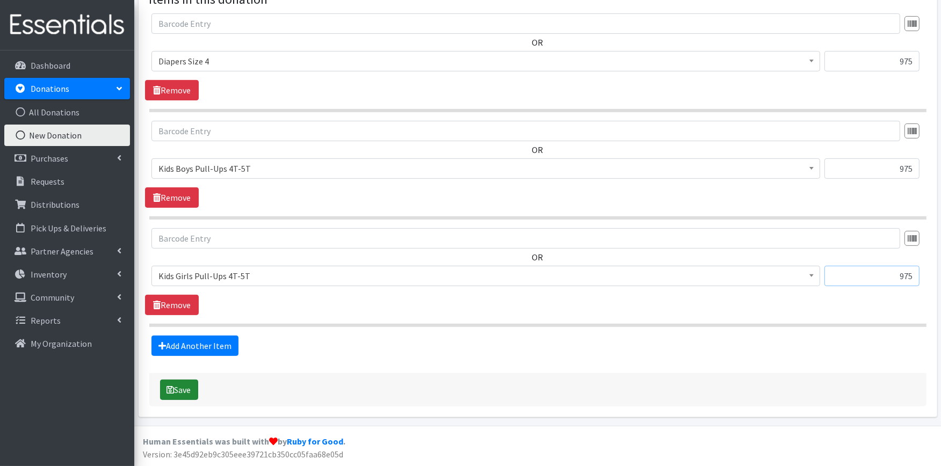
type input "975"
drag, startPoint x: 188, startPoint y: 394, endPoint x: 215, endPoint y: 455, distance: 66.4
click at [188, 393] on button "Save" at bounding box center [179, 390] width 38 height 20
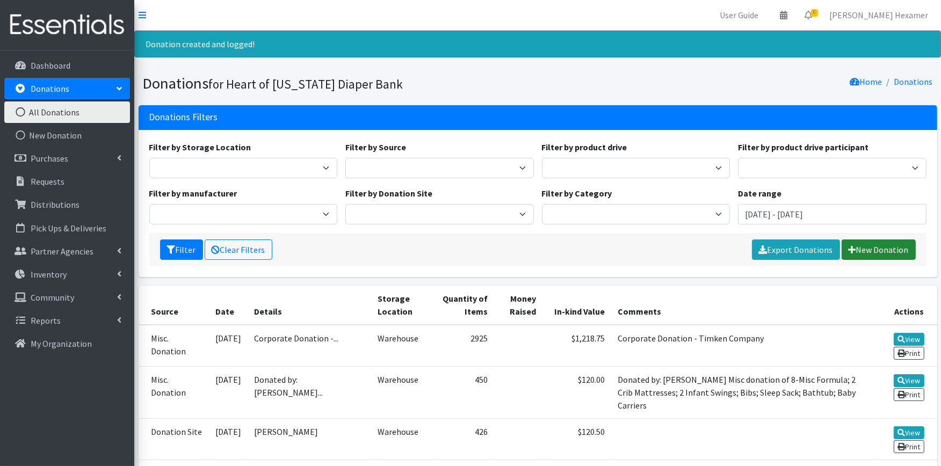
click at [893, 256] on link "New Donation" at bounding box center [879, 250] width 74 height 20
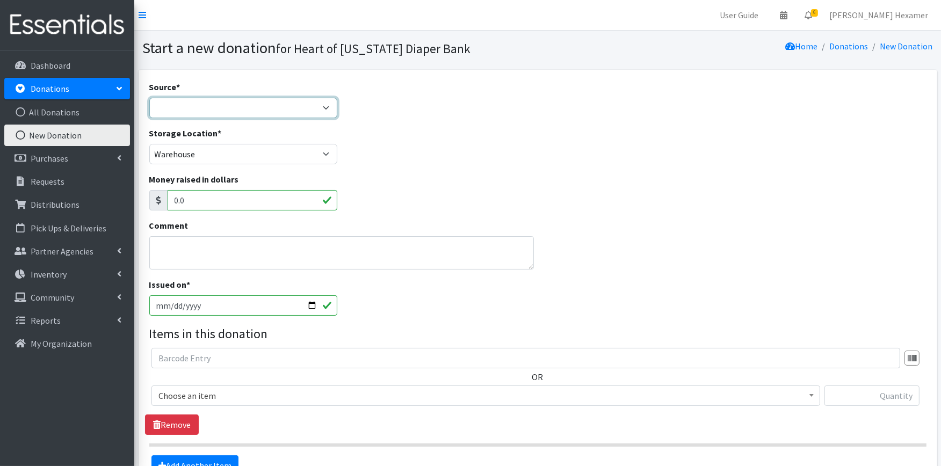
click at [201, 102] on select "Product Drive Manufacturer Donation Site Misc. Donation" at bounding box center [243, 108] width 189 height 20
select select "Manufacturer"
click at [149, 98] on select "Product Drive Manufacturer Donation Site Misc. Donation" at bounding box center [243, 108] width 189 height 20
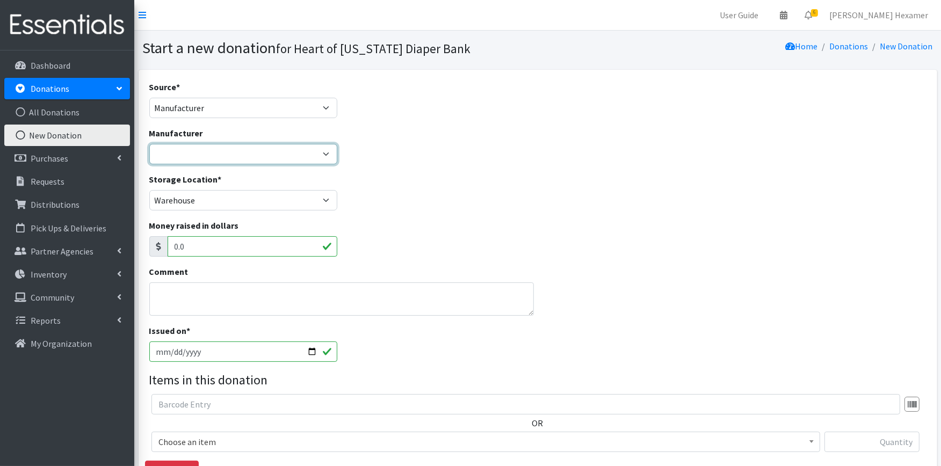
click at [199, 163] on select "Baby2Baby National Diaper Bank Sam's Club Cuyahoga Falls Sam's Club North Canto…" at bounding box center [243, 154] width 189 height 20
select select "283"
click at [149, 144] on select "Baby2Baby National Diaper Bank Sam's Club Cuyahoga Falls Sam's Club North Canto…" at bounding box center [243, 154] width 189 height 20
click at [161, 294] on textarea "Comment" at bounding box center [341, 299] width 385 height 33
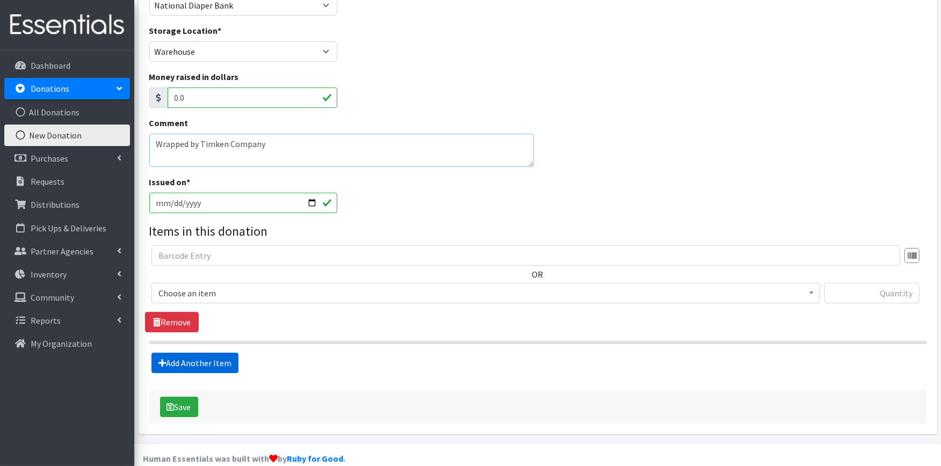
scroll to position [165, 0]
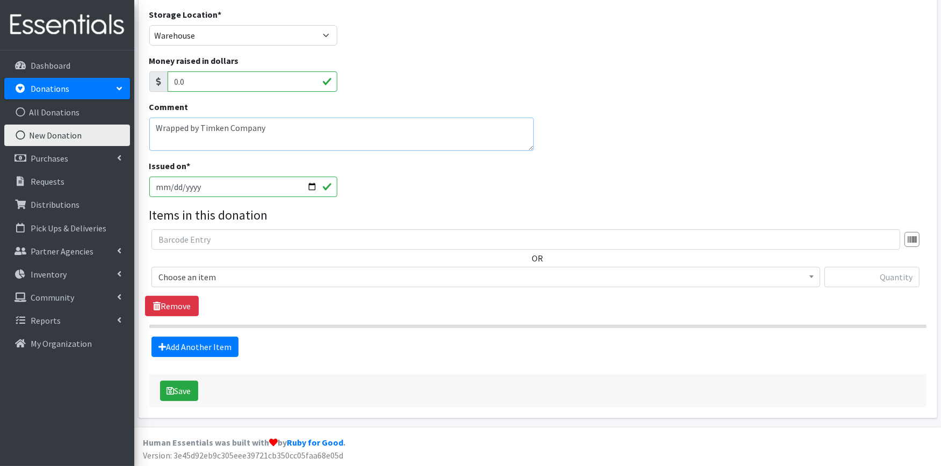
type textarea "Wrapped by Timken Company"
click at [186, 274] on span "Choose an item" at bounding box center [485, 277] width 655 height 15
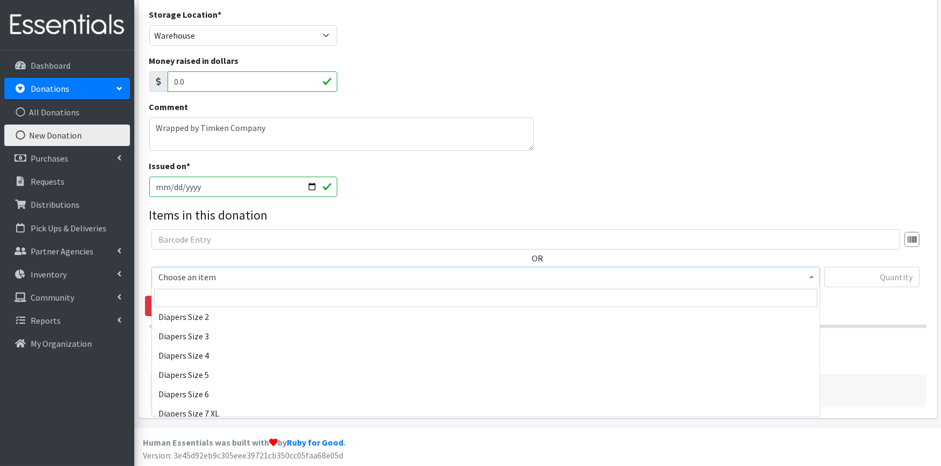
scroll to position [239, 0]
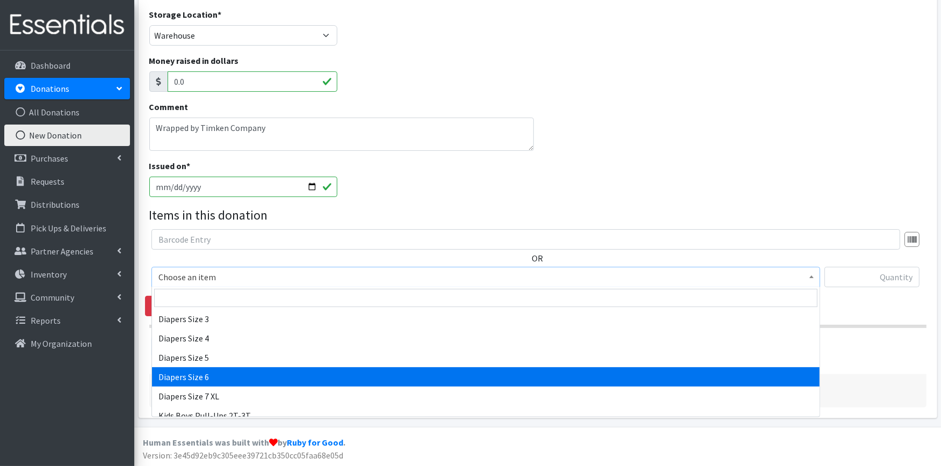
select select "417"
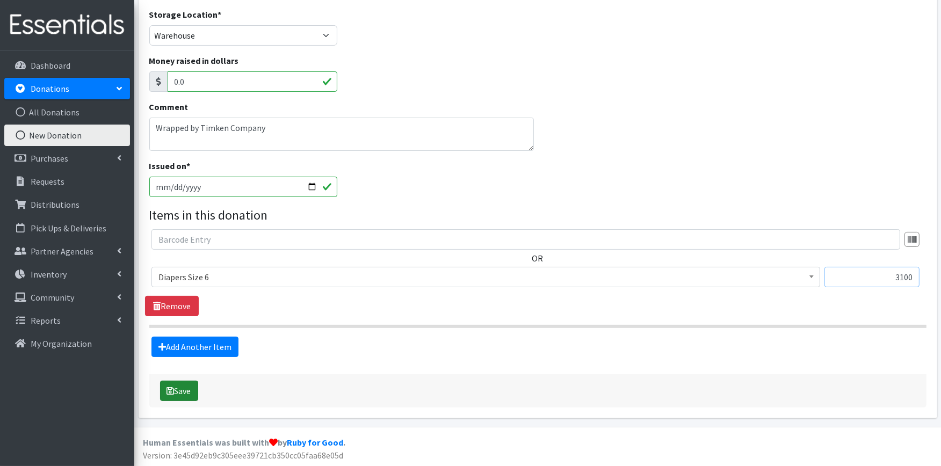
type input "3100"
click at [174, 391] on button "Save" at bounding box center [179, 391] width 38 height 20
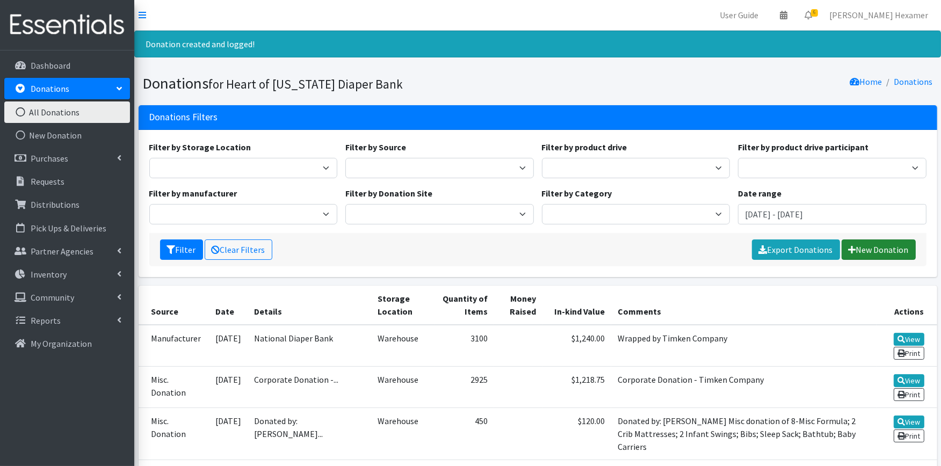
click at [883, 242] on link "New Donation" at bounding box center [879, 250] width 74 height 20
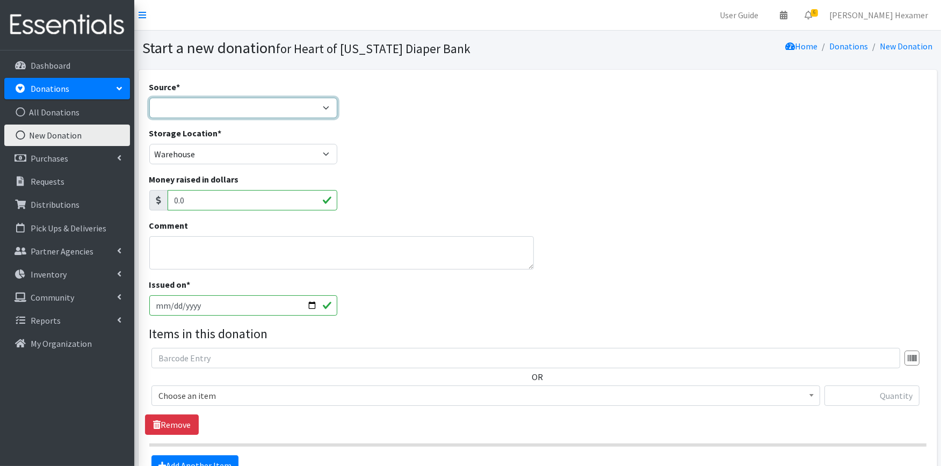
click at [226, 106] on select "Product Drive Manufacturer Donation Site Misc. Donation" at bounding box center [243, 108] width 189 height 20
select select "Donation Site"
click at [149, 98] on select "Product Drive Manufacturer Donation Site Misc. Donation" at bounding box center [243, 108] width 189 height 20
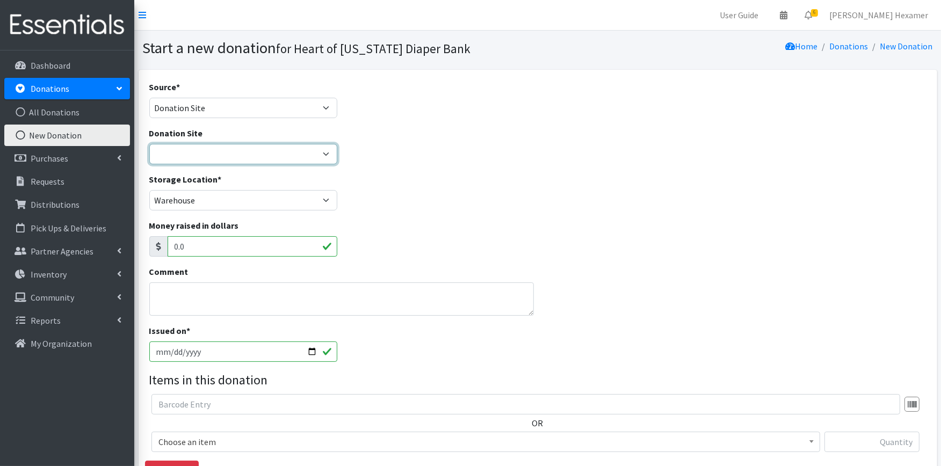
click at [204, 157] on select "2024 Partner Donations Akron Children's Health Center - North Canton Aultman HE…" at bounding box center [243, 154] width 189 height 20
select select "954"
click at [149, 144] on select "2024 Partner Donations Akron Children's Health Center - North Canton Aultman HE…" at bounding box center [243, 154] width 189 height 20
click at [181, 298] on textarea "Comment" at bounding box center [341, 299] width 385 height 33
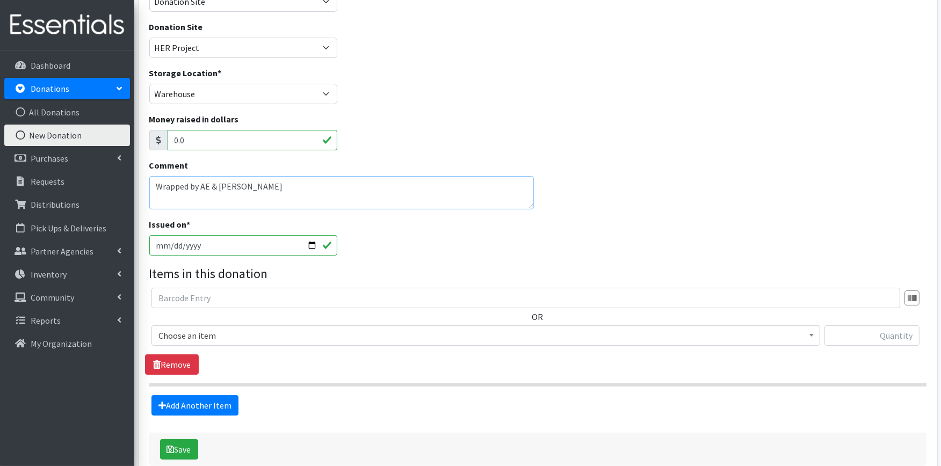
scroll to position [119, 0]
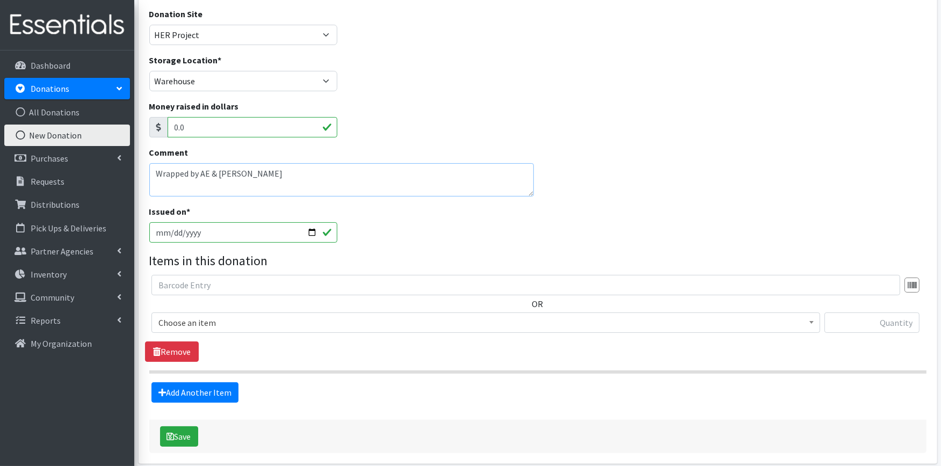
type textarea "Wrapped by AE & ARA"
click at [269, 324] on span "Choose an item" at bounding box center [485, 322] width 655 height 15
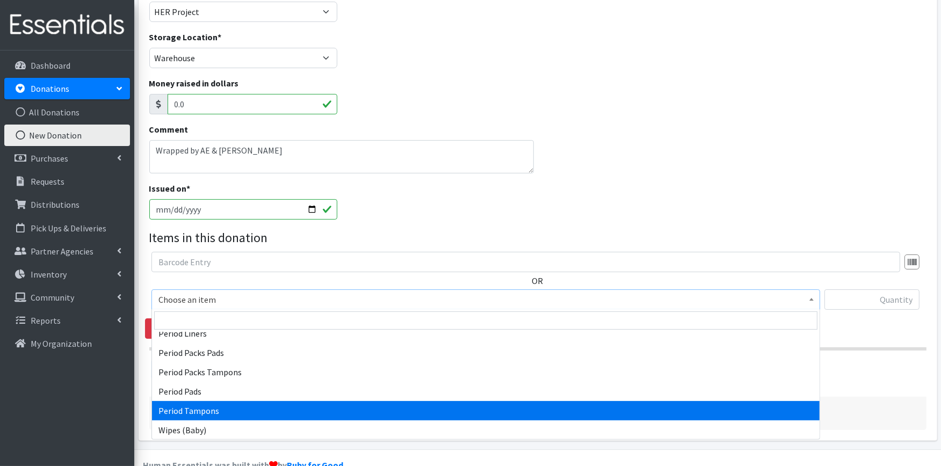
scroll to position [165, 0]
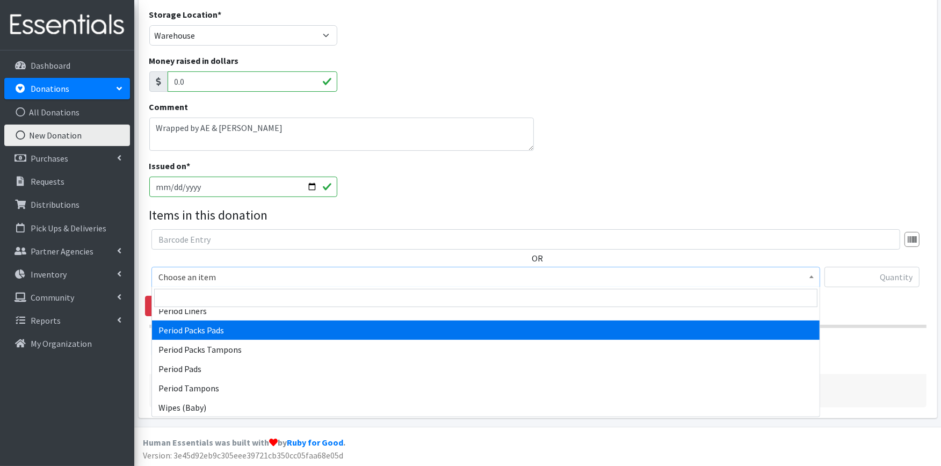
select select "11444"
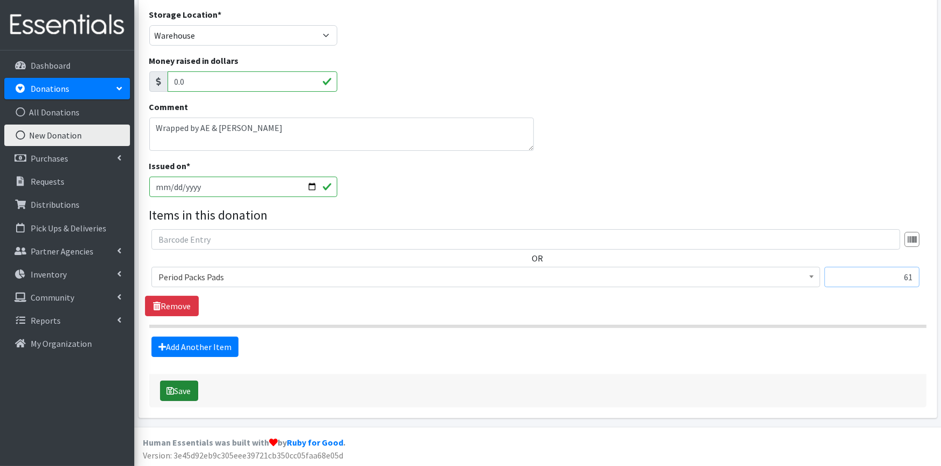
type input "61"
click at [181, 389] on button "Save" at bounding box center [179, 391] width 38 height 20
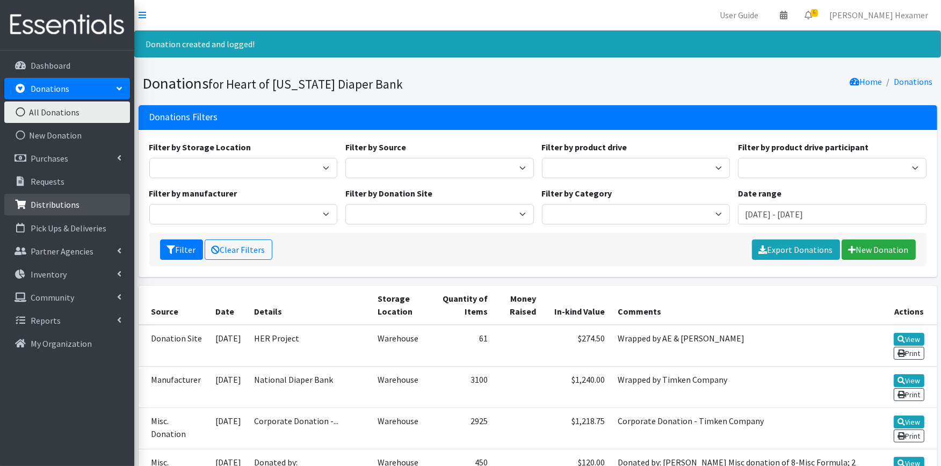
click at [76, 205] on p "Distributions" at bounding box center [55, 204] width 49 height 11
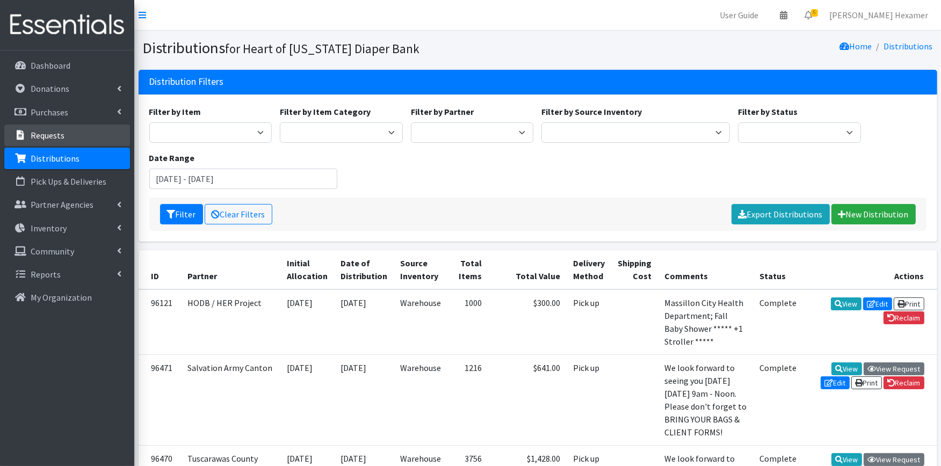
click at [60, 130] on p "Requests" at bounding box center [48, 135] width 34 height 11
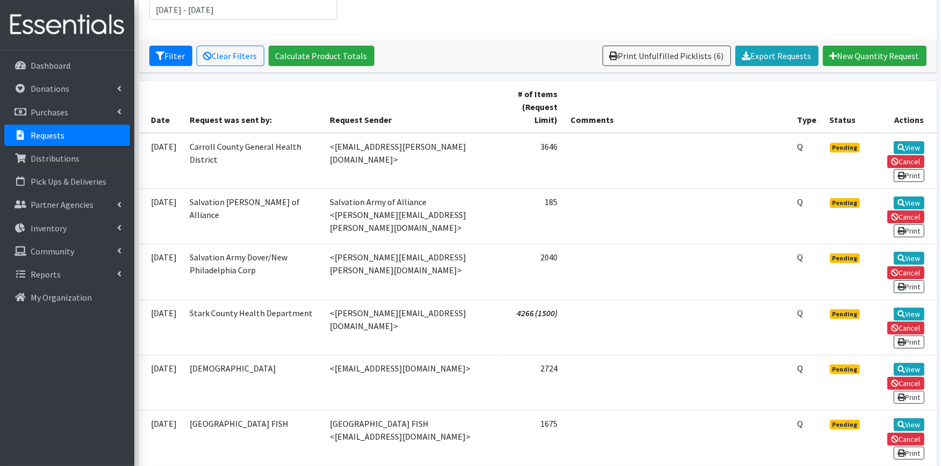
scroll to position [239, 0]
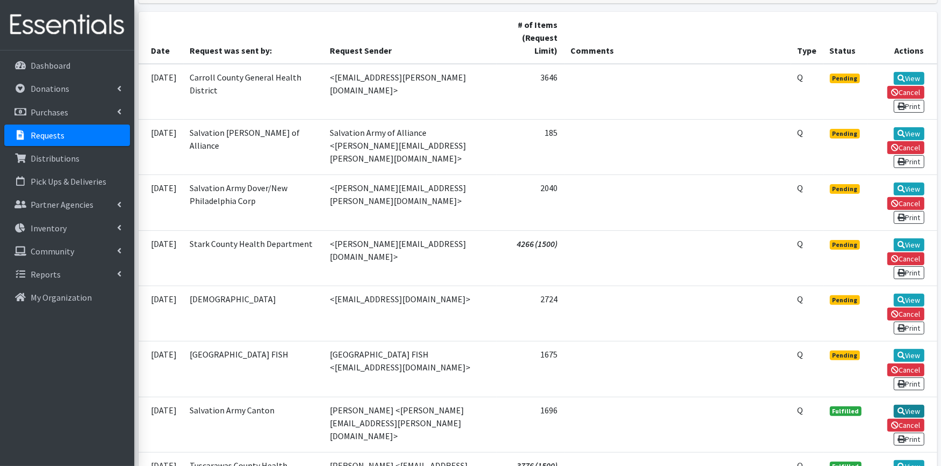
click at [906, 405] on link "View" at bounding box center [909, 411] width 31 height 13
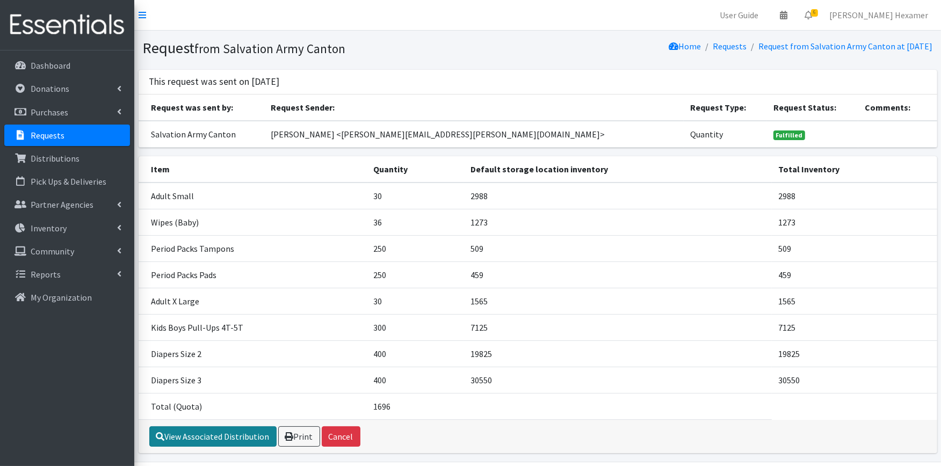
click at [189, 430] on link "View Associated Distribution" at bounding box center [212, 437] width 127 height 20
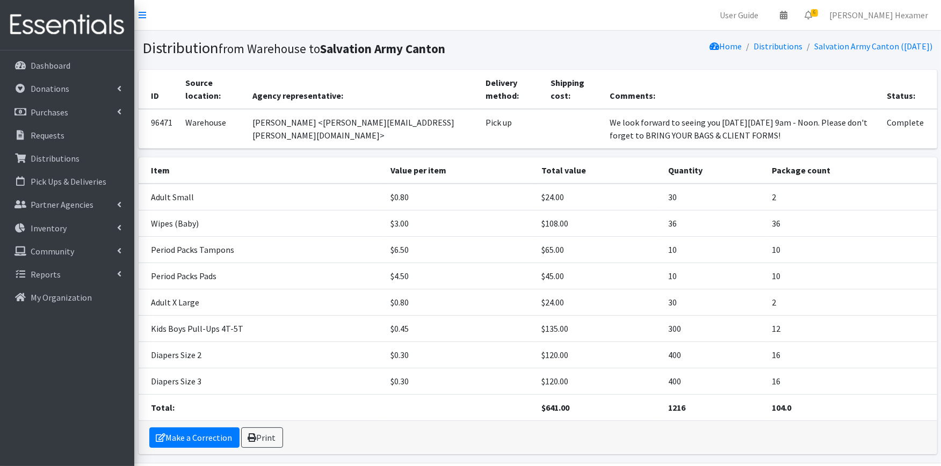
drag, startPoint x: 752, startPoint y: 129, endPoint x: 567, endPoint y: 124, distance: 184.9
click at [567, 124] on tr "96471 Warehouse [PERSON_NAME] <[PERSON_NAME][EMAIL_ADDRESS][PERSON_NAME][DOMAIN…" at bounding box center [538, 129] width 799 height 40
copy tr "We look forward to seeing you [DATE][DATE] 9am - Noon. Please don't forget to B…"
click at [47, 136] on p "Requests" at bounding box center [48, 135] width 34 height 11
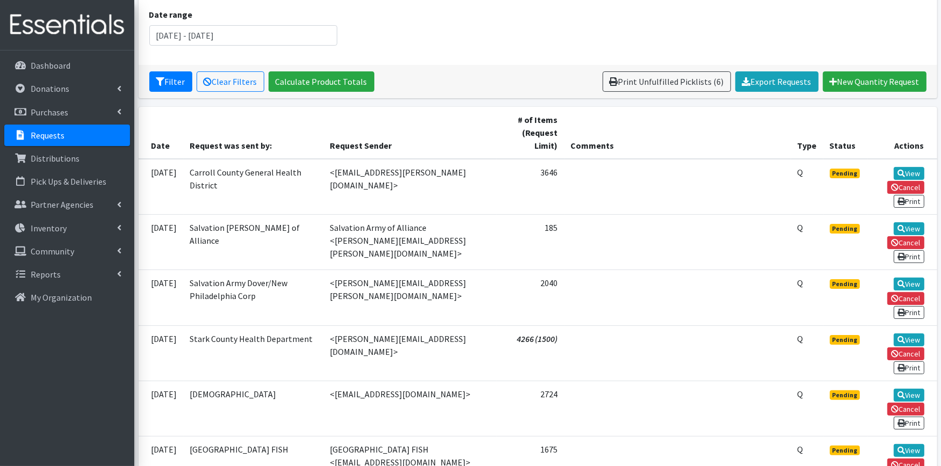
scroll to position [179, 0]
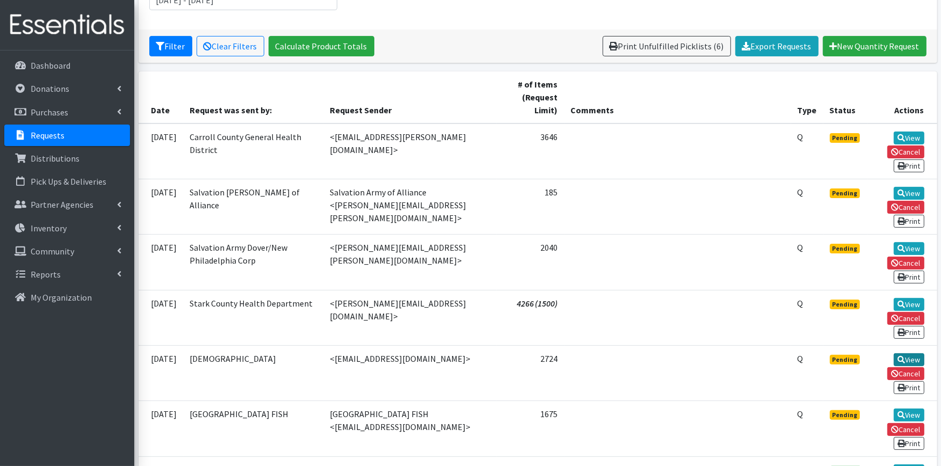
click at [905, 353] on link "View" at bounding box center [909, 359] width 31 height 13
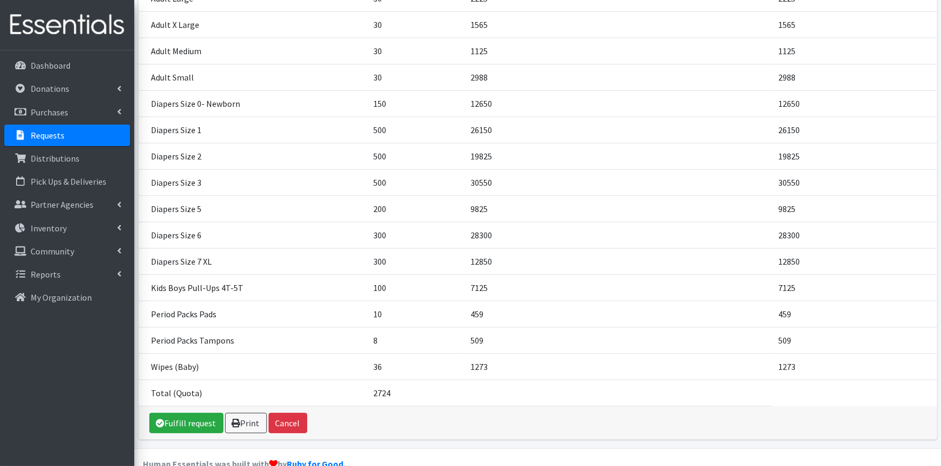
scroll to position [219, 0]
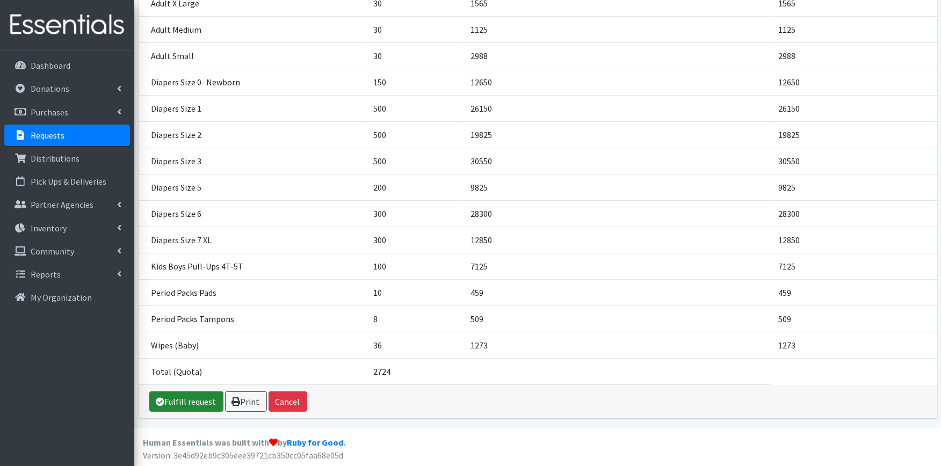
click at [177, 398] on link "Fulfill request" at bounding box center [186, 402] width 74 height 20
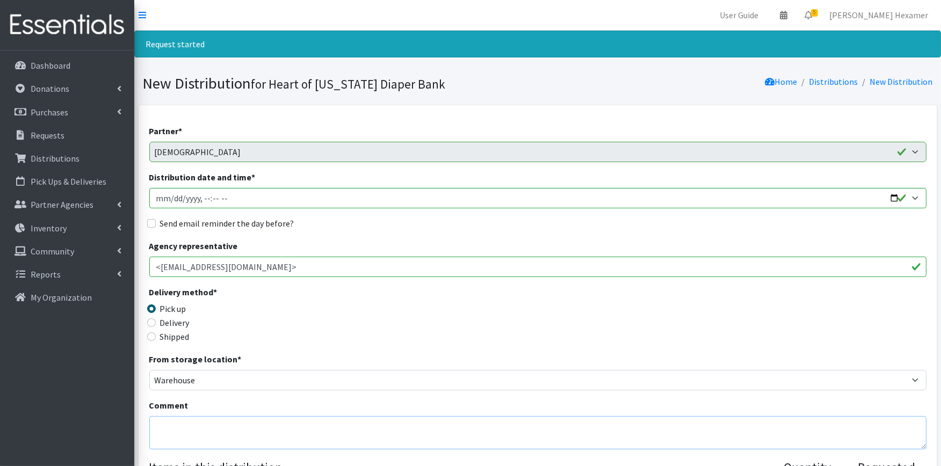
click at [154, 416] on textarea "Comment" at bounding box center [537, 432] width 777 height 33
paste textarea "We look forward to seeing you [DATE][DATE] 9am - Noon. Please don't forget to B…"
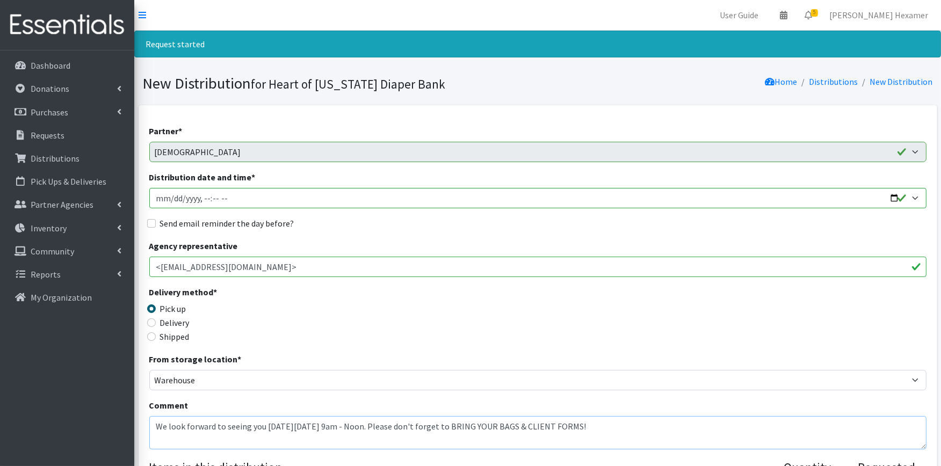
type textarea "We look forward to seeing you on Tuesday, September 23 from 9am - Noon. Please …"
click at [900, 194] on input "Distribution date and time *" at bounding box center [537, 198] width 777 height 20
click at [889, 194] on input "Distribution date and time *" at bounding box center [537, 198] width 777 height 20
type input "2025-09-23T09:00"
click at [439, 228] on div "Send email reminder the day before?" at bounding box center [537, 223] width 777 height 13
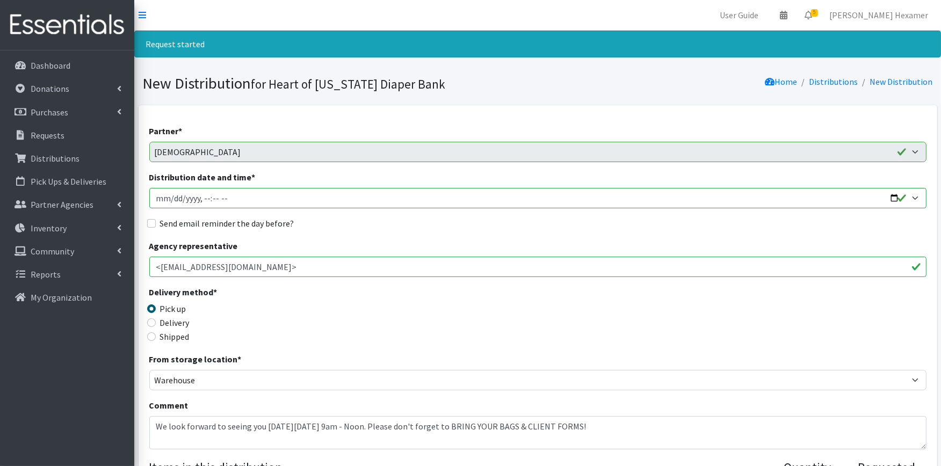
click at [215, 226] on label "Send email reminder the day before?" at bounding box center [227, 223] width 134 height 13
click at [156, 226] on input "Send email reminder the day before?" at bounding box center [151, 223] width 9 height 9
checkbox input "true"
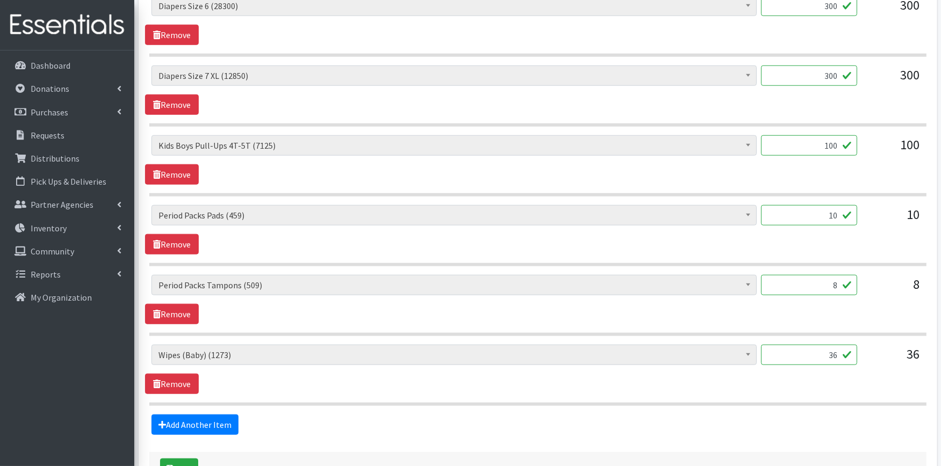
scroll to position [1215, 0]
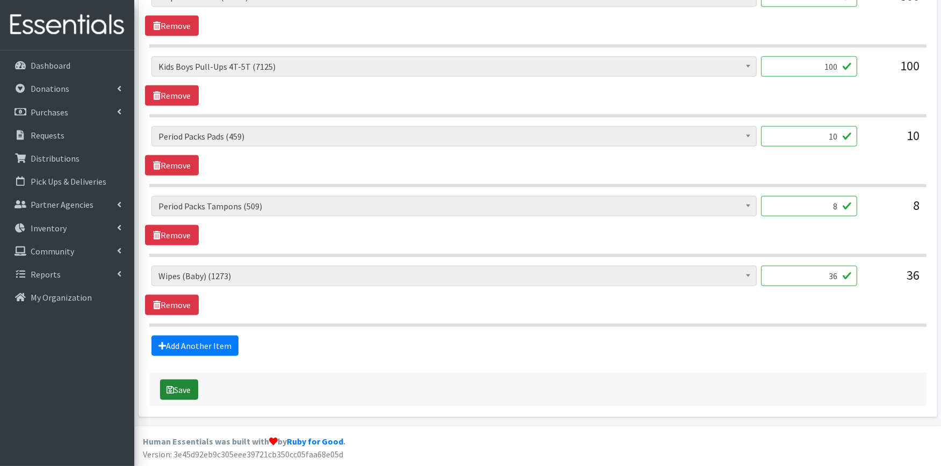
click at [187, 389] on button "Save" at bounding box center [179, 390] width 38 height 20
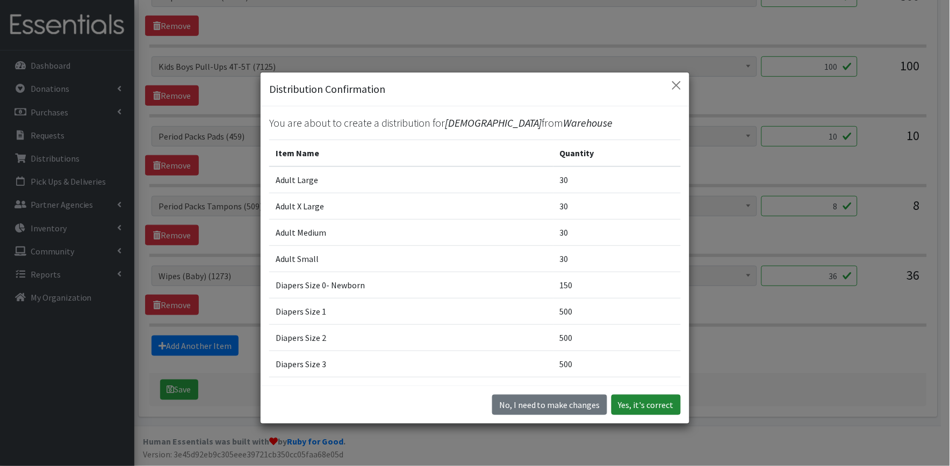
click at [649, 405] on button "Yes, it's correct" at bounding box center [645, 405] width 69 height 20
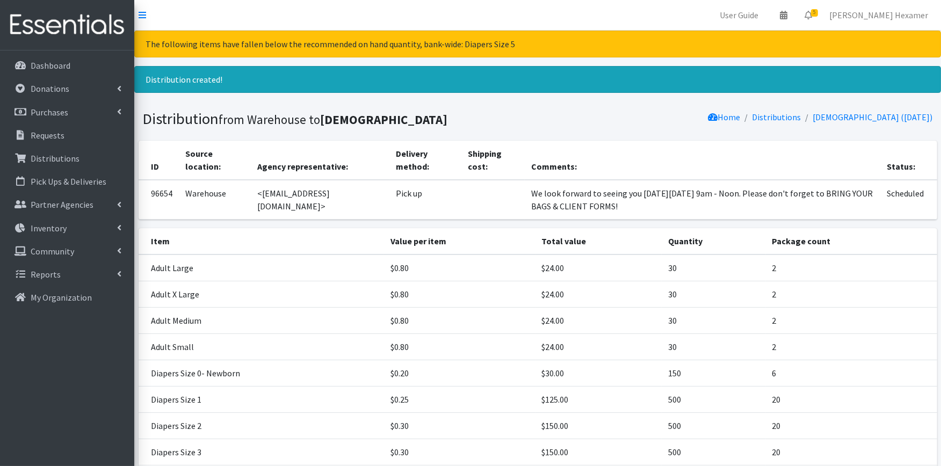
scroll to position [292, 0]
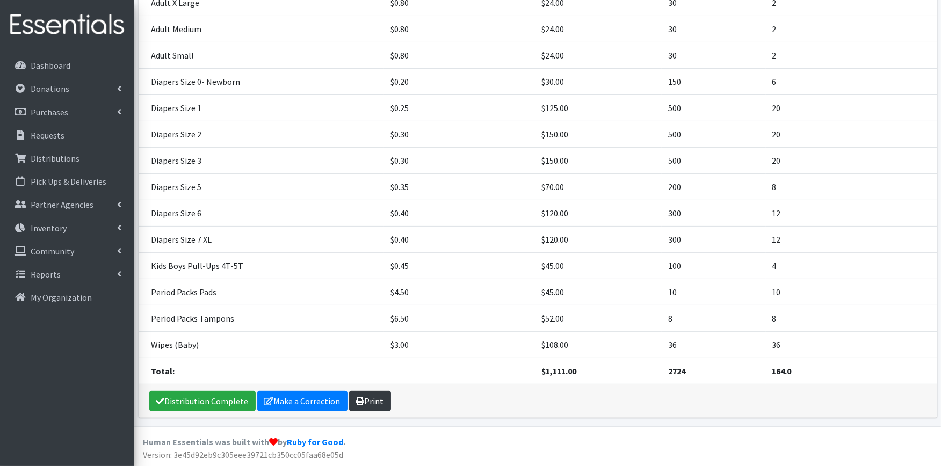
click at [379, 403] on link "Print" at bounding box center [370, 401] width 42 height 20
click at [219, 398] on link "Distribution Complete" at bounding box center [202, 401] width 106 height 20
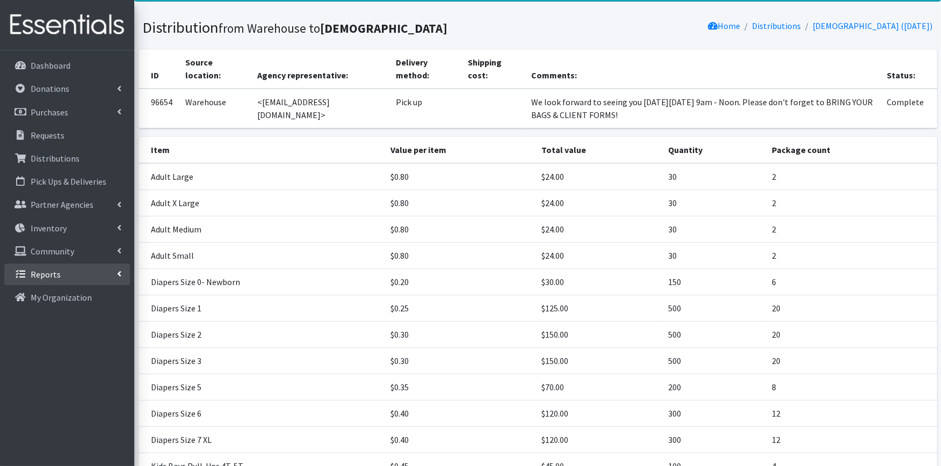
scroll to position [0, 0]
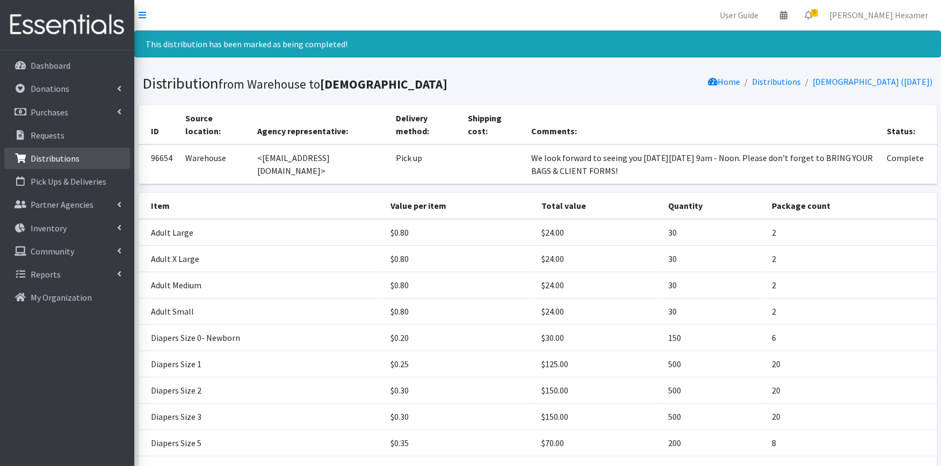
click at [38, 154] on p "Distributions" at bounding box center [55, 158] width 49 height 11
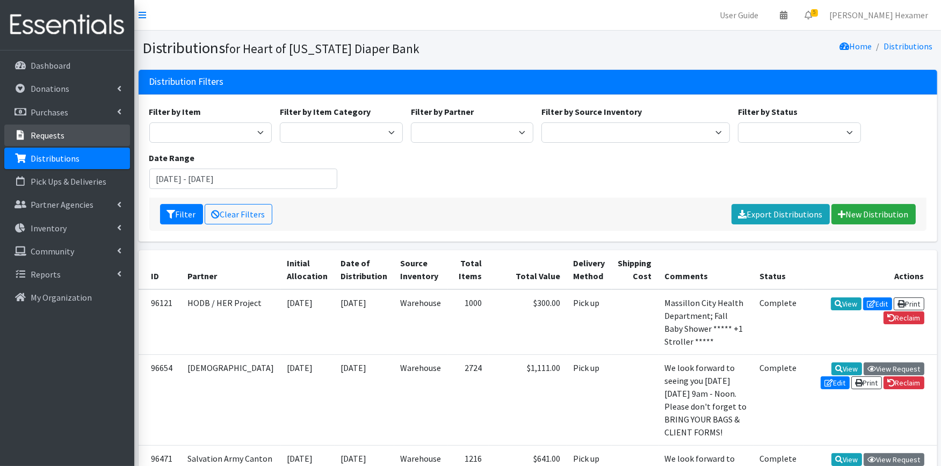
click at [30, 138] on link "Requests" at bounding box center [67, 135] width 126 height 21
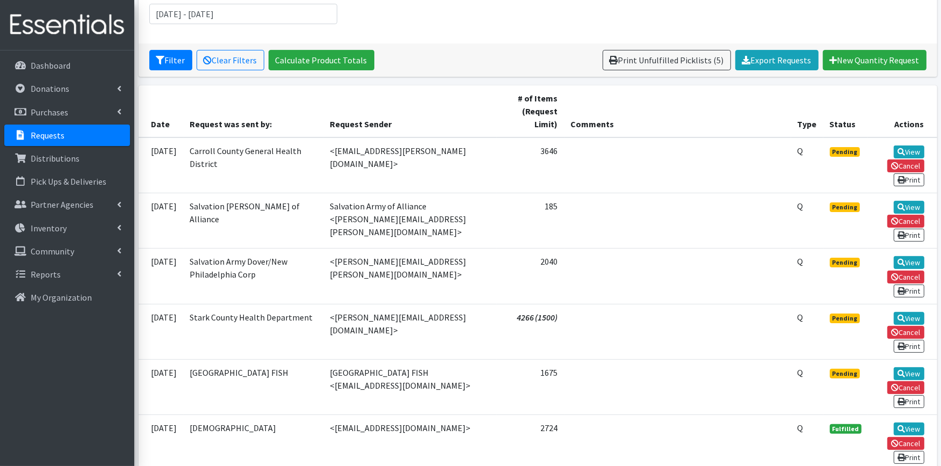
scroll to position [179, 0]
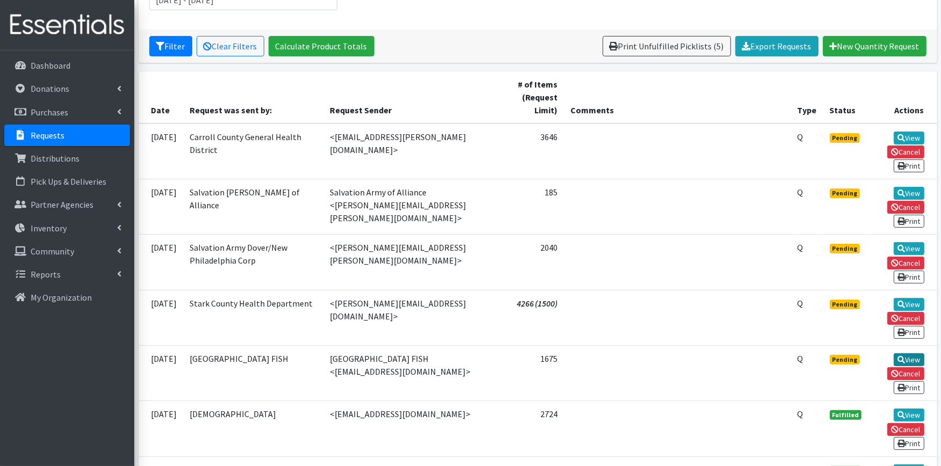
click at [898, 356] on icon at bounding box center [902, 360] width 8 height 8
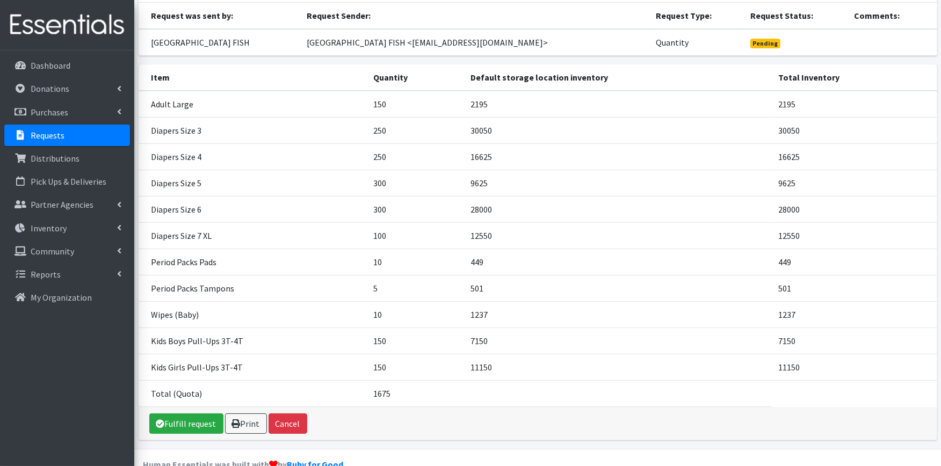
scroll to position [114, 0]
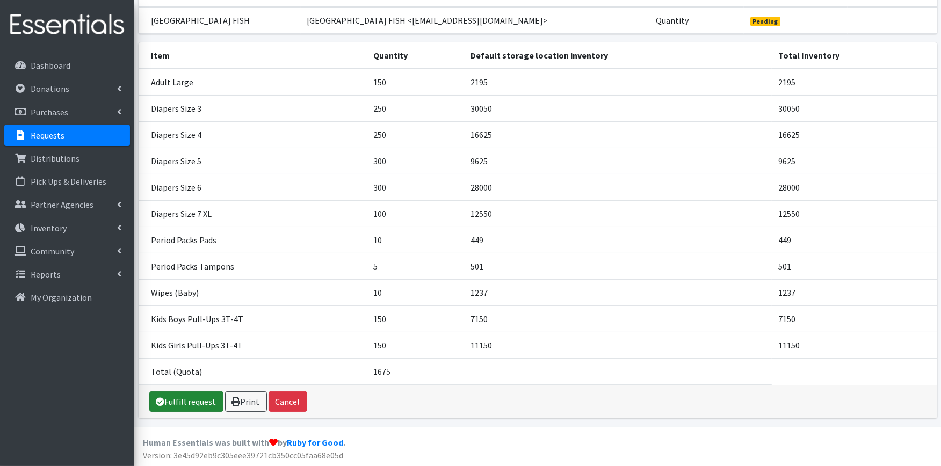
click at [196, 402] on link "Fulfill request" at bounding box center [186, 402] width 74 height 20
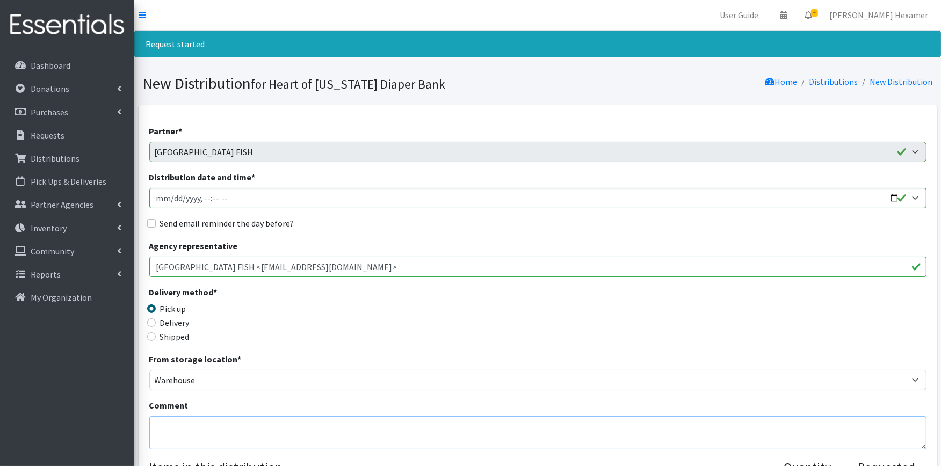
click at [152, 428] on textarea "Comment" at bounding box center [537, 432] width 777 height 33
paste textarea "We look forward to seeing you on Tuesday, September 23 from 9am - Noon. Please …"
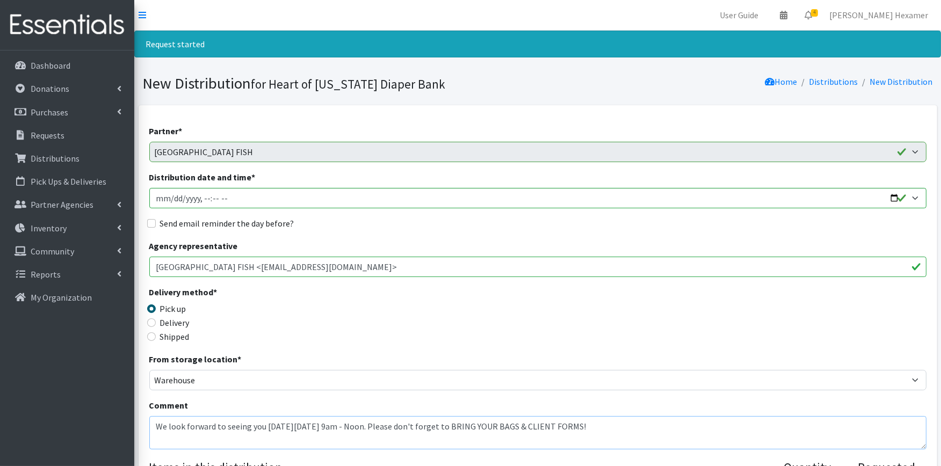
type textarea "We look forward to seeing you on Tuesday, September 23 from 9am - Noon. Please …"
click at [892, 199] on input "Distribution date and time *" at bounding box center [537, 198] width 777 height 20
type input "[DATE]T09:00"
click at [485, 219] on div "Send email reminder the day before?" at bounding box center [537, 223] width 777 height 13
click at [182, 225] on label "Send email reminder the day before?" at bounding box center [227, 223] width 134 height 13
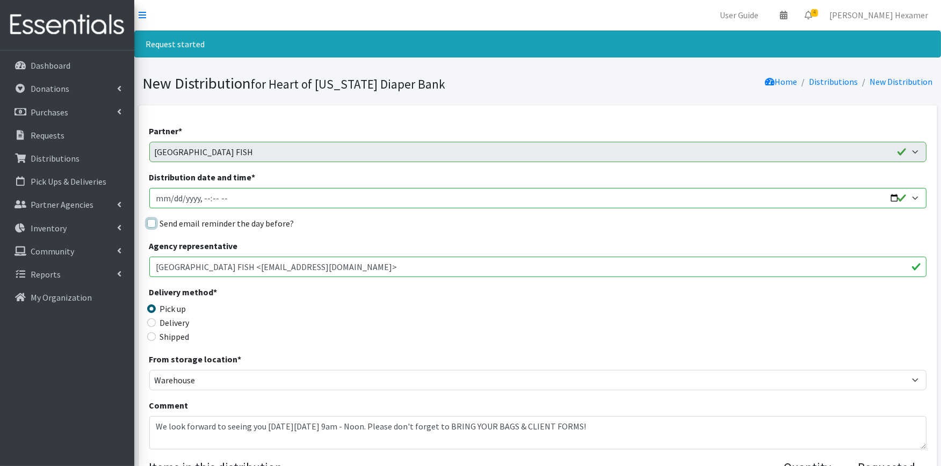
click at [156, 225] on input "Send email reminder the day before?" at bounding box center [151, 223] width 9 height 9
checkbox input "true"
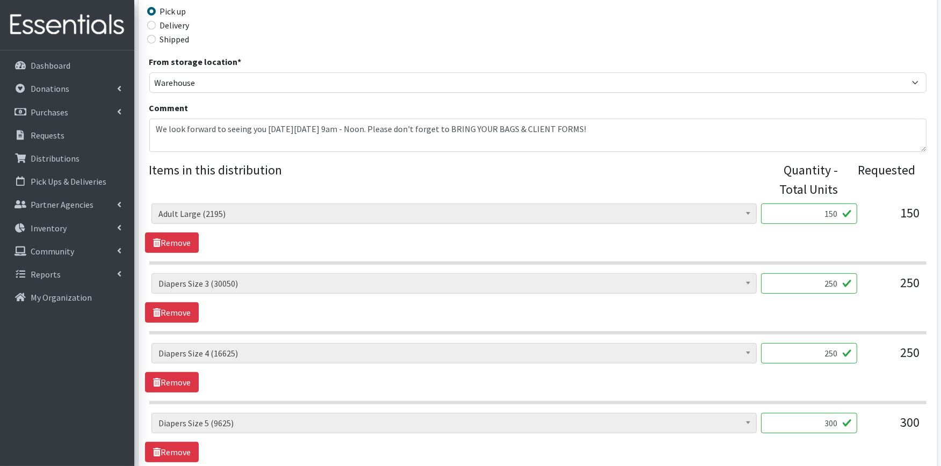
scroll to position [298, 0]
drag, startPoint x: 806, startPoint y: 213, endPoint x: 860, endPoint y: 202, distance: 54.9
click at [860, 203] on div "Adult XXX Large (0) Adult Large (2195) Adult XX Large (450) Adult Medium (1095)…" at bounding box center [537, 217] width 773 height 29
type input "45"
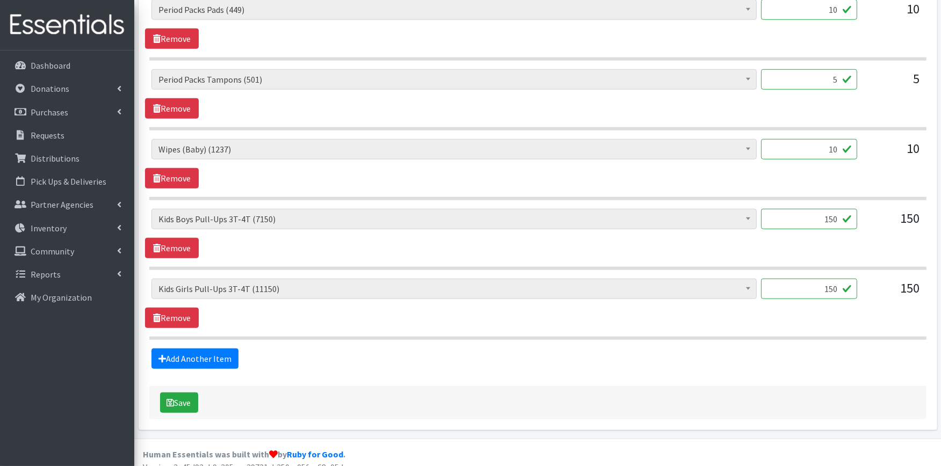
scroll to position [935, 0]
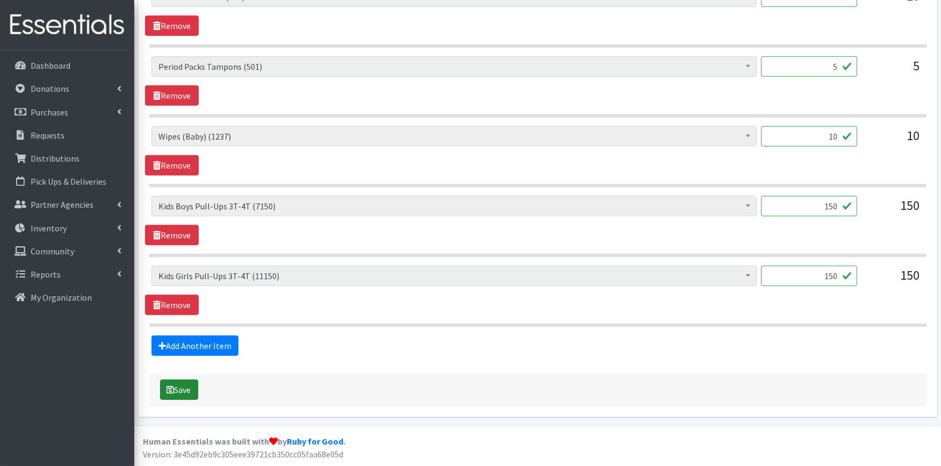
click at [186, 385] on button "Save" at bounding box center [179, 390] width 38 height 20
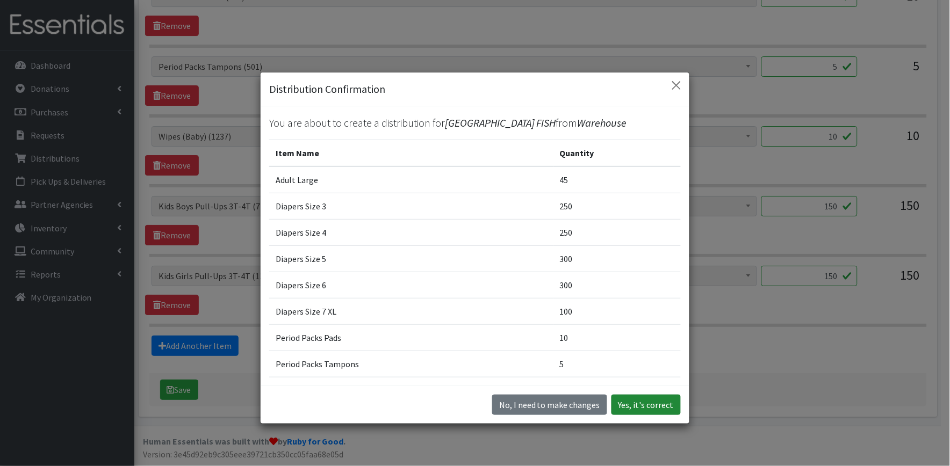
click at [636, 415] on button "Yes, it's correct" at bounding box center [645, 405] width 69 height 20
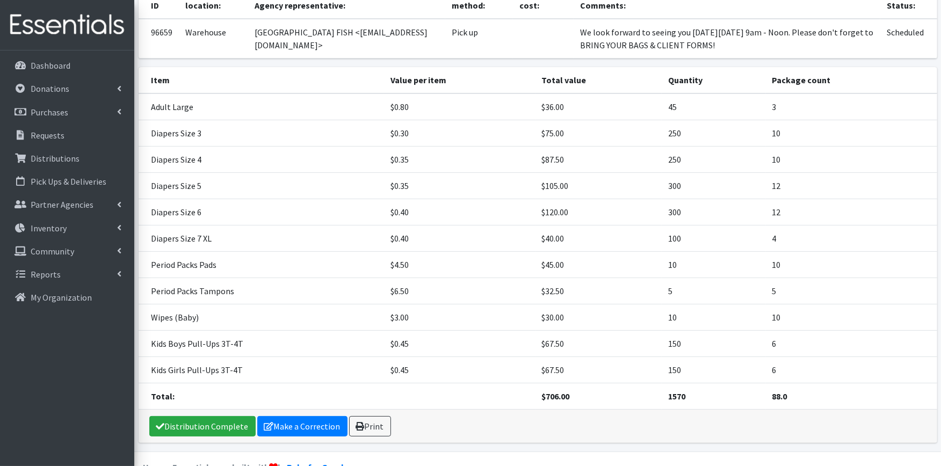
scroll to position [186, 0]
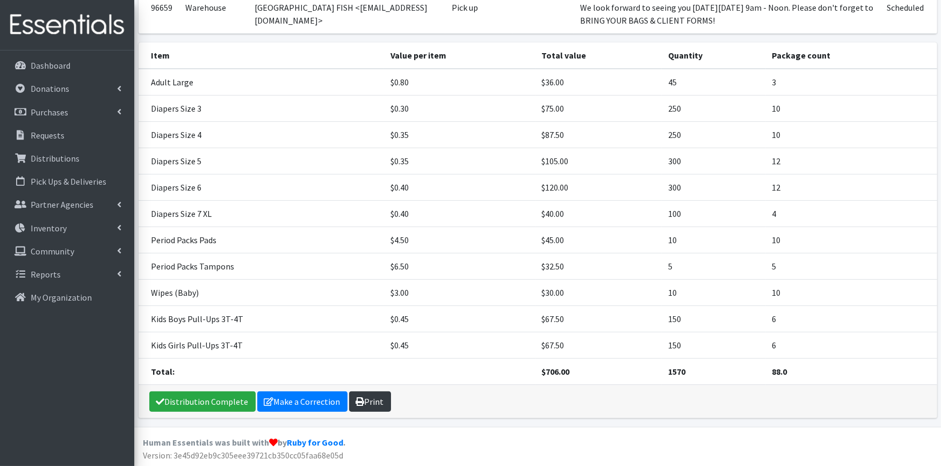
click at [378, 402] on link "Print" at bounding box center [370, 402] width 42 height 20
click at [200, 409] on link "Distribution Complete" at bounding box center [202, 402] width 106 height 20
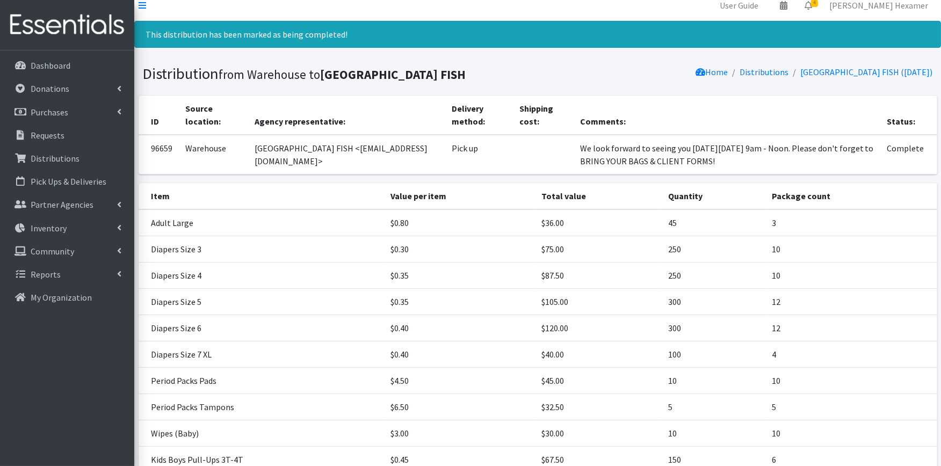
scroll to position [0, 0]
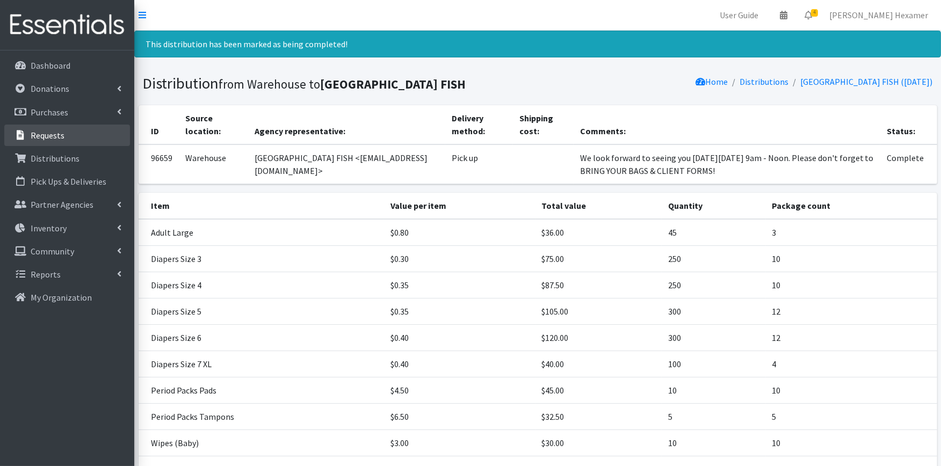
click at [54, 135] on p "Requests" at bounding box center [48, 135] width 34 height 11
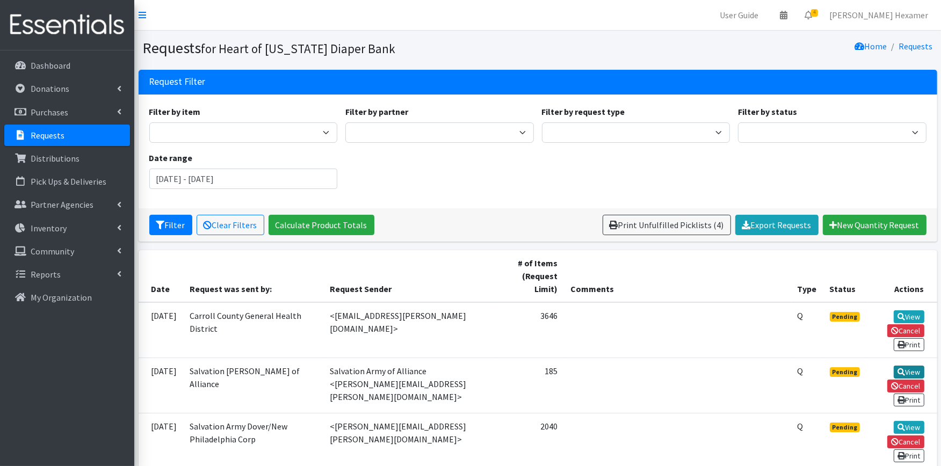
click at [899, 369] on icon at bounding box center [902, 373] width 8 height 8
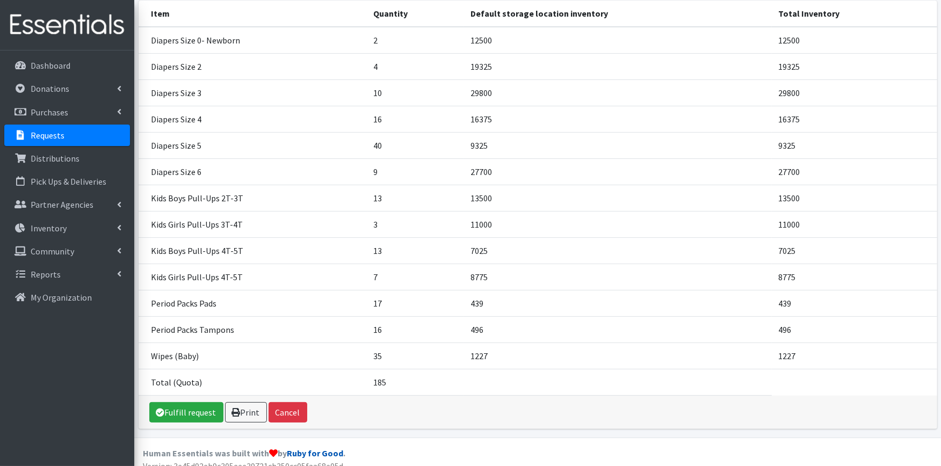
scroll to position [167, 0]
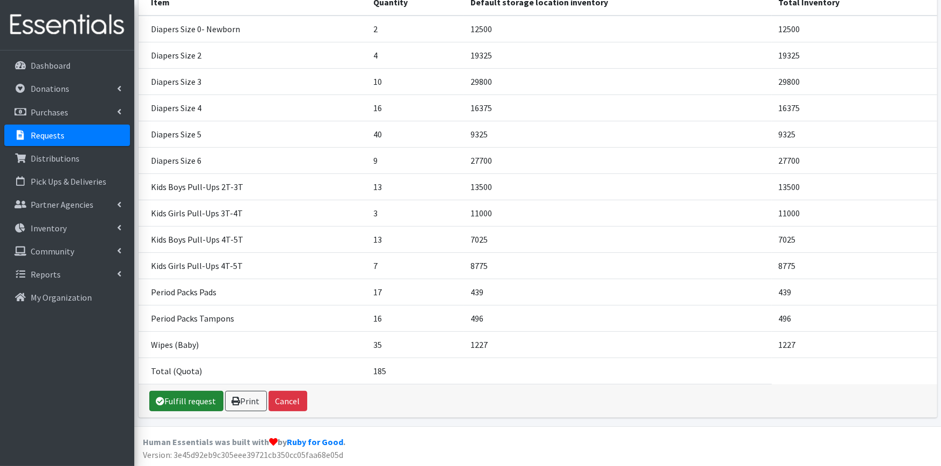
click at [184, 399] on link "Fulfill request" at bounding box center [186, 401] width 74 height 20
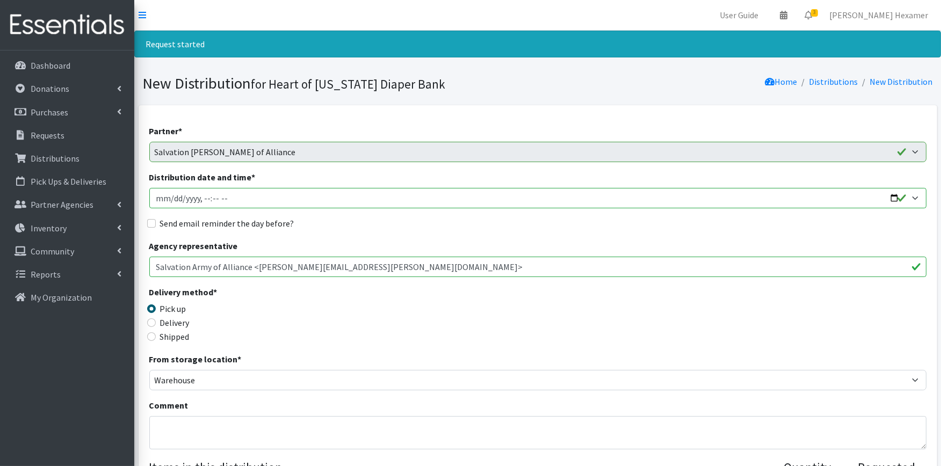
click at [273, 206] on input "Distribution date and time *" at bounding box center [537, 198] width 777 height 20
click at [894, 197] on input "Distribution date and time *" at bounding box center [537, 198] width 777 height 20
type input "[DATE]T09:00"
click at [417, 223] on div "Send email reminder the day before?" at bounding box center [537, 223] width 777 height 13
click at [223, 223] on label "Send email reminder the day before?" at bounding box center [227, 223] width 134 height 13
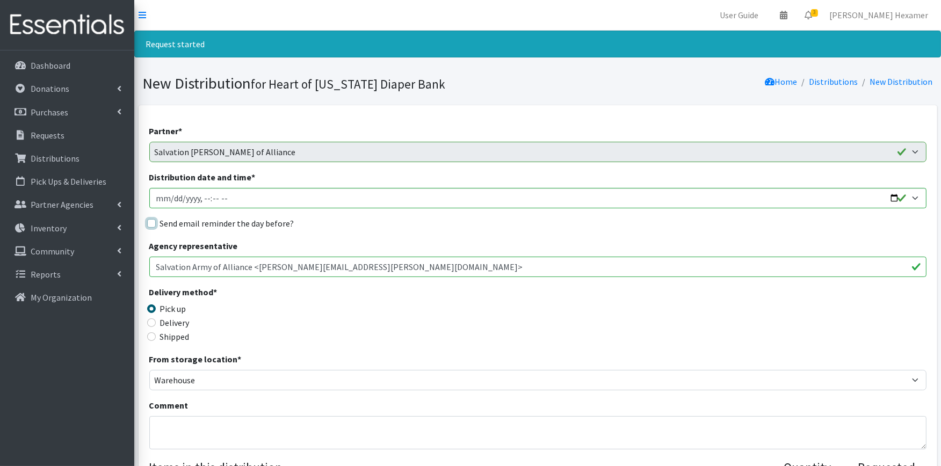
click at [156, 223] on input "Send email reminder the day before?" at bounding box center [151, 223] width 9 height 9
checkbox input "true"
click at [162, 417] on textarea "Comment" at bounding box center [537, 432] width 777 height 33
paste textarea "We look forward to seeing you on Tuesday, September 23 from 9am - Noon. Please …"
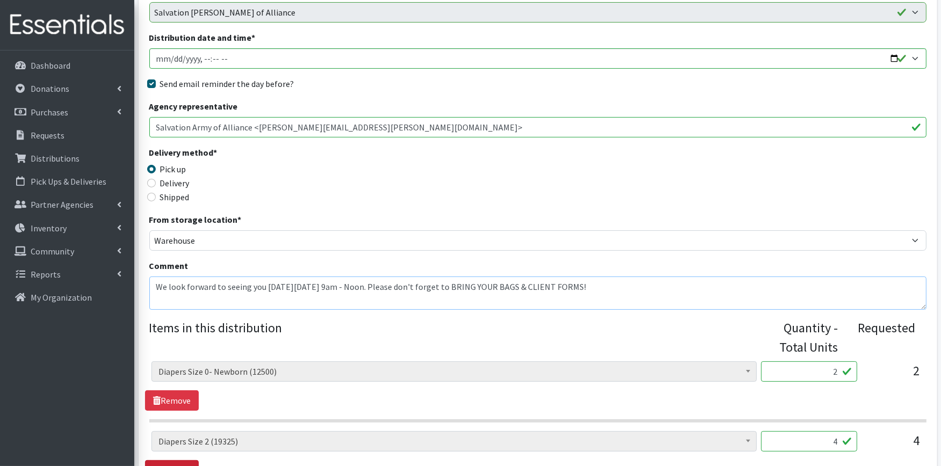
scroll to position [179, 0]
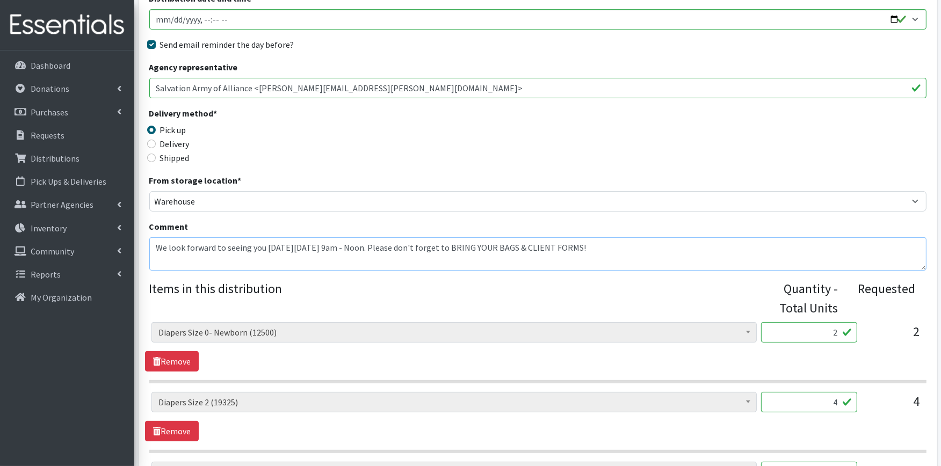
type textarea "We look forward to seeing you on Tuesday, September 23 from 9am - Noon. Please …"
drag, startPoint x: 815, startPoint y: 329, endPoint x: 880, endPoint y: 323, distance: 65.3
click at [880, 323] on div "Adult XXX Large (0) Adult Large (2150) Adult XX Large (450) Adult Medium (1095)…" at bounding box center [537, 336] width 773 height 29
type input "50"
type input "100"
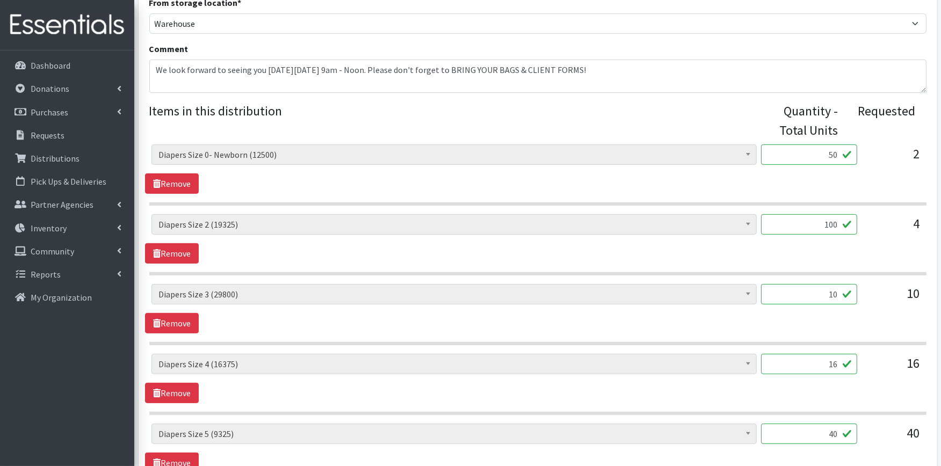
scroll to position [417, 0]
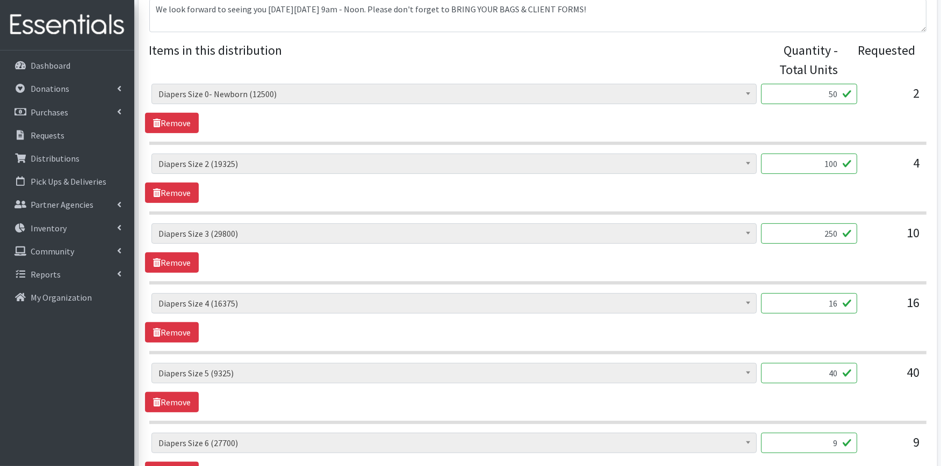
type input "250"
type input "400"
type input "500"
type input "225"
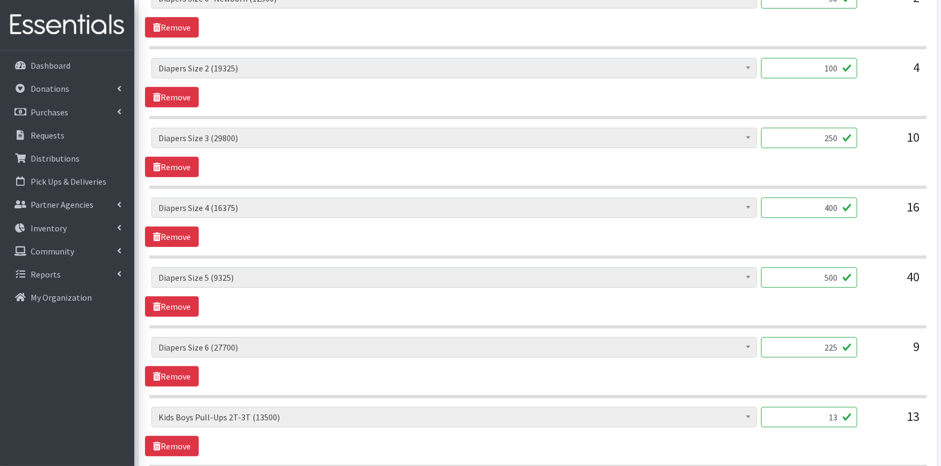
scroll to position [697, 0]
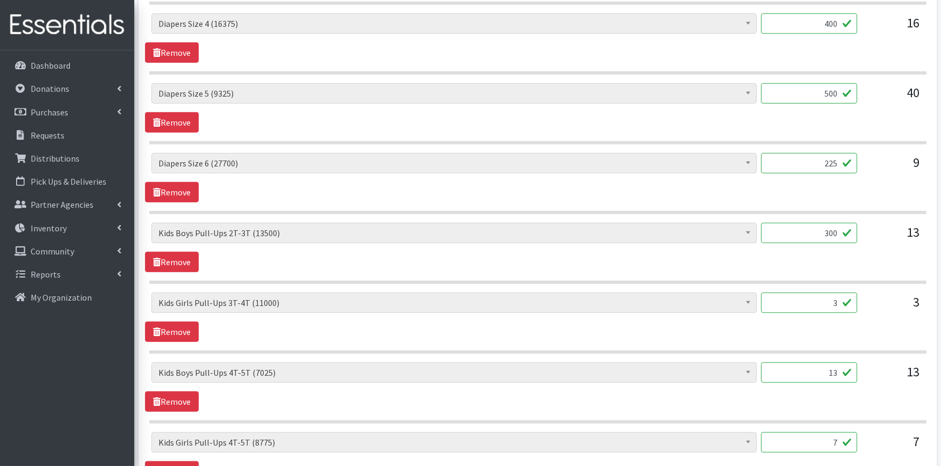
type input "300"
type input "75"
type input "300"
type input "200"
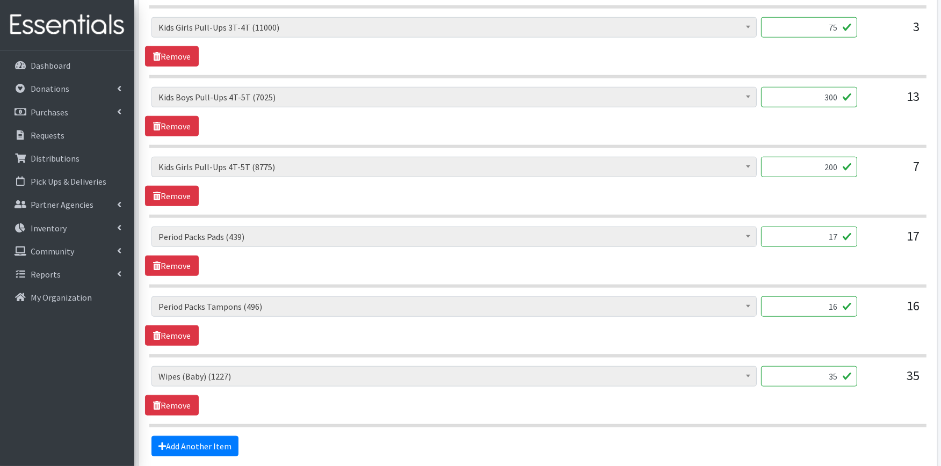
scroll to position [978, 0]
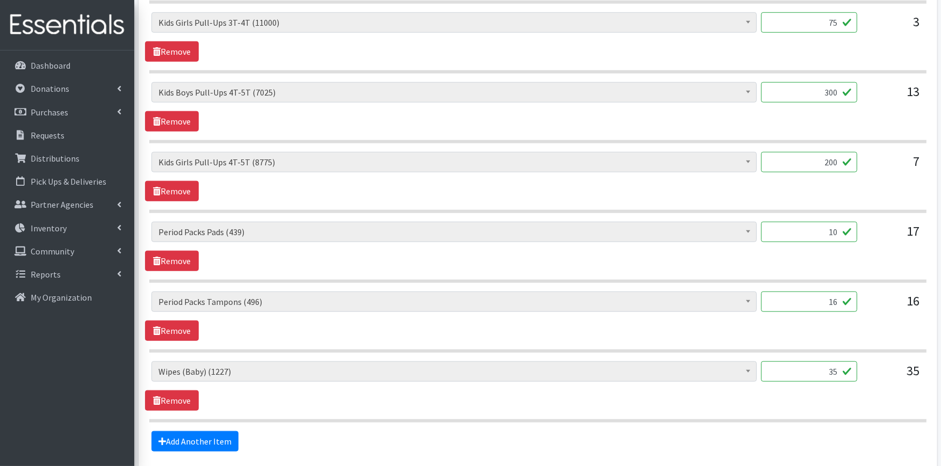
type input "10"
type input "36"
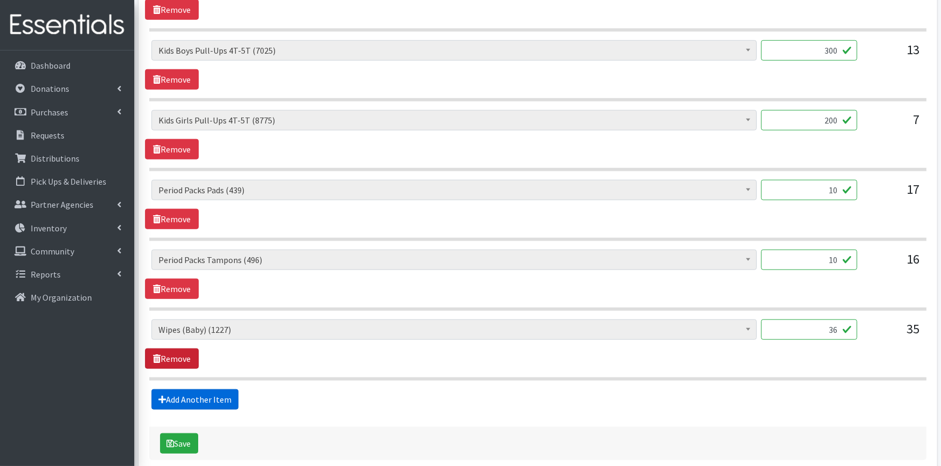
scroll to position [1075, 0]
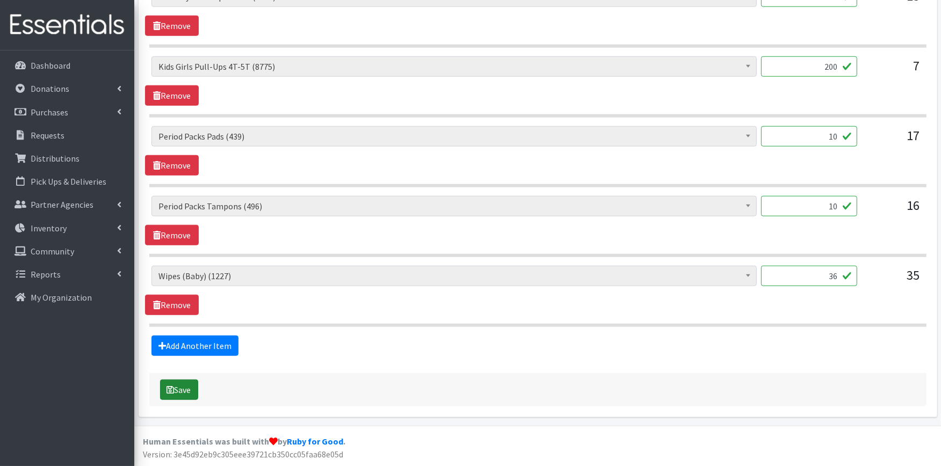
click at [186, 393] on button "Save" at bounding box center [179, 390] width 38 height 20
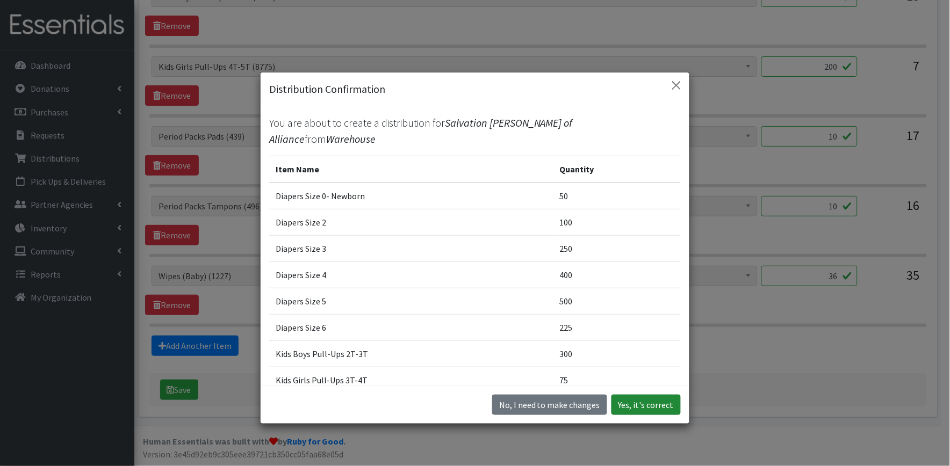
click at [632, 410] on button "Yes, it's correct" at bounding box center [645, 405] width 69 height 20
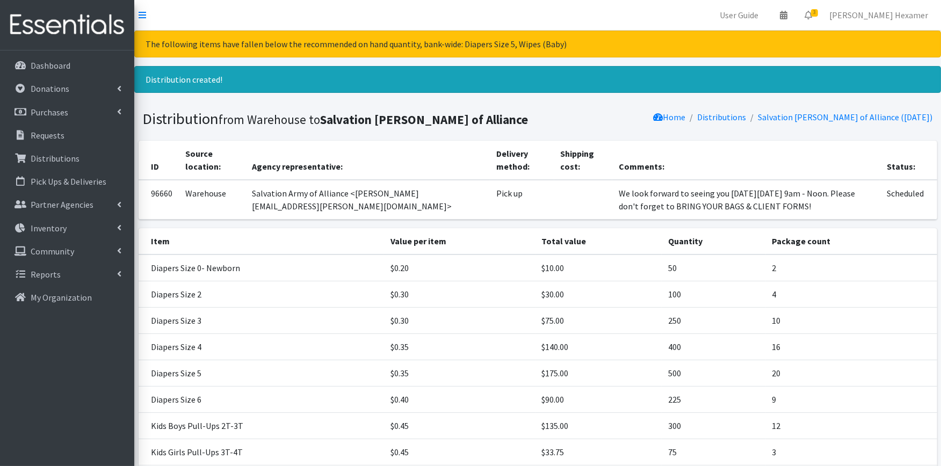
scroll to position [239, 0]
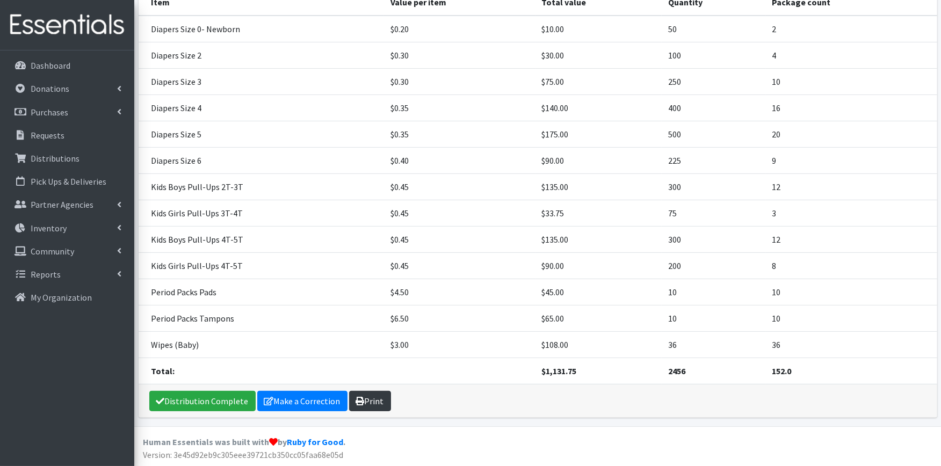
click at [375, 400] on link "Print" at bounding box center [370, 401] width 42 height 20
click at [172, 396] on link "Distribution Complete" at bounding box center [202, 401] width 106 height 20
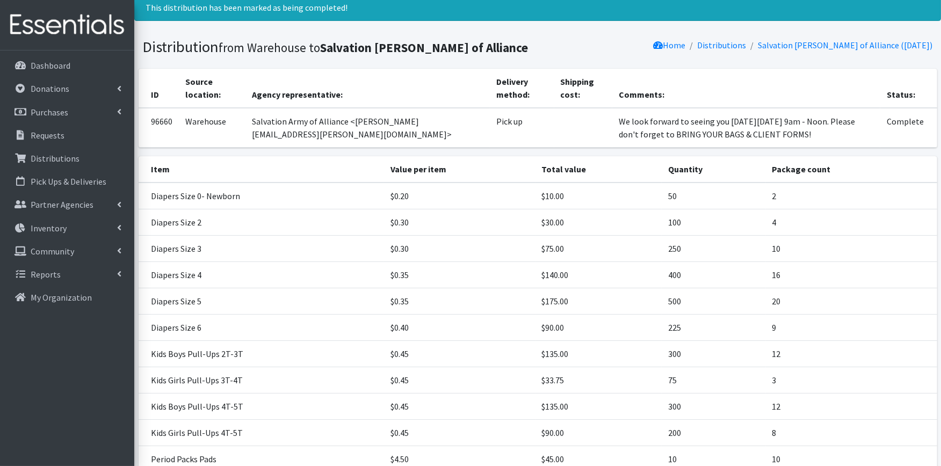
scroll to position [0, 0]
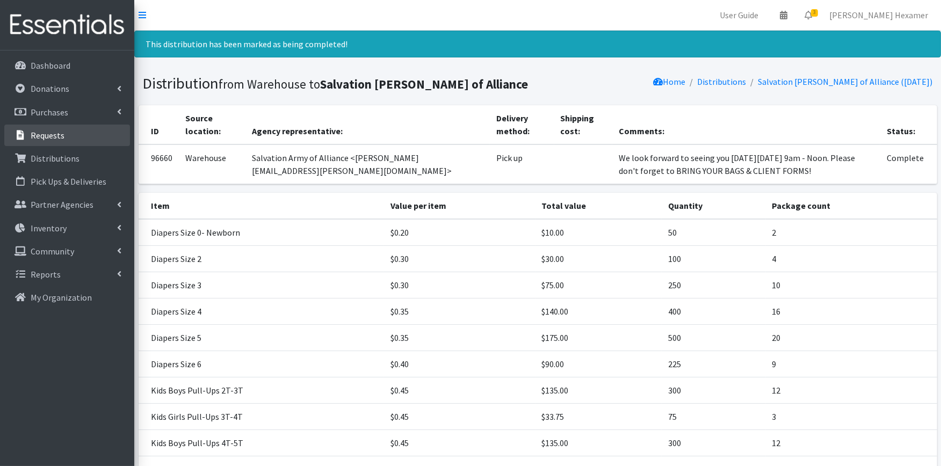
click at [42, 139] on p "Requests" at bounding box center [48, 135] width 34 height 11
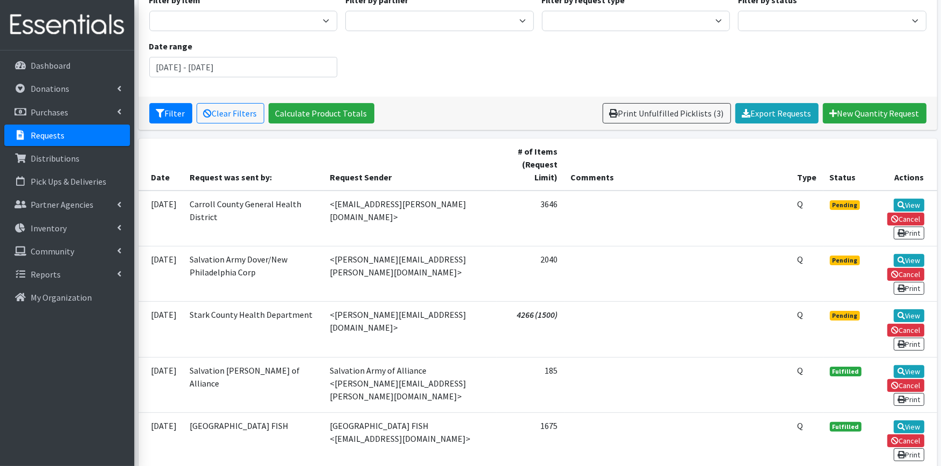
scroll to position [119, 0]
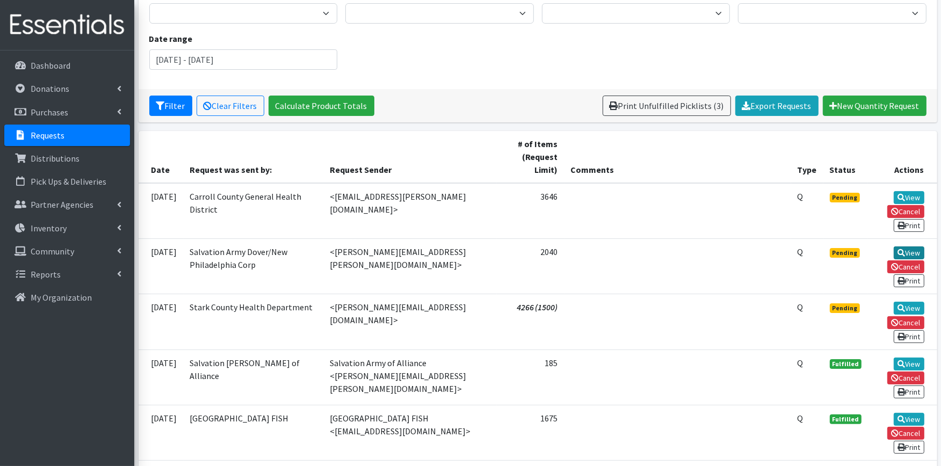
click at [913, 247] on link "View" at bounding box center [909, 253] width 31 height 13
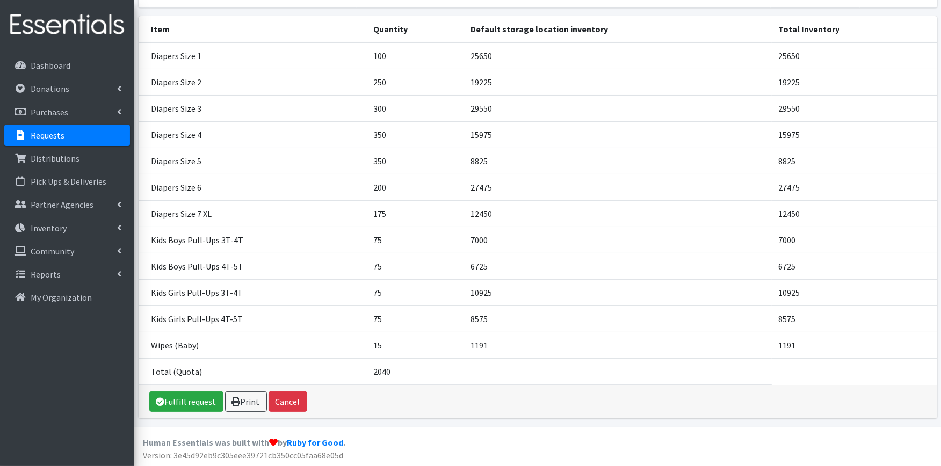
scroll to position [141, 0]
click at [154, 401] on link "Fulfill request" at bounding box center [186, 401] width 74 height 20
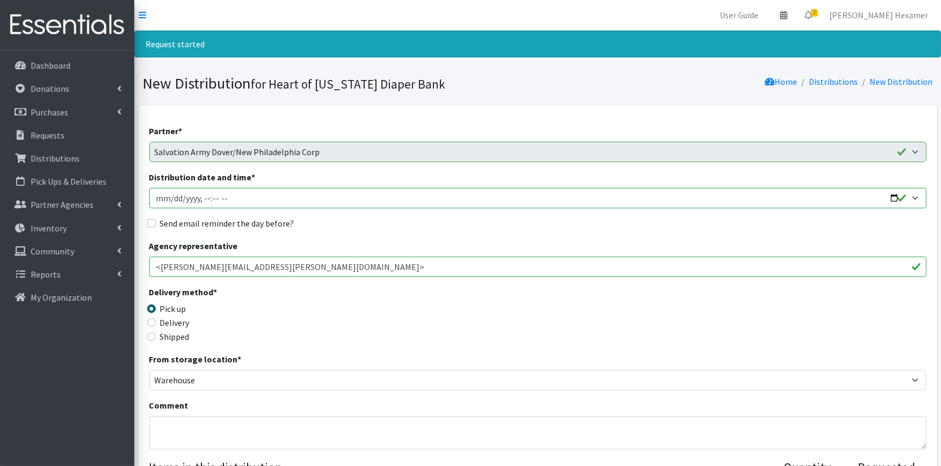
click at [894, 199] on input "Distribution date and time *" at bounding box center [537, 198] width 777 height 20
type input "[DATE]T09:00"
click at [418, 225] on div "Send email reminder the day before?" at bounding box center [537, 223] width 777 height 13
click at [204, 219] on label "Send email reminder the day before?" at bounding box center [227, 223] width 134 height 13
click at [156, 219] on input "Send email reminder the day before?" at bounding box center [151, 223] width 9 height 9
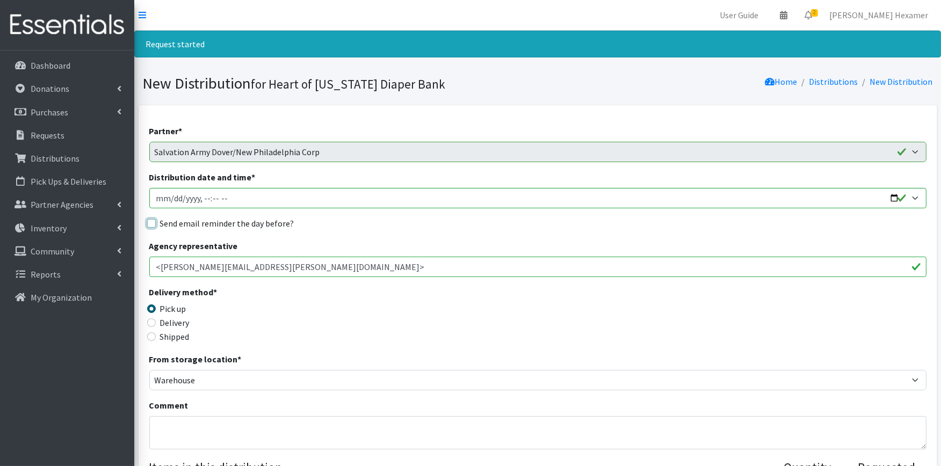
checkbox input "true"
click at [175, 422] on textarea "Comment" at bounding box center [537, 432] width 777 height 33
paste textarea "We look forward to seeing you on Tuesday, September 23 from 9am - Noon. Please …"
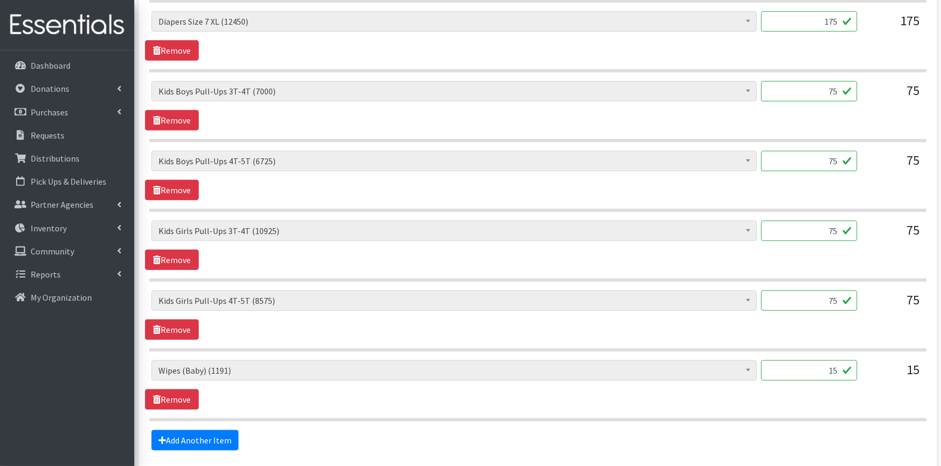
scroll to position [1005, 0]
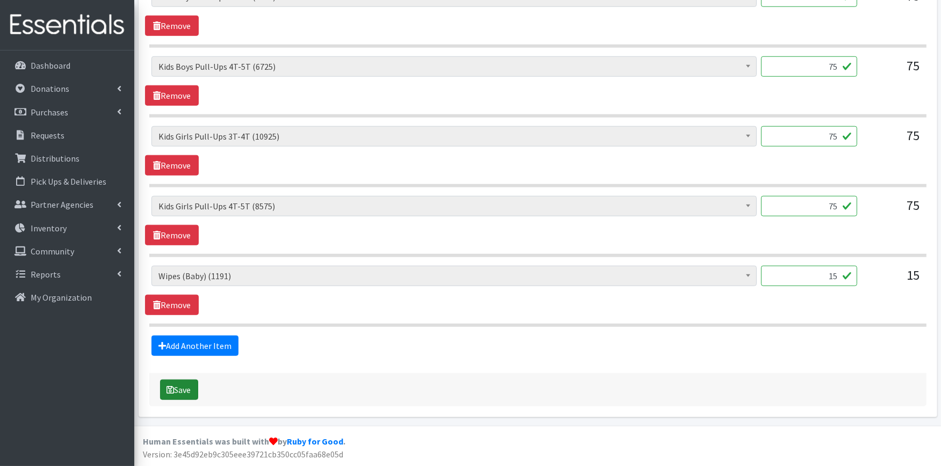
type textarea "We look forward to seeing you on Tuesday, September 23 from 9am - Noon. Please …"
click at [179, 382] on button "Save" at bounding box center [179, 390] width 38 height 20
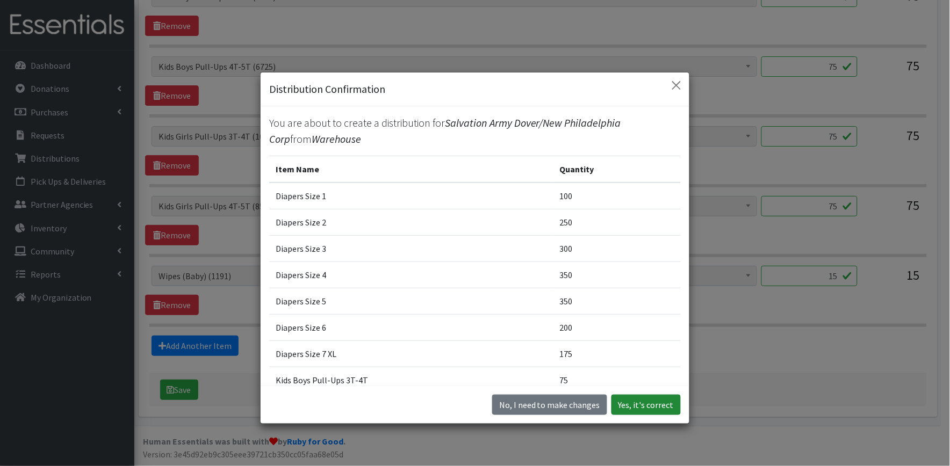
click at [637, 409] on button "Yes, it's correct" at bounding box center [645, 405] width 69 height 20
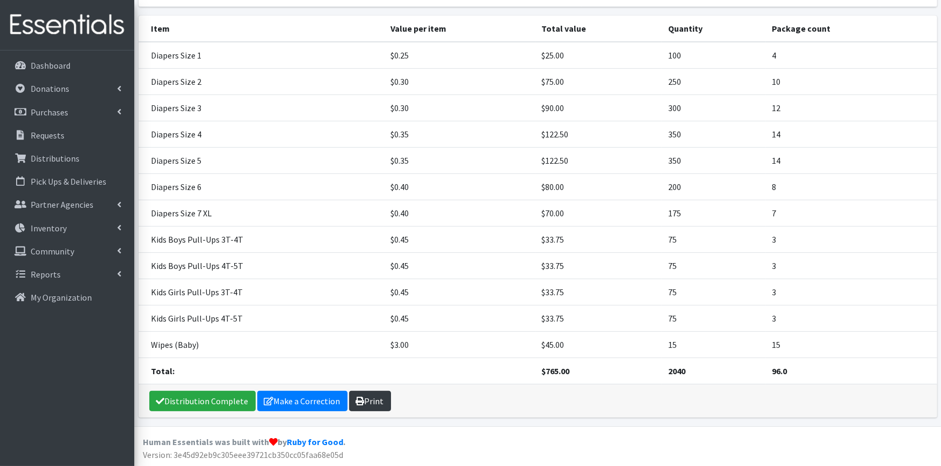
scroll to position [232, 0]
click at [365, 393] on link "Print" at bounding box center [370, 401] width 42 height 20
click at [189, 389] on div "Distribution Complete Make a Correction Print" at bounding box center [538, 400] width 799 height 33
click at [187, 395] on link "Distribution Complete" at bounding box center [202, 401] width 106 height 20
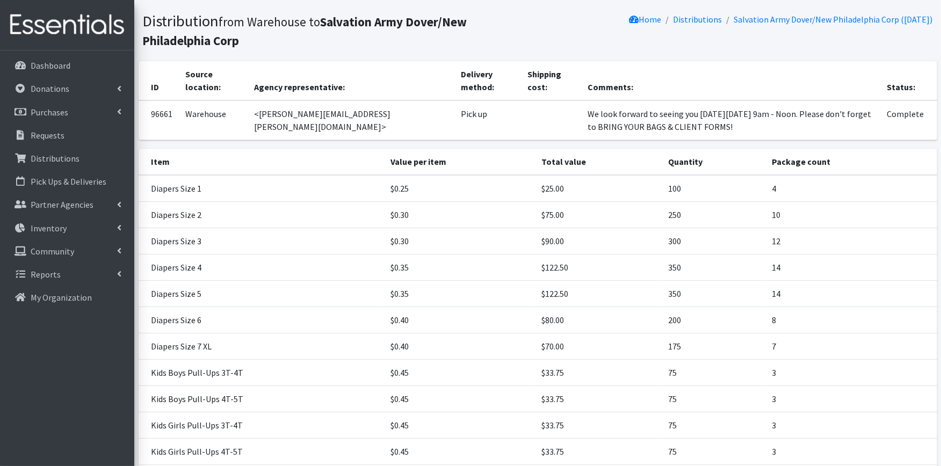
scroll to position [0, 0]
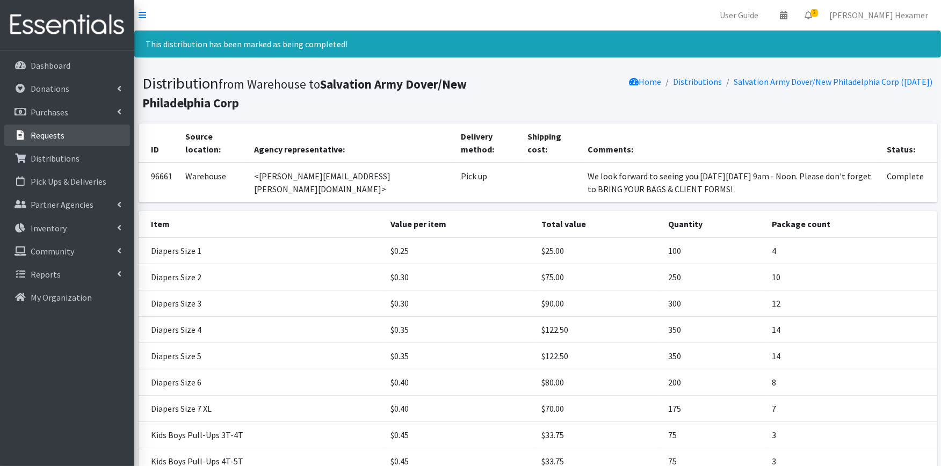
click at [41, 138] on p "Requests" at bounding box center [48, 135] width 34 height 11
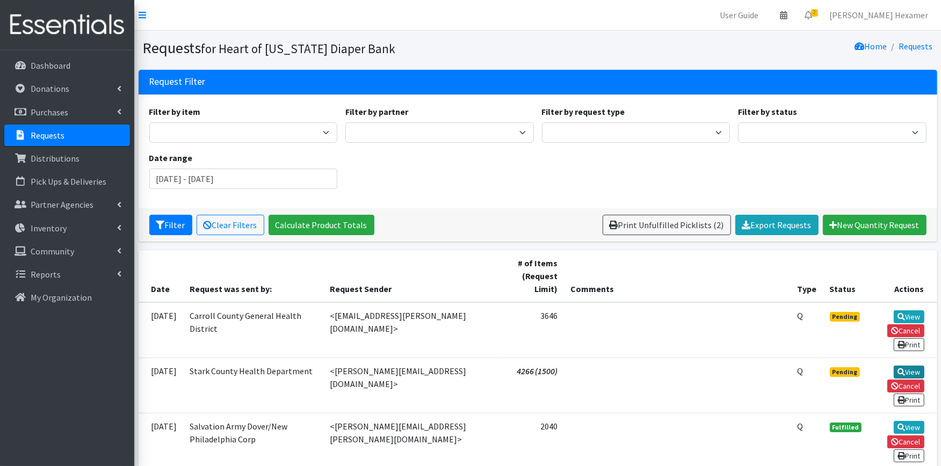
click at [915, 366] on link "View" at bounding box center [909, 372] width 31 height 13
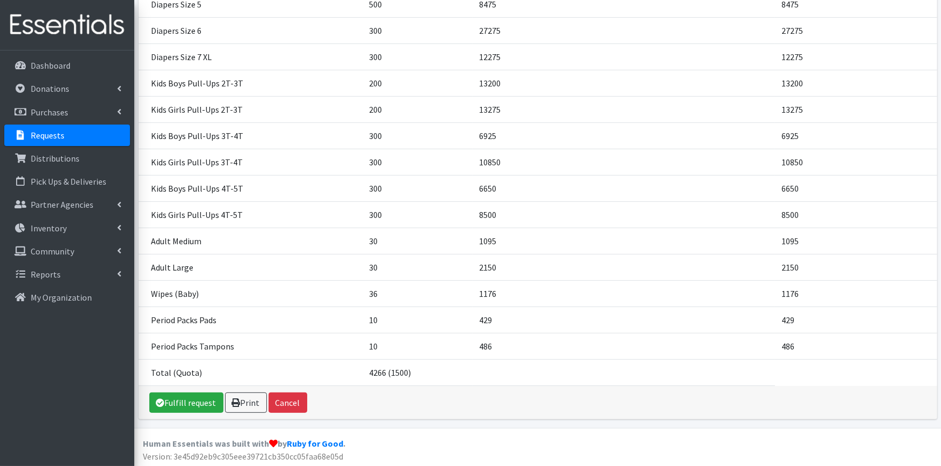
scroll to position [325, 0]
click at [194, 400] on link "Fulfill request" at bounding box center [186, 401] width 74 height 20
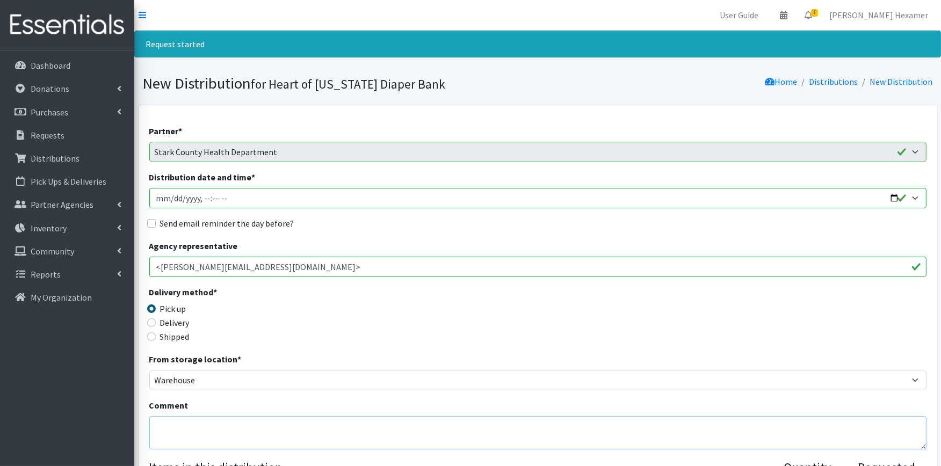
click at [216, 420] on textarea "Comment" at bounding box center [537, 432] width 777 height 33
paste textarea "We look forward to seeing you on Tuesday, September 23 from 9am - Noon. Please …"
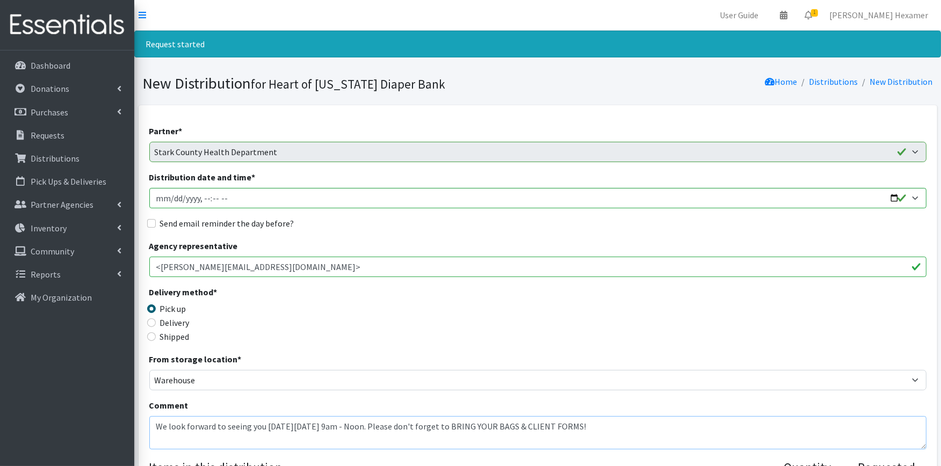
type textarea "We look forward to seeing you on Tuesday, September 23 from 9am - Noon. Please …"
click at [900, 201] on input "Distribution date and time *" at bounding box center [537, 198] width 777 height 20
click at [896, 196] on input "Distribution date and time *" at bounding box center [537, 198] width 777 height 20
type input "2025-09-23T09:00"
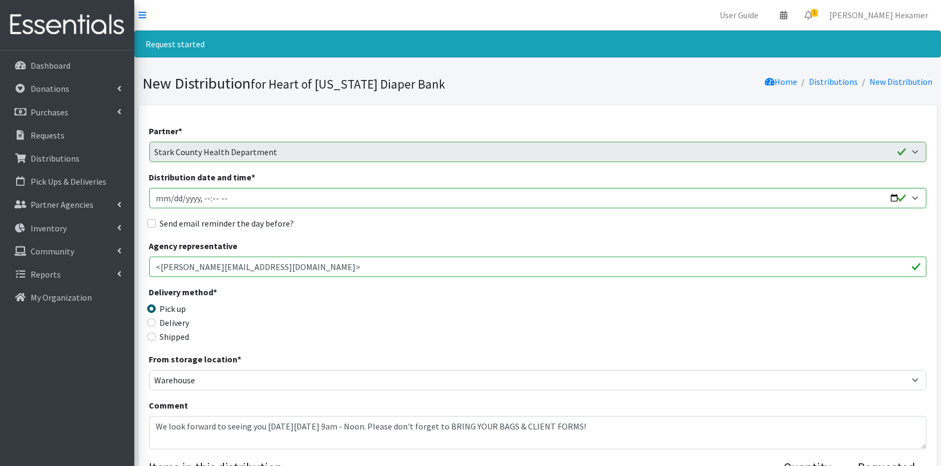
click at [211, 221] on label "Send email reminder the day before?" at bounding box center [227, 223] width 134 height 13
click at [156, 221] on input "Send email reminder the day before?" at bounding box center [151, 223] width 9 height 9
checkbox input "true"
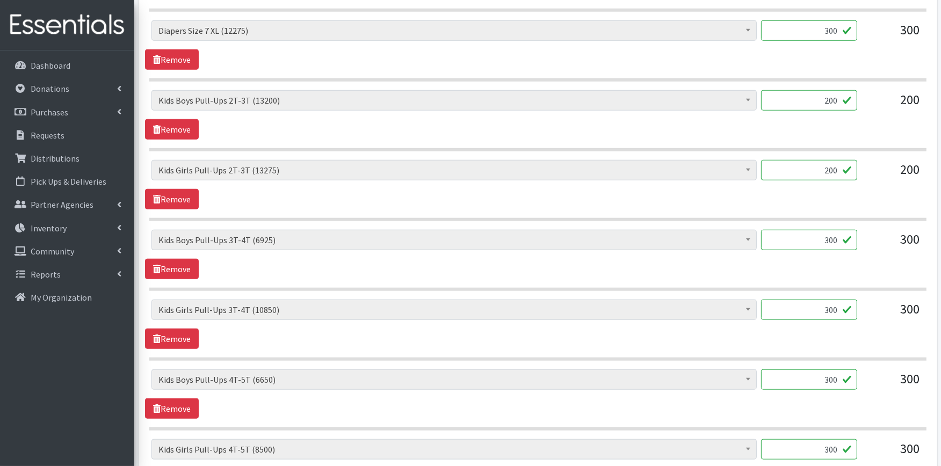
scroll to position [1495, 0]
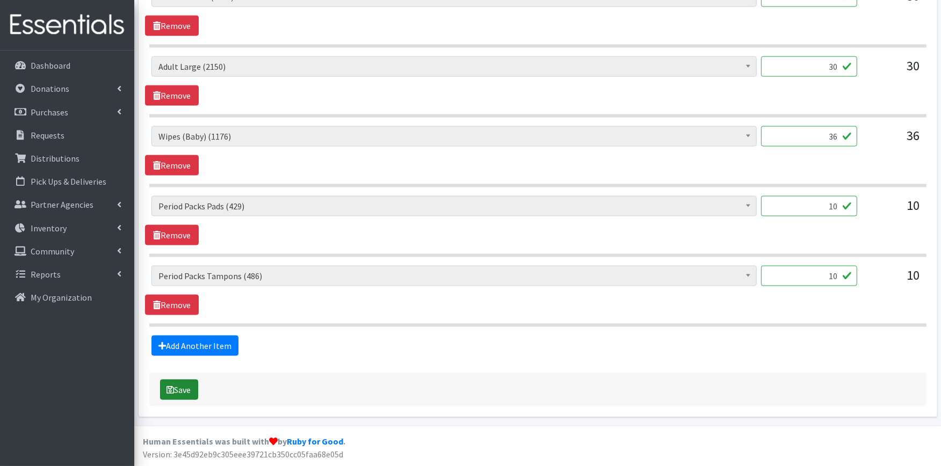
click at [183, 383] on button "Save" at bounding box center [179, 390] width 38 height 20
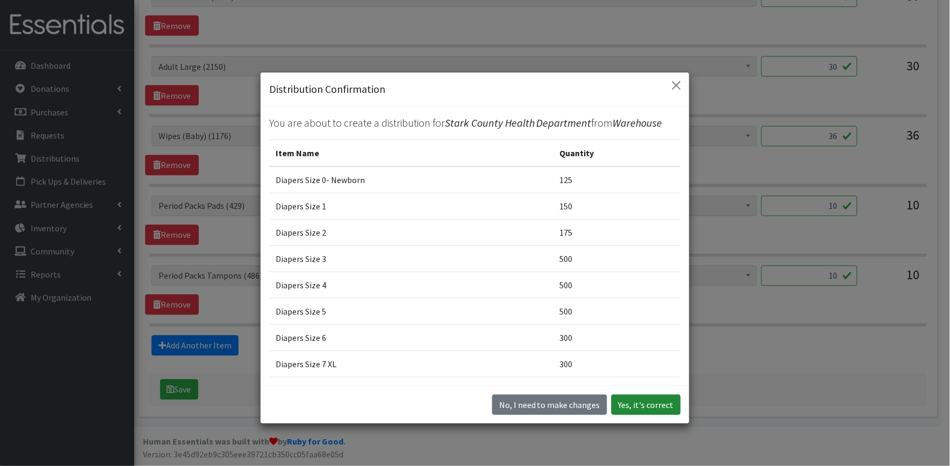
click at [648, 410] on button "Yes, it's correct" at bounding box center [645, 405] width 69 height 20
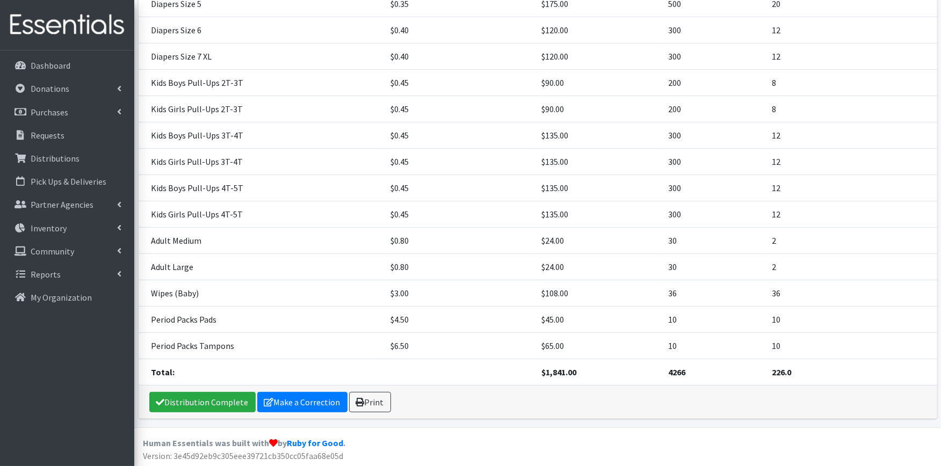
scroll to position [398, 0]
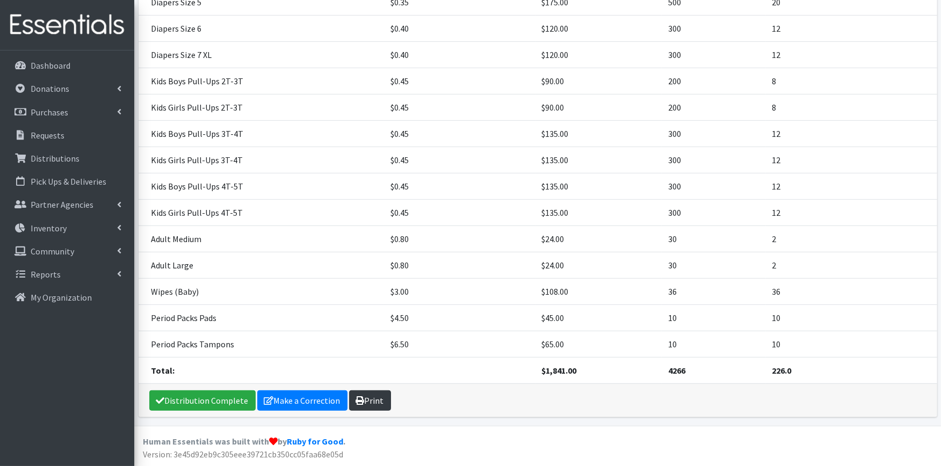
click at [372, 404] on link "Print" at bounding box center [370, 401] width 42 height 20
click at [234, 396] on link "Distribution Complete" at bounding box center [202, 401] width 106 height 20
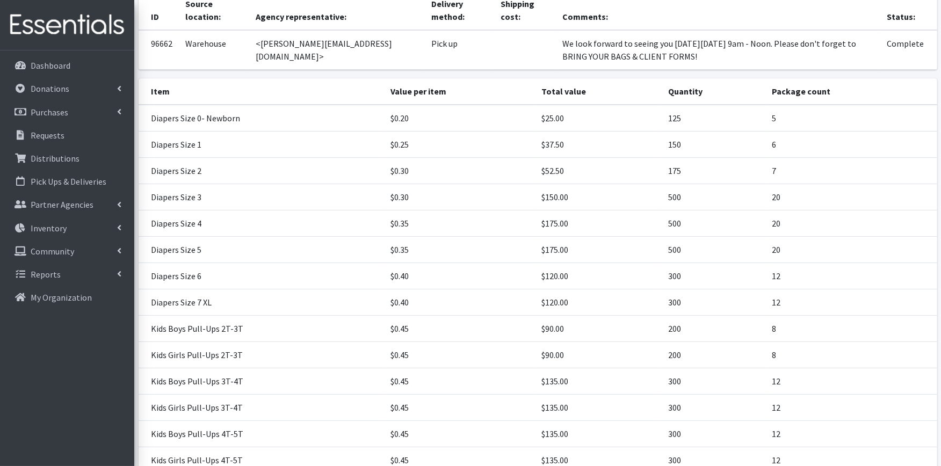
scroll to position [0, 0]
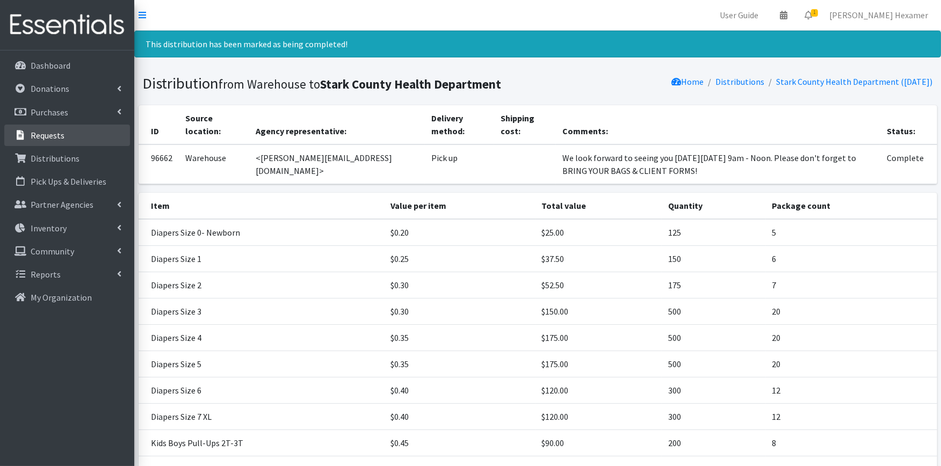
click at [57, 133] on p "Requests" at bounding box center [48, 135] width 34 height 11
